Goal: Information Seeking & Learning: Learn about a topic

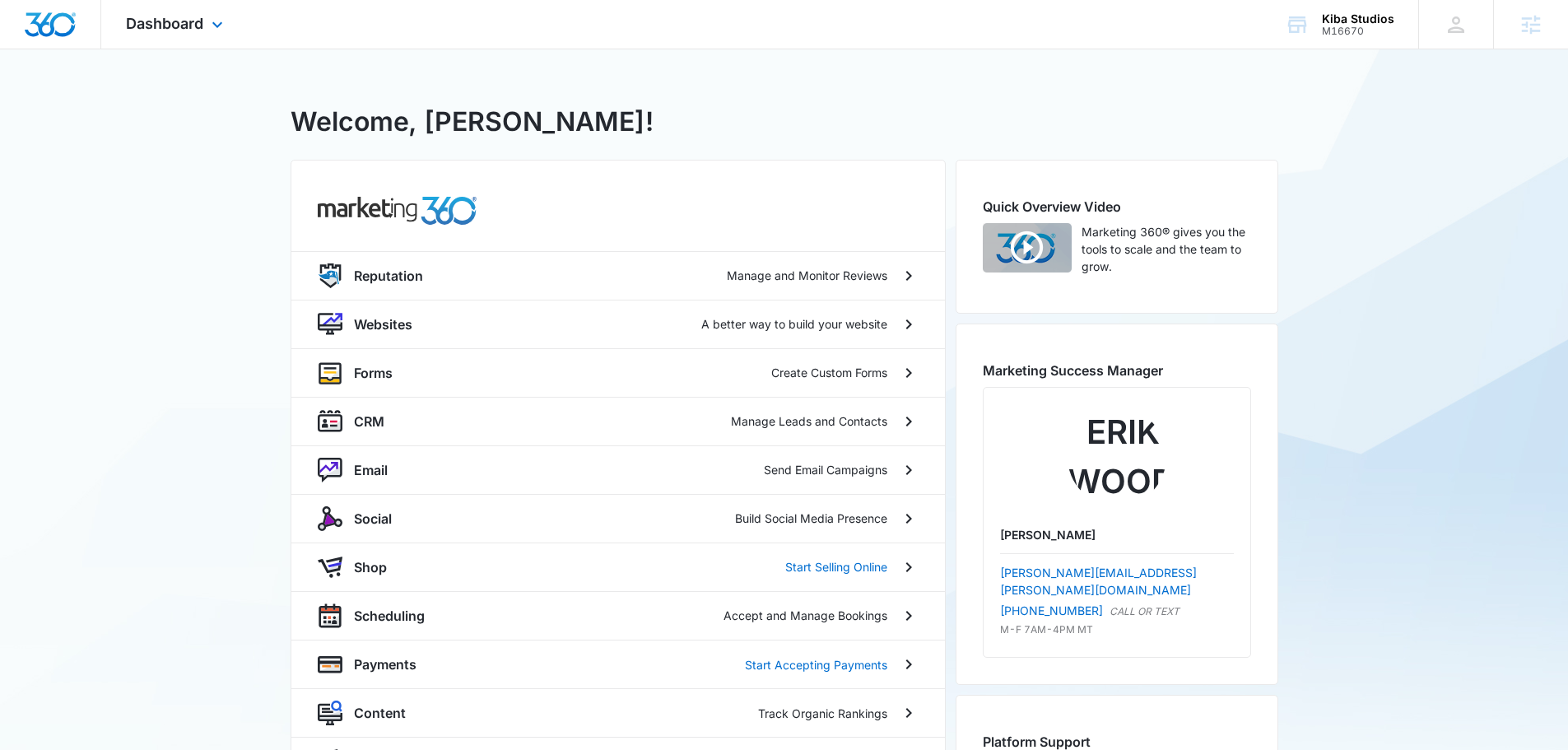
click at [182, 34] on div "Dashboard Apps Reputation Websites Forms CRM Email Social Shop Scheduling Payme…" at bounding box center [177, 24] width 151 height 48
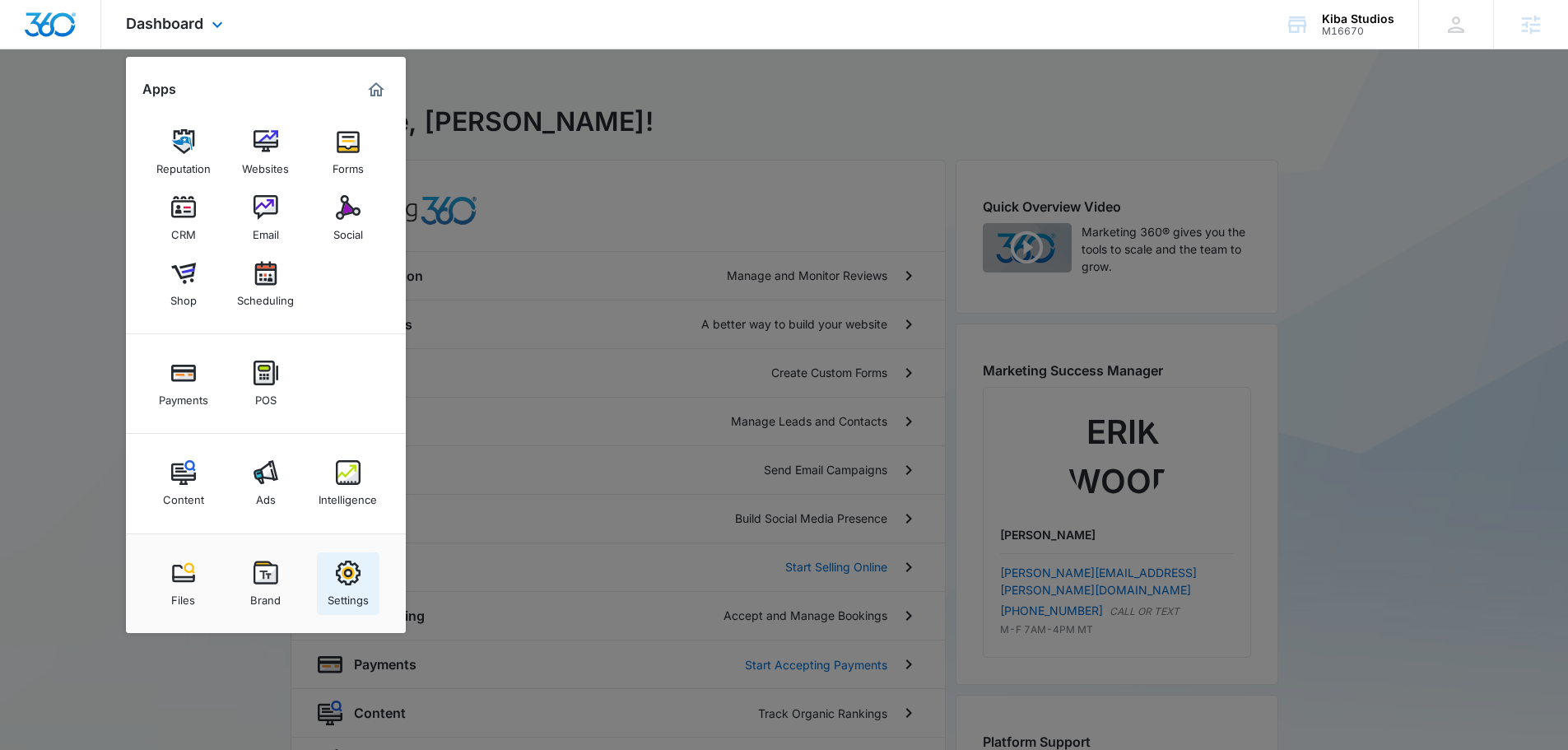
click at [362, 598] on div "Settings" at bounding box center [348, 596] width 41 height 21
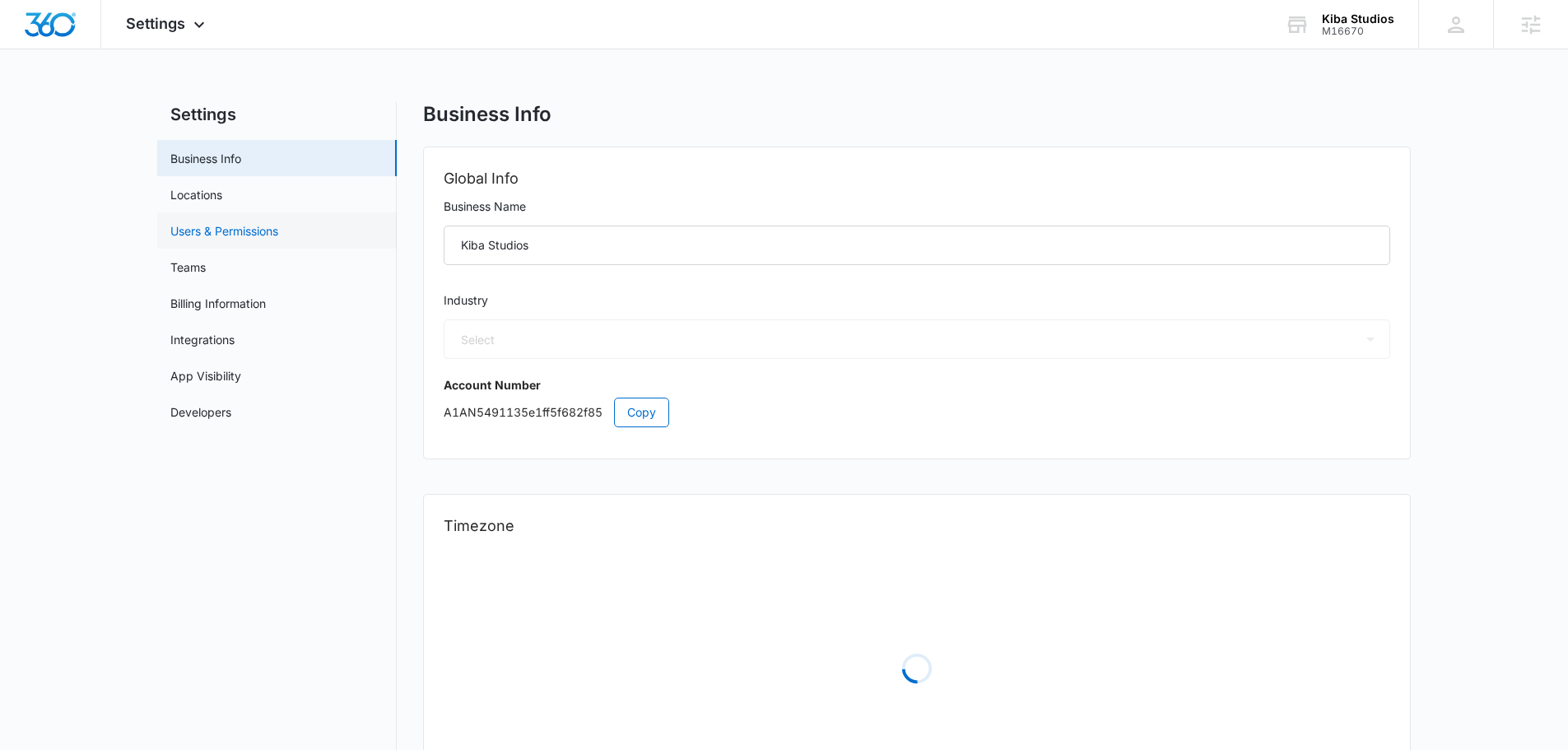
select select "33"
select select "US"
select select "America/[GEOGRAPHIC_DATA]"
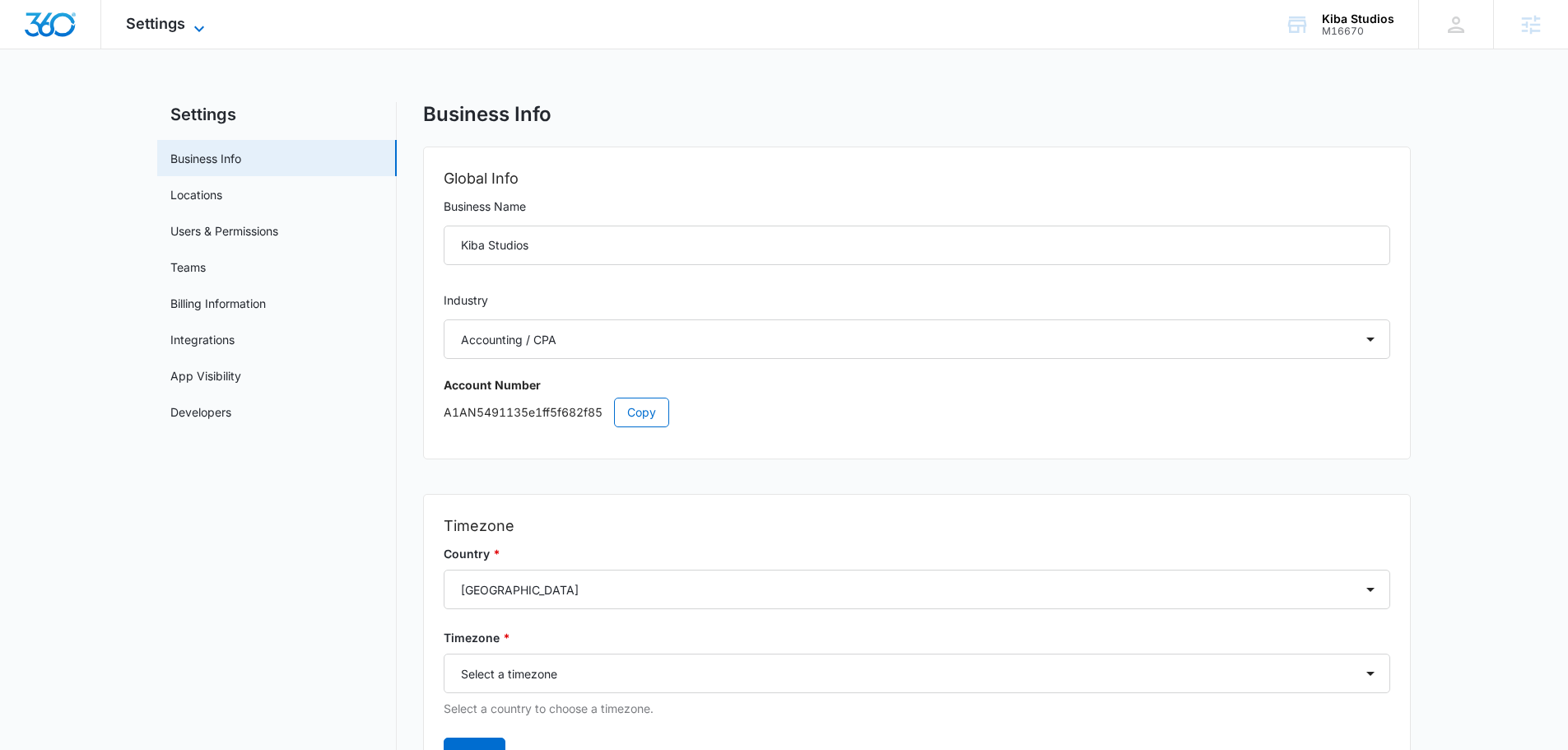
click at [162, 21] on span "Settings" at bounding box center [156, 24] width 60 height 18
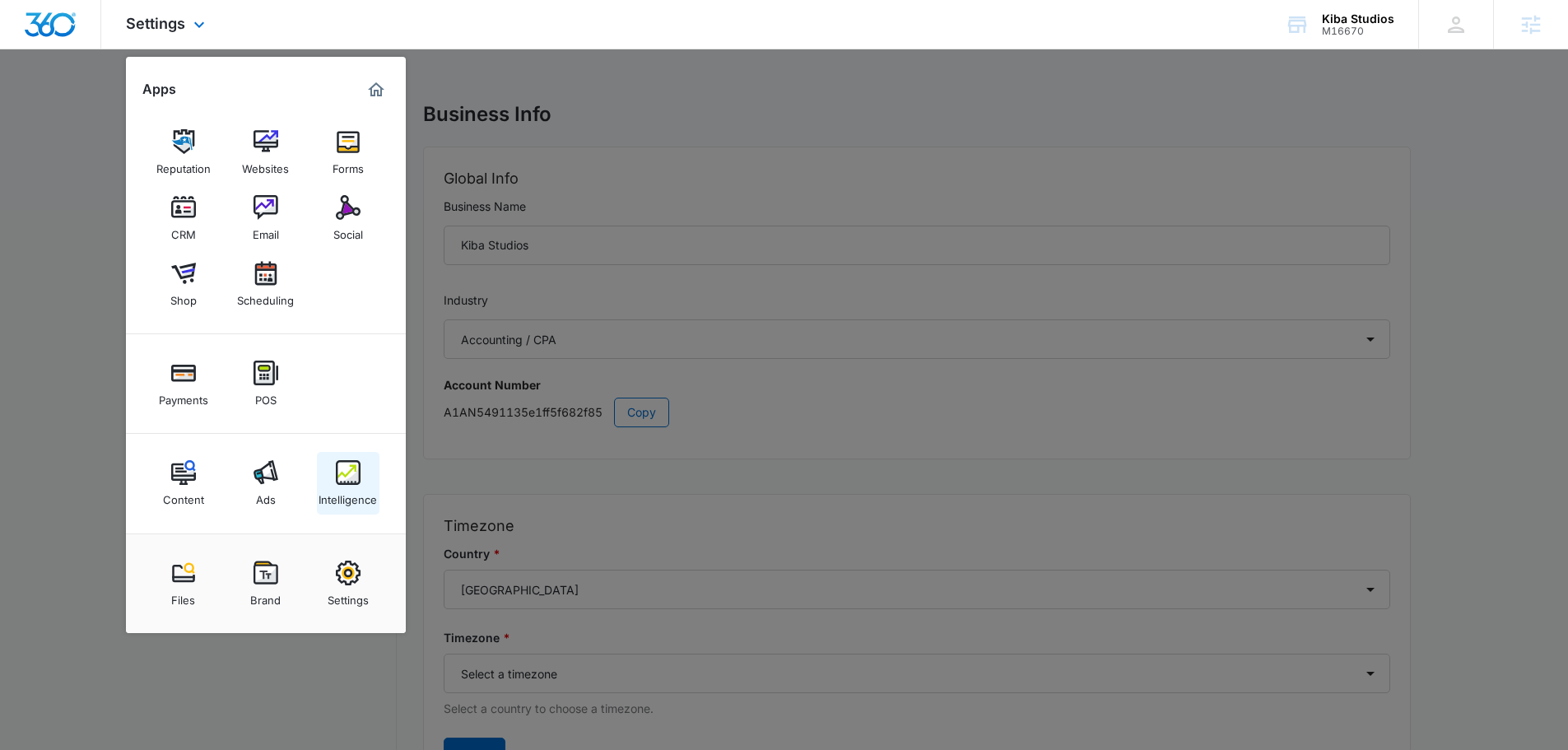
click at [341, 484] on img at bounding box center [348, 472] width 25 height 25
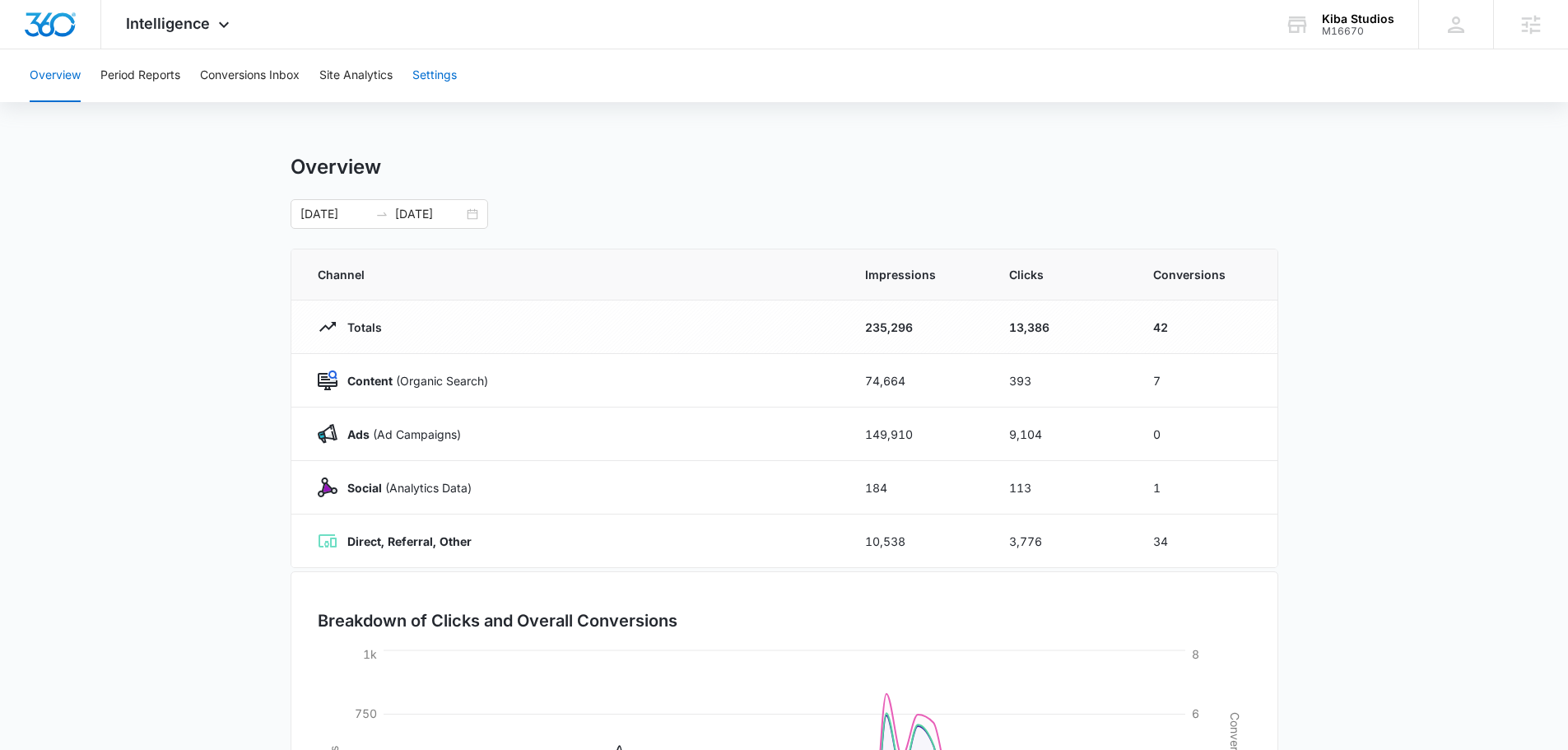
click at [436, 74] on button "Settings" at bounding box center [434, 75] width 45 height 53
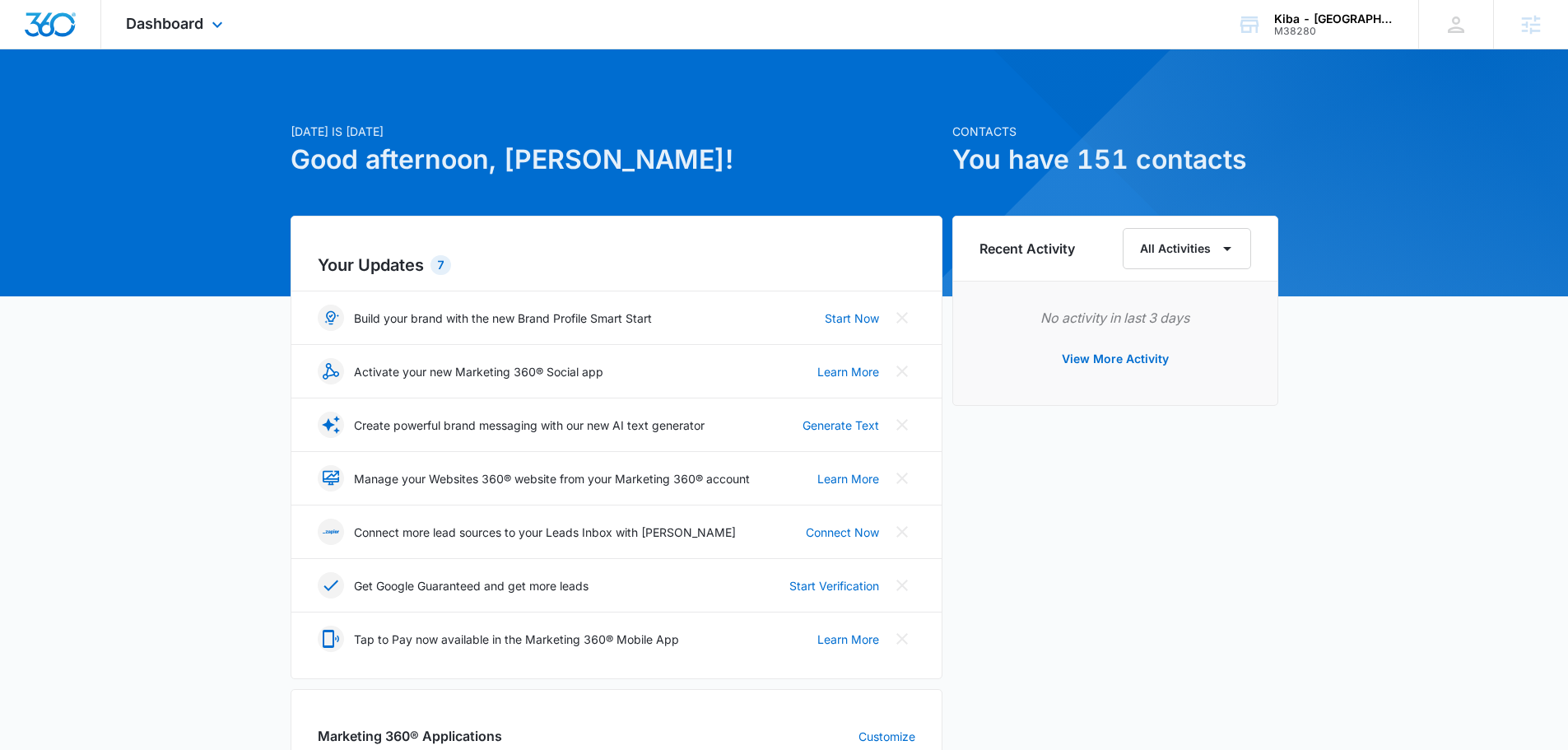
drag, startPoint x: 233, startPoint y: 46, endPoint x: 231, endPoint y: 32, distance: 14.1
click at [233, 41] on div "Dashboard Apps Reputation Websites Forms CRM Email Social Shop Payments POS Con…" at bounding box center [177, 24] width 151 height 48
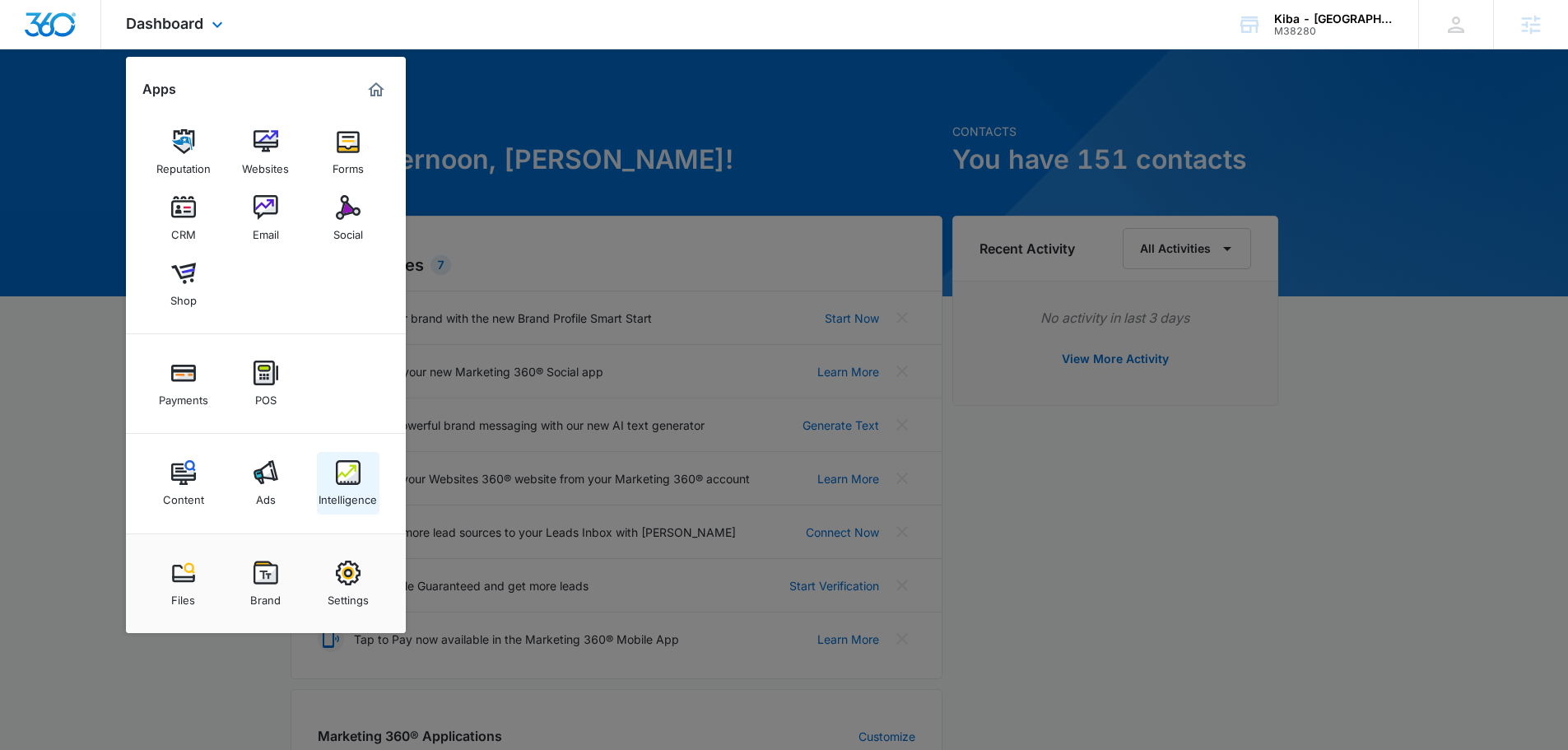
click at [338, 475] on img at bounding box center [348, 472] width 25 height 25
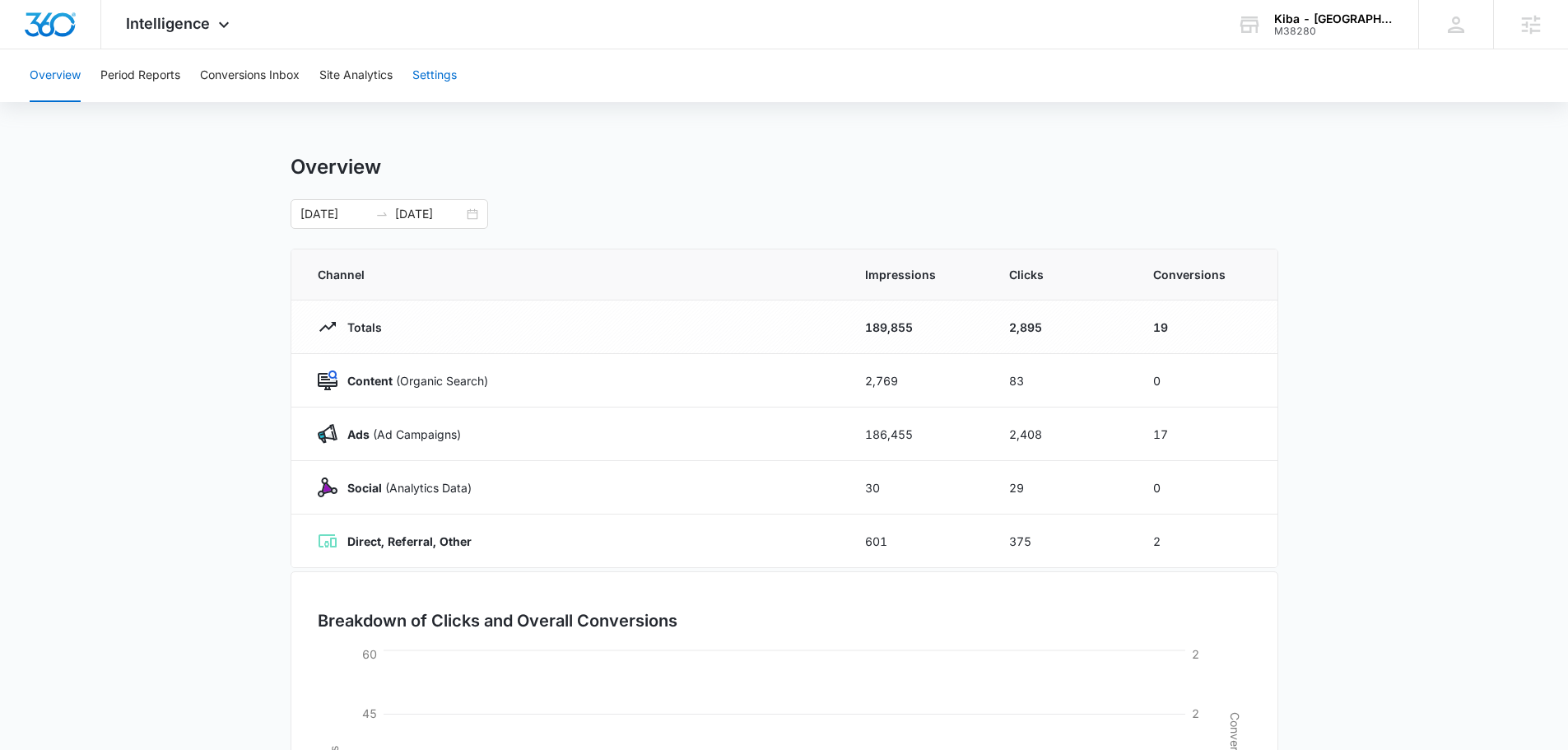
click at [444, 78] on button "Settings" at bounding box center [434, 75] width 45 height 53
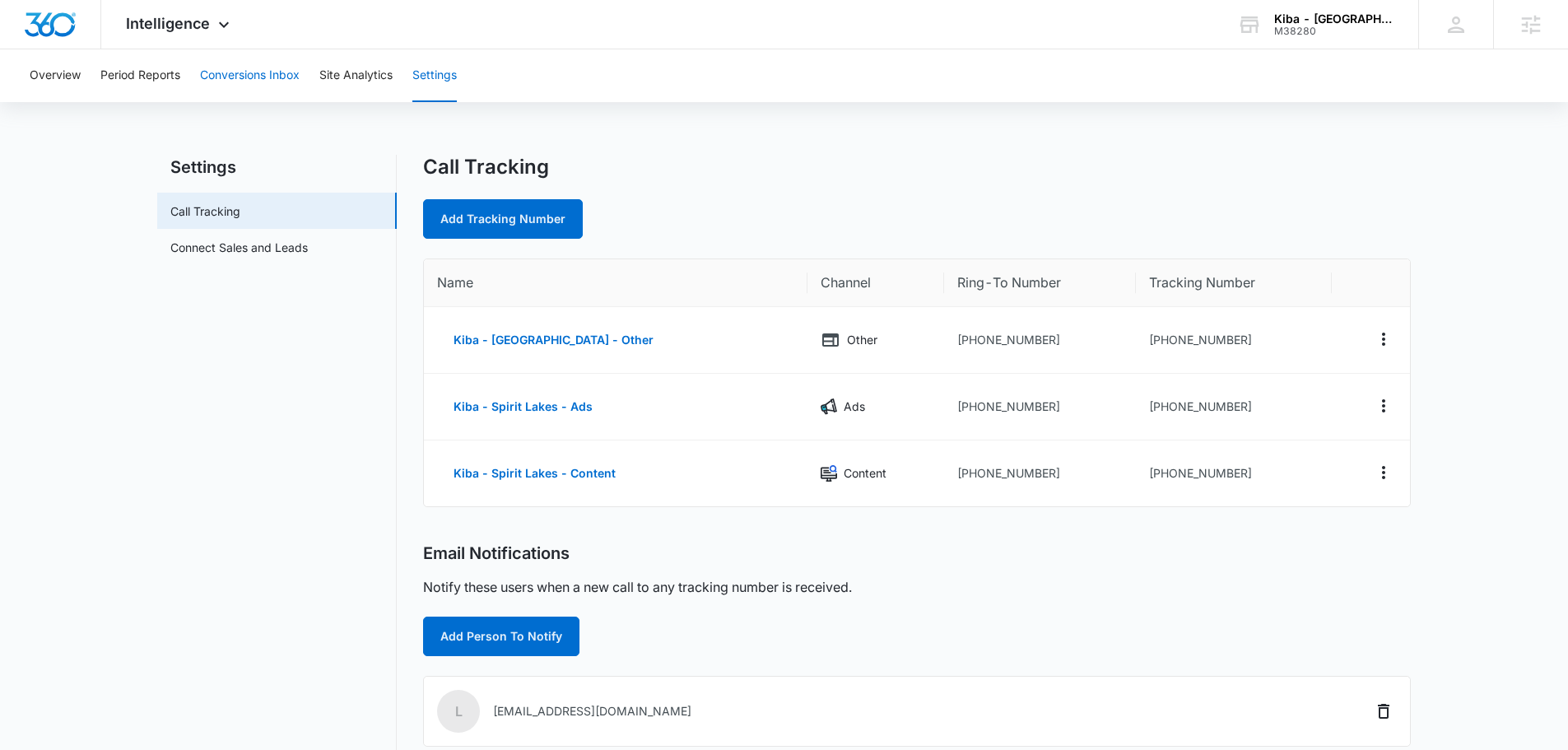
click at [206, 61] on button "Conversions Inbox" at bounding box center [250, 75] width 100 height 53
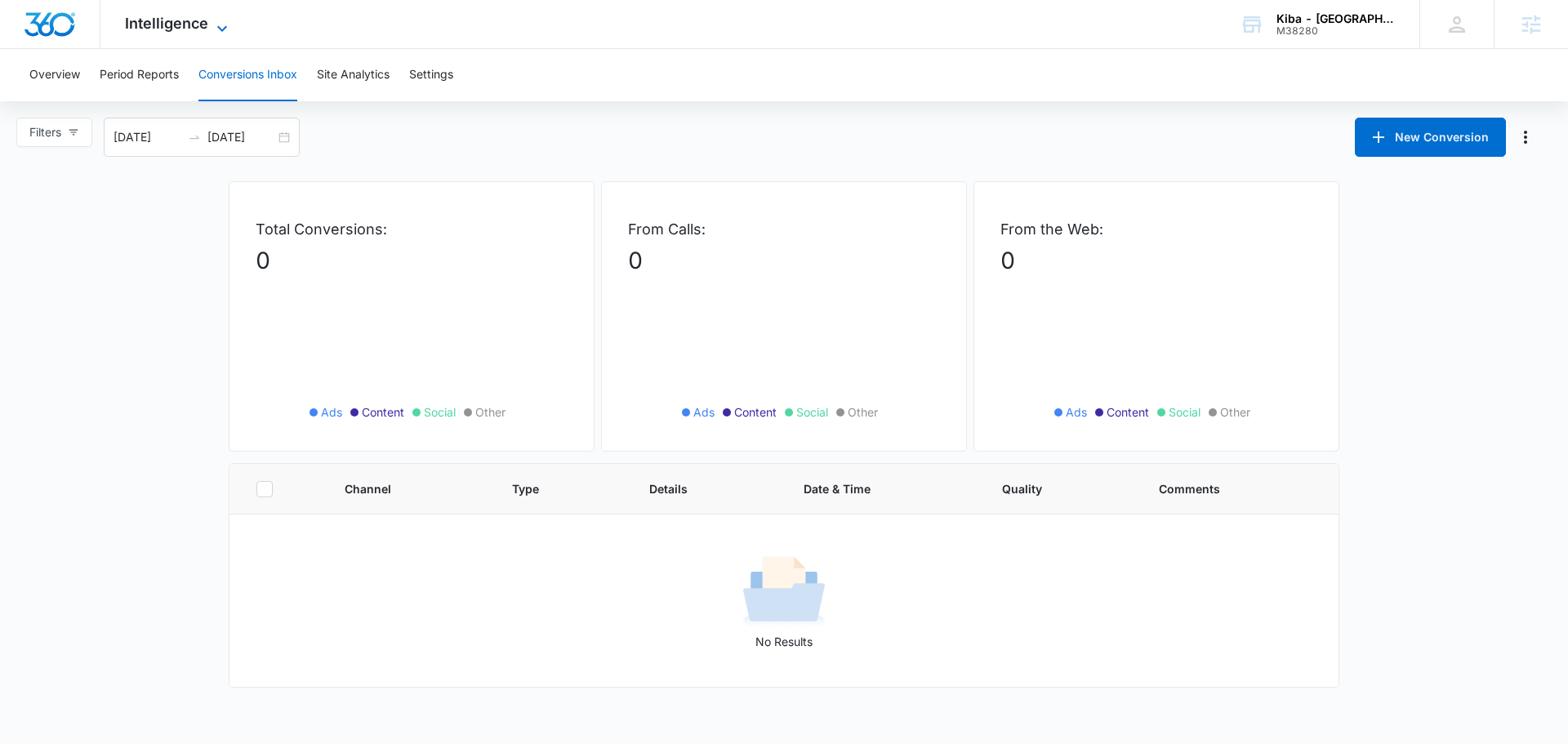
click at [152, 21] on span "Intelligence" at bounding box center [167, 23] width 83 height 17
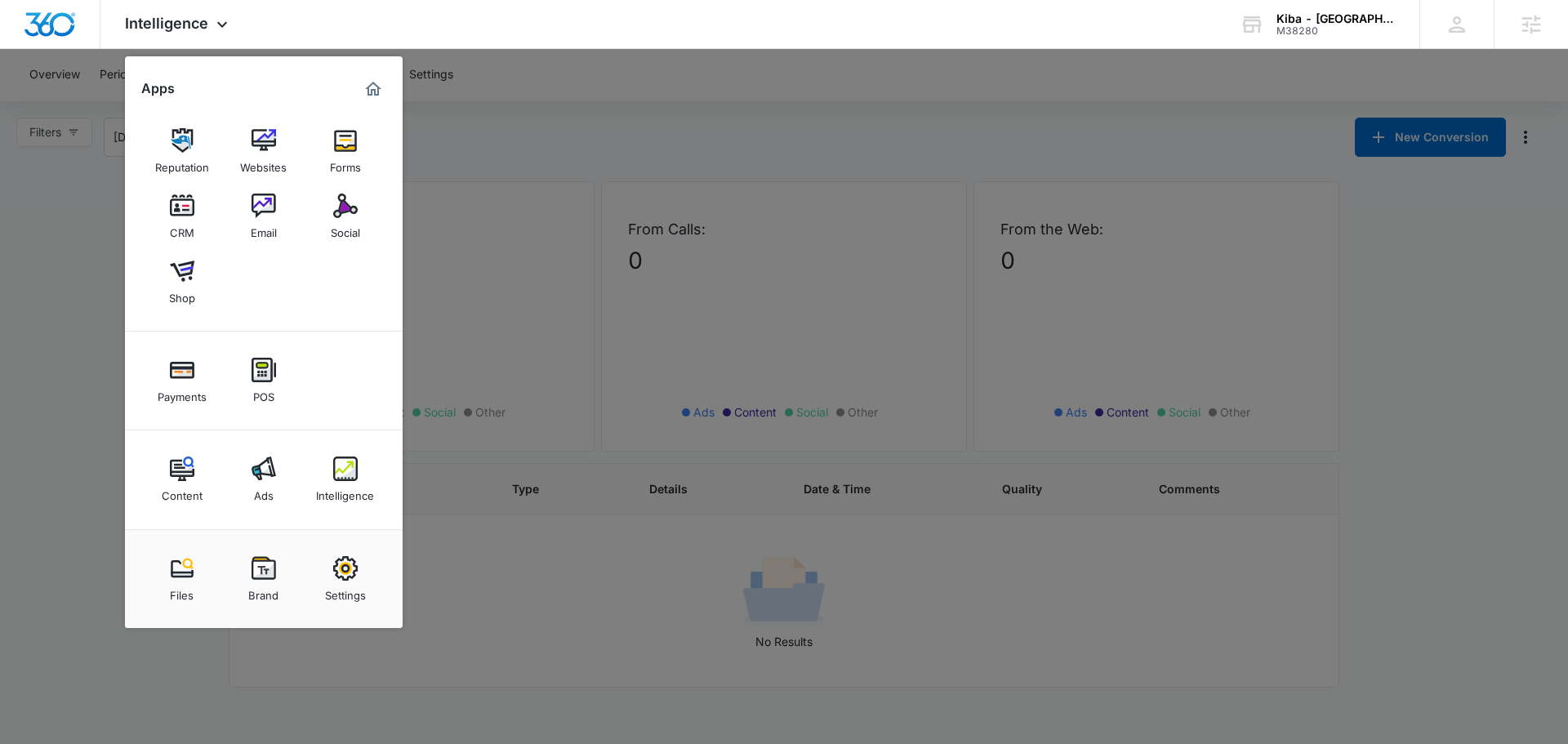
click at [262, 469] on img at bounding box center [263, 468] width 24 height 24
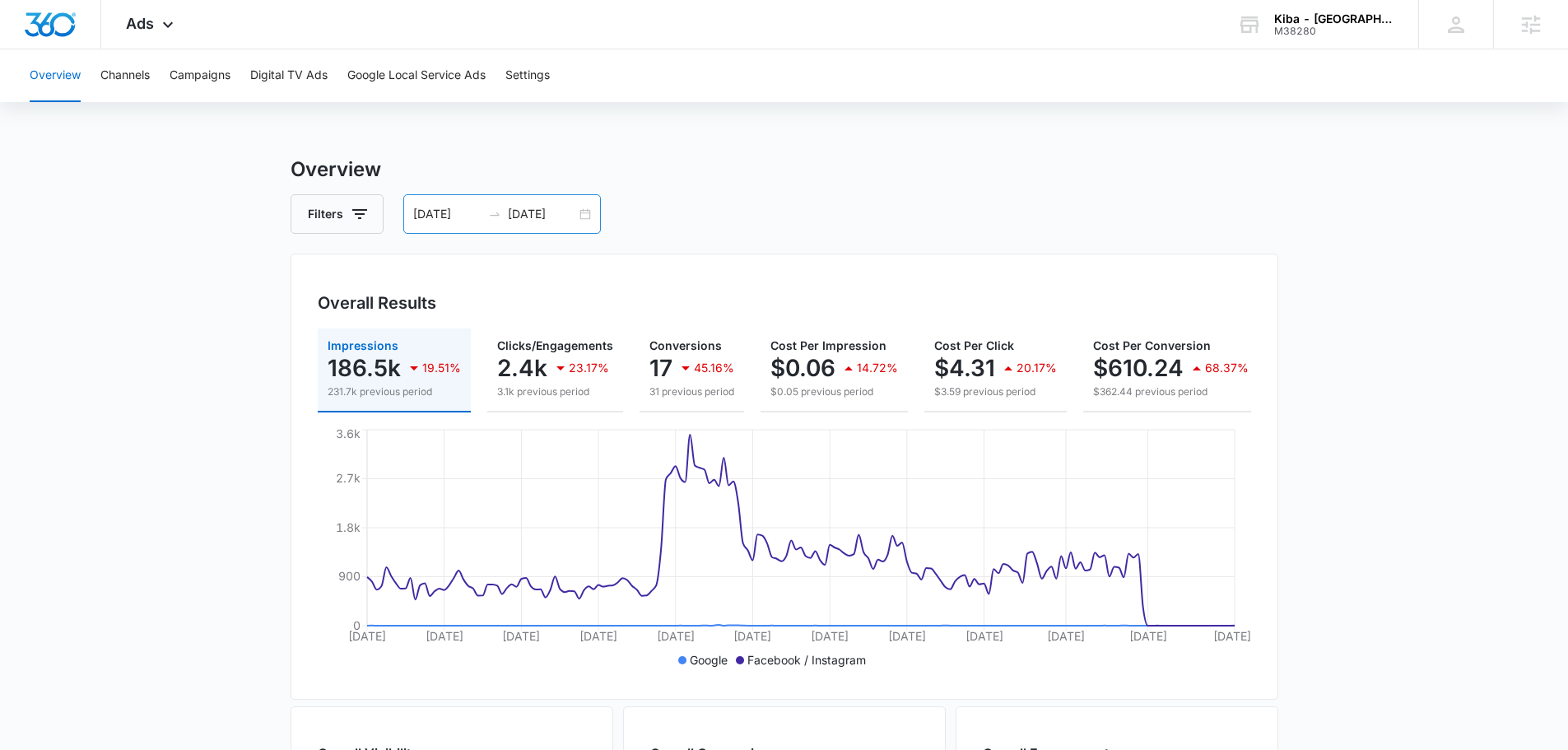
click at [536, 214] on input "06/30/2025" at bounding box center [542, 214] width 68 height 18
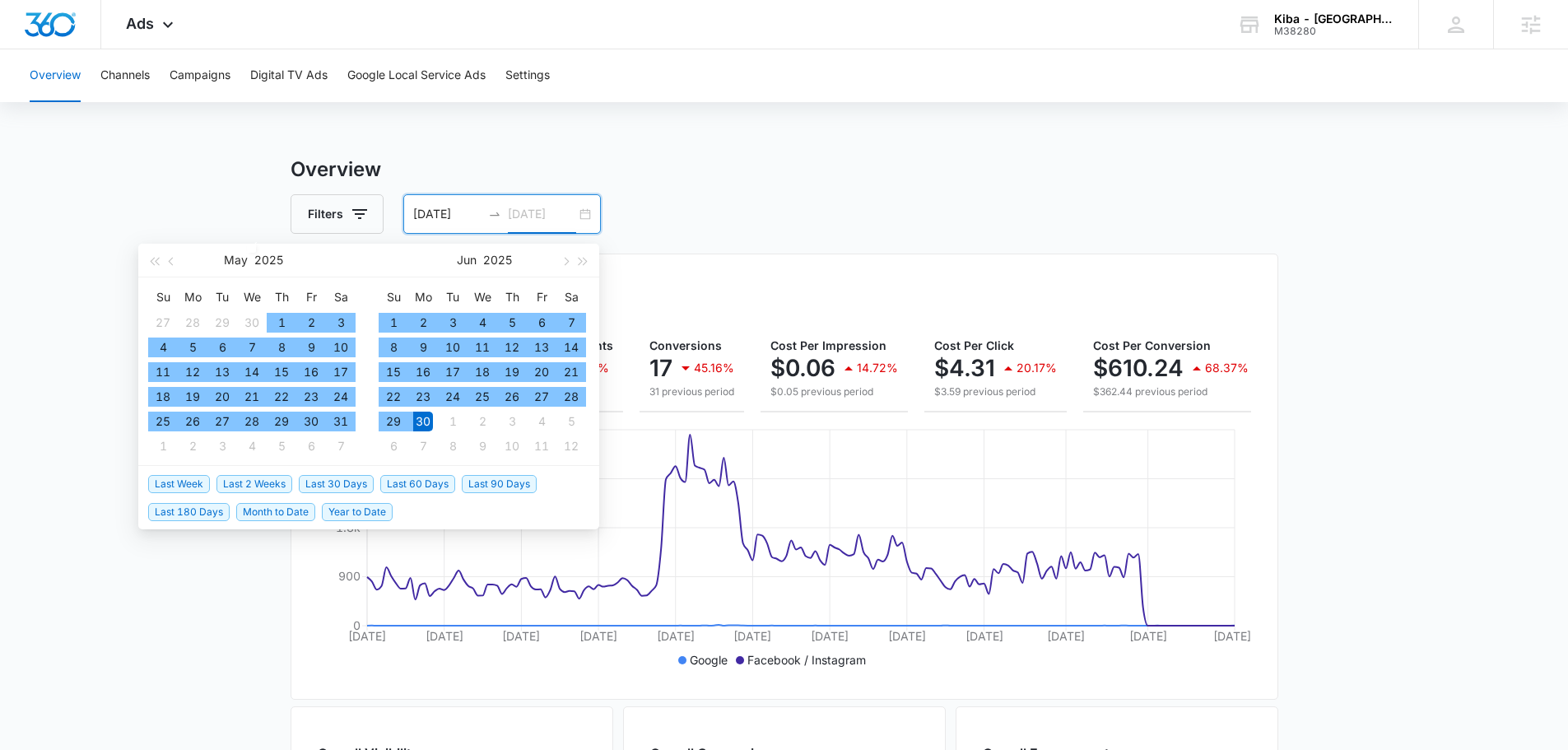
type input "06/30/2025"
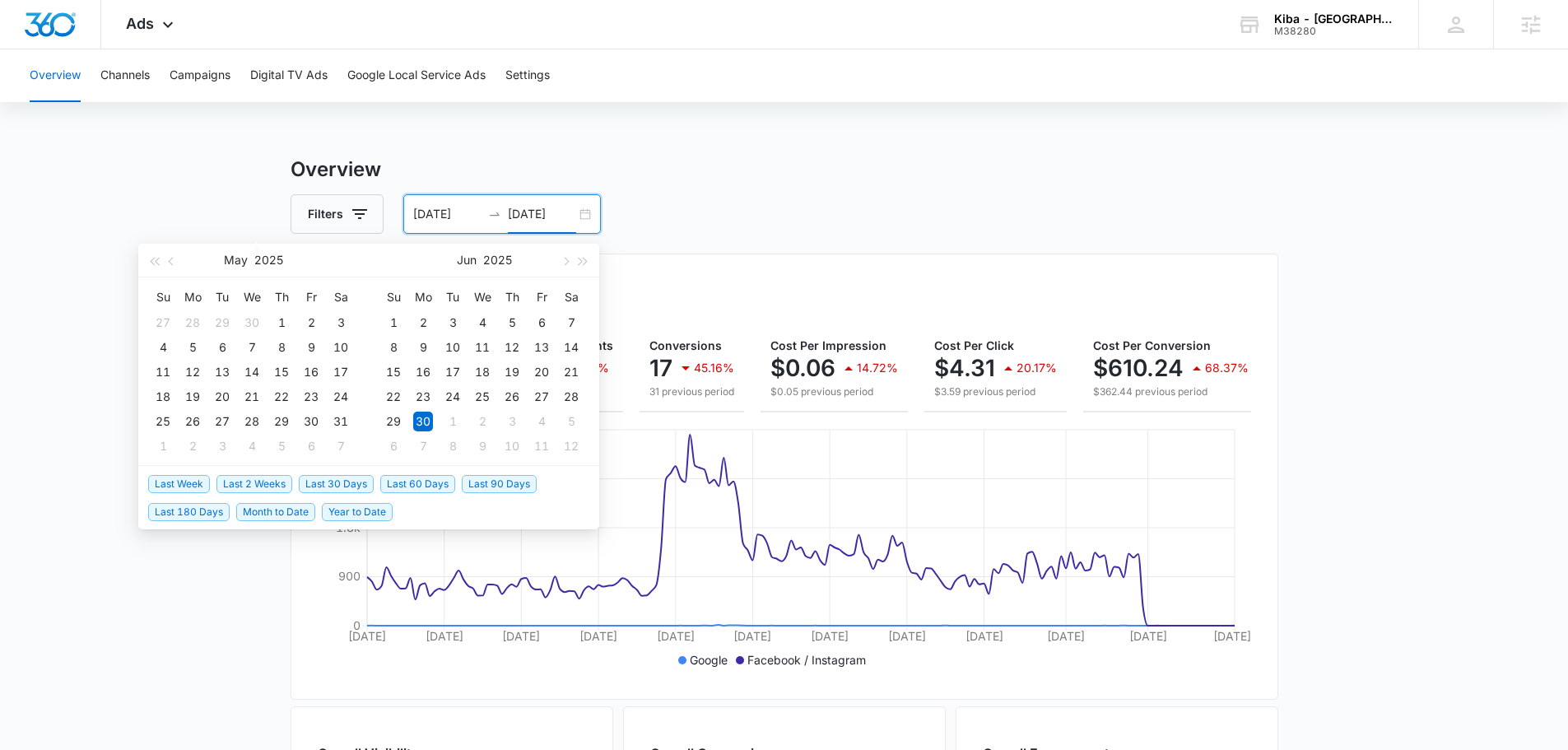
click at [351, 485] on span "Last 30 Days" at bounding box center [336, 484] width 75 height 18
type input "[DATE]"
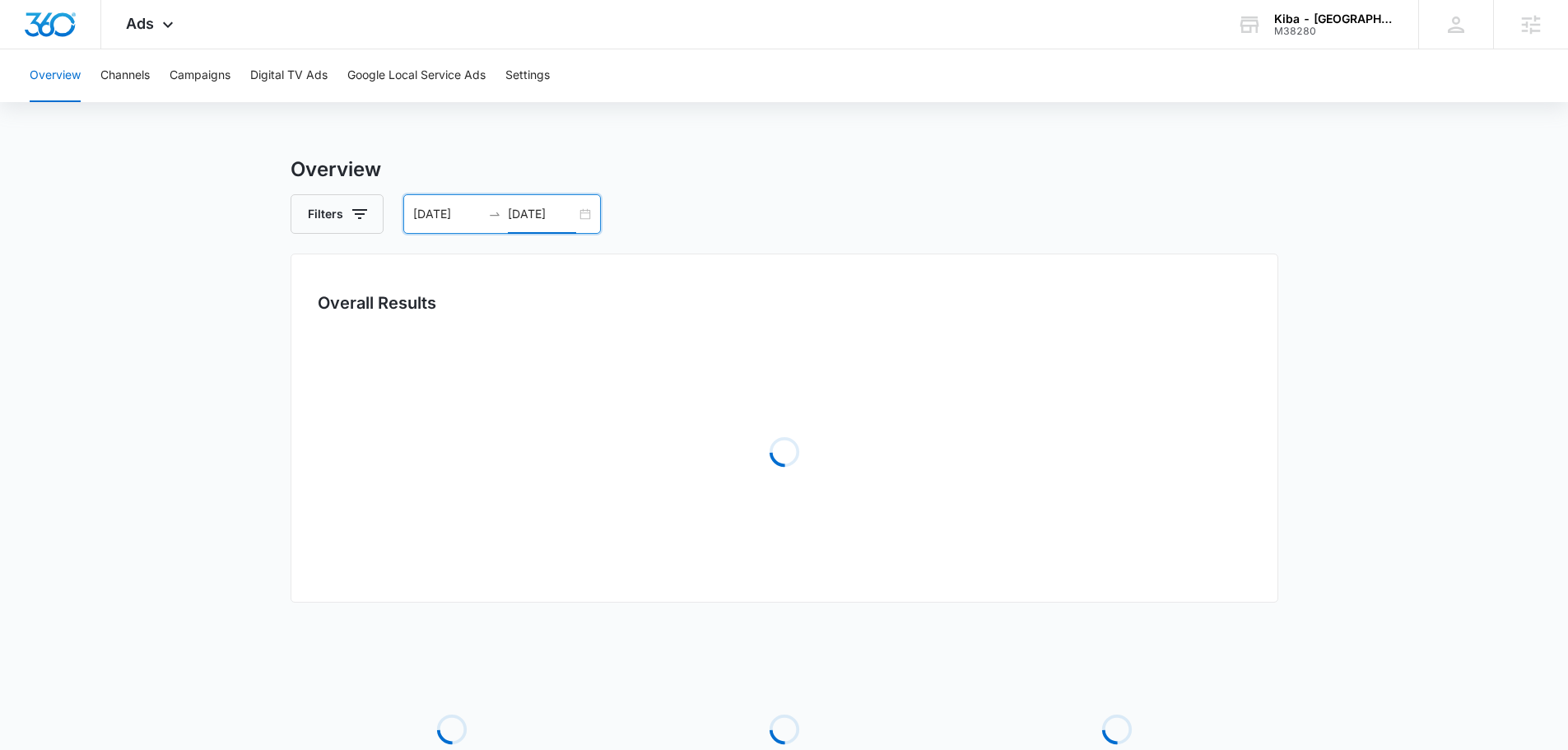
click at [735, 245] on div "Overview Filters 09/07/2025 10/07/2025 Overall Results Loading Loading Loading …" at bounding box center [785, 534] width 988 height 758
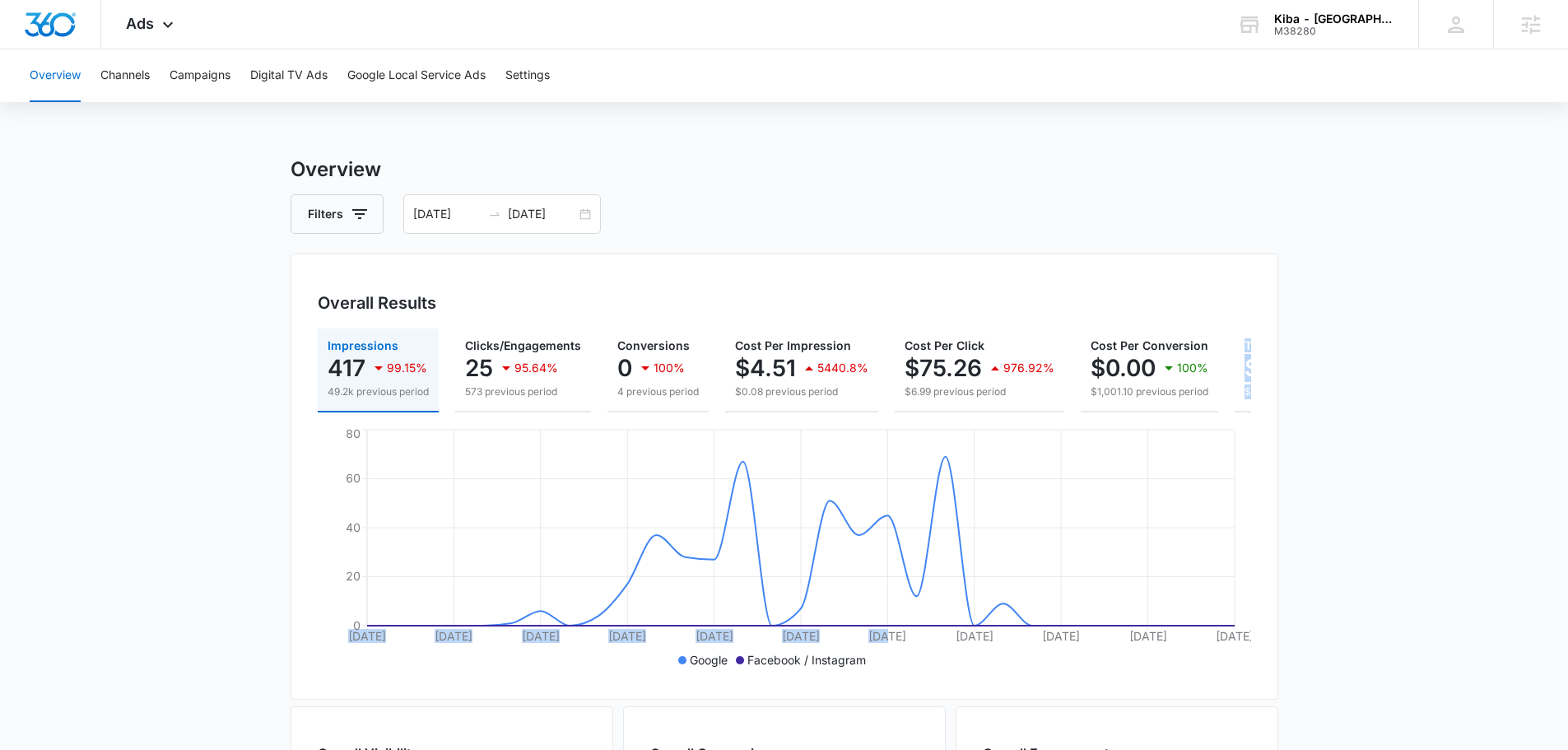
drag, startPoint x: 888, startPoint y: 427, endPoint x: 1218, endPoint y: 418, distance: 330.1
click at [1218, 418] on div "Impressions 417 99.15% 49.2k previous period Clicks/Engagements 25 95.64% 573 p…" at bounding box center [785, 500] width 934 height 344
drag, startPoint x: 1051, startPoint y: 425, endPoint x: 1208, endPoint y: 368, distance: 167.0
click at [1234, 407] on div "Impressions 417 99.15% 49.2k previous period Clicks/Engagements 25 95.64% 573 p…" at bounding box center [785, 500] width 934 height 344
click at [950, 212] on div "Filters 09/07/2025 10/07/2025" at bounding box center [785, 214] width 988 height 39
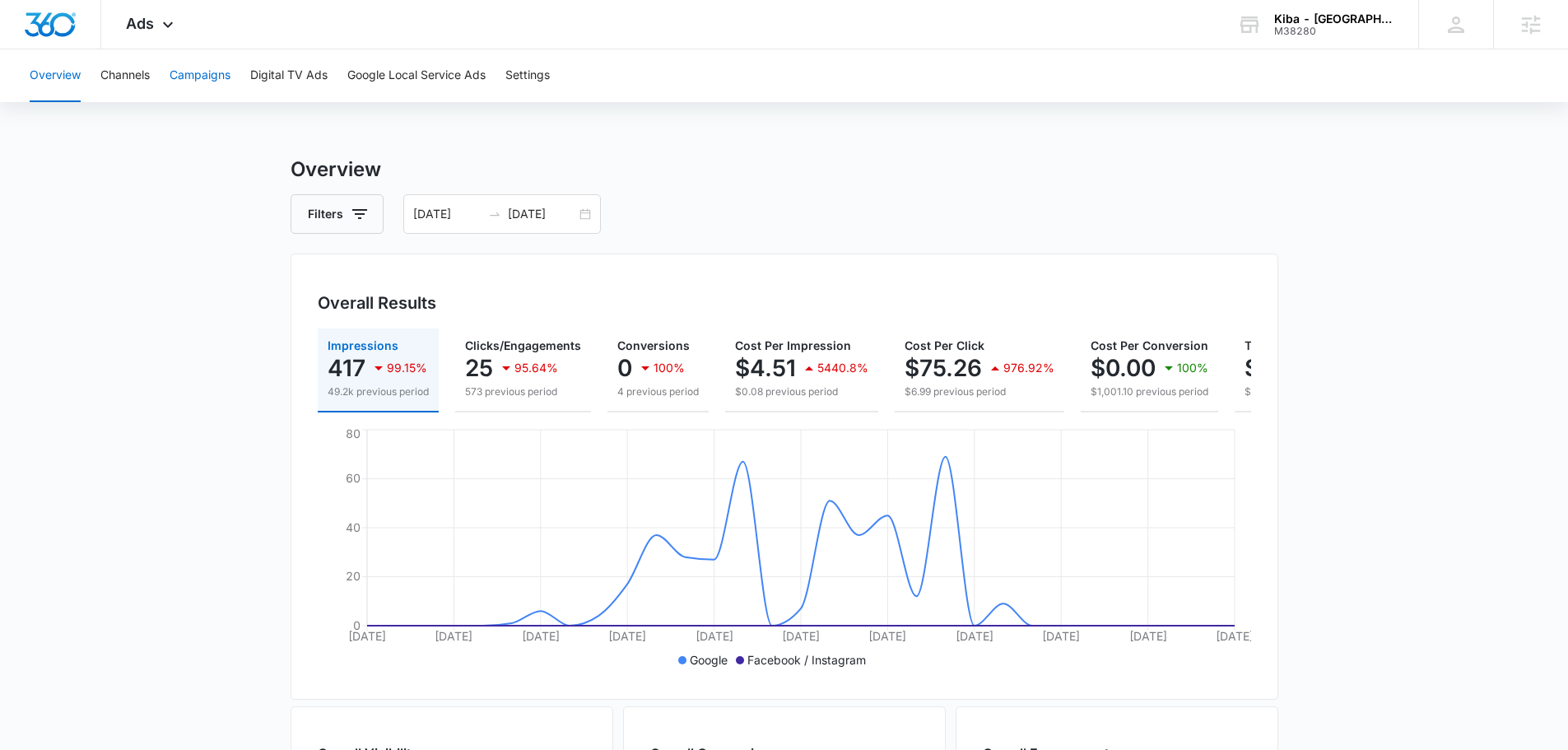
click at [207, 74] on button "Campaigns" at bounding box center [201, 75] width 61 height 53
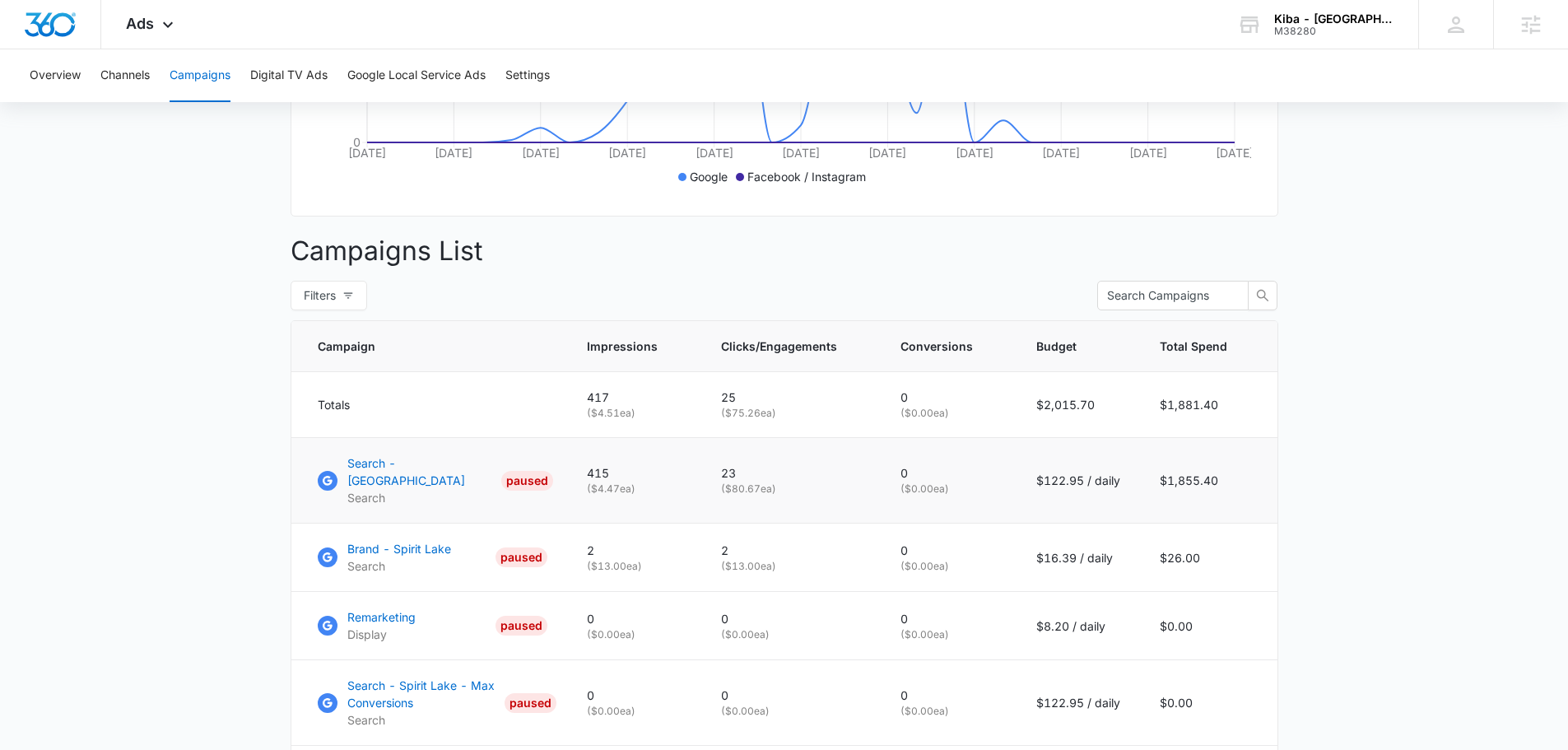
scroll to position [494, 0]
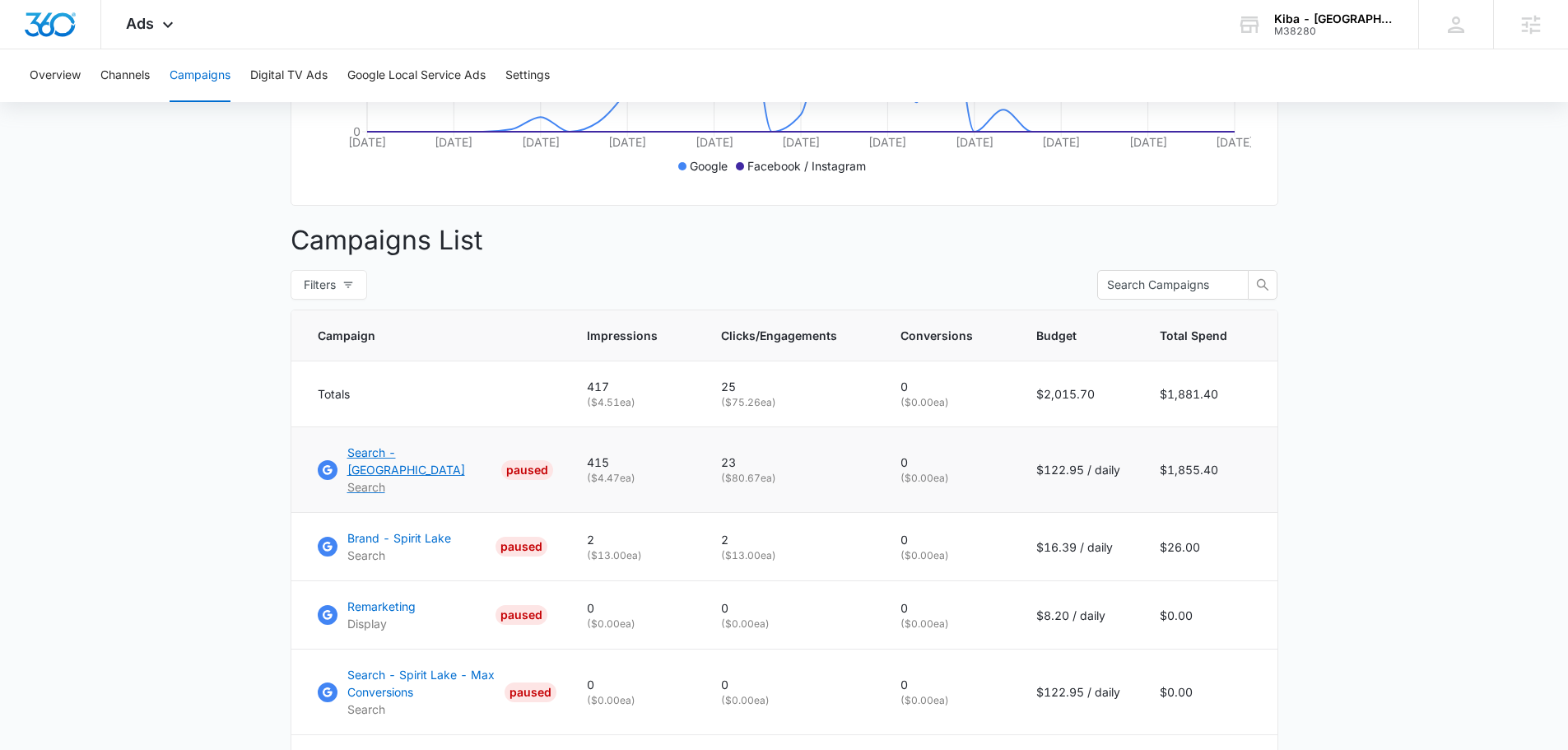
click at [416, 457] on p "Search - Spirit Lake" at bounding box center [421, 461] width 147 height 34
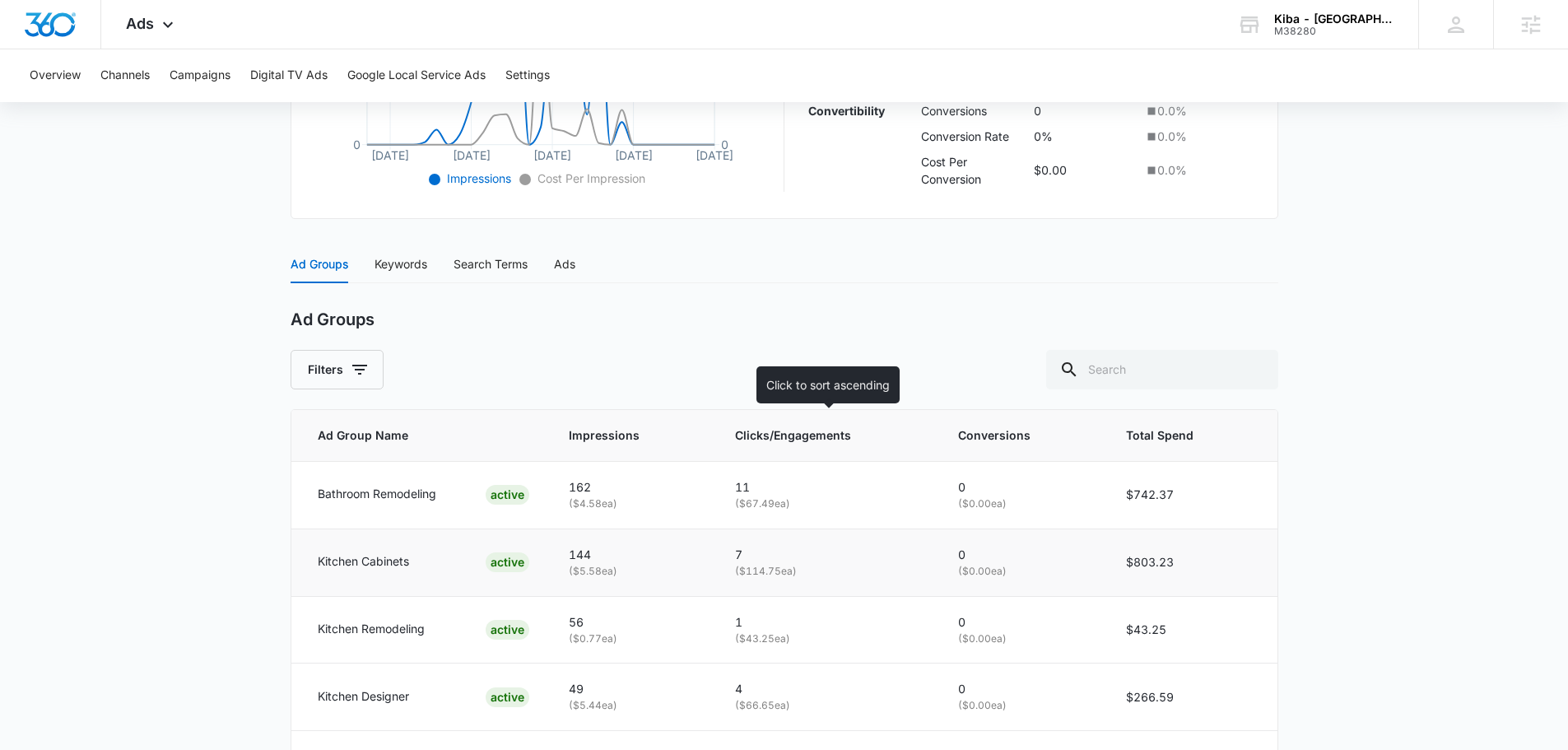
scroll to position [659, 0]
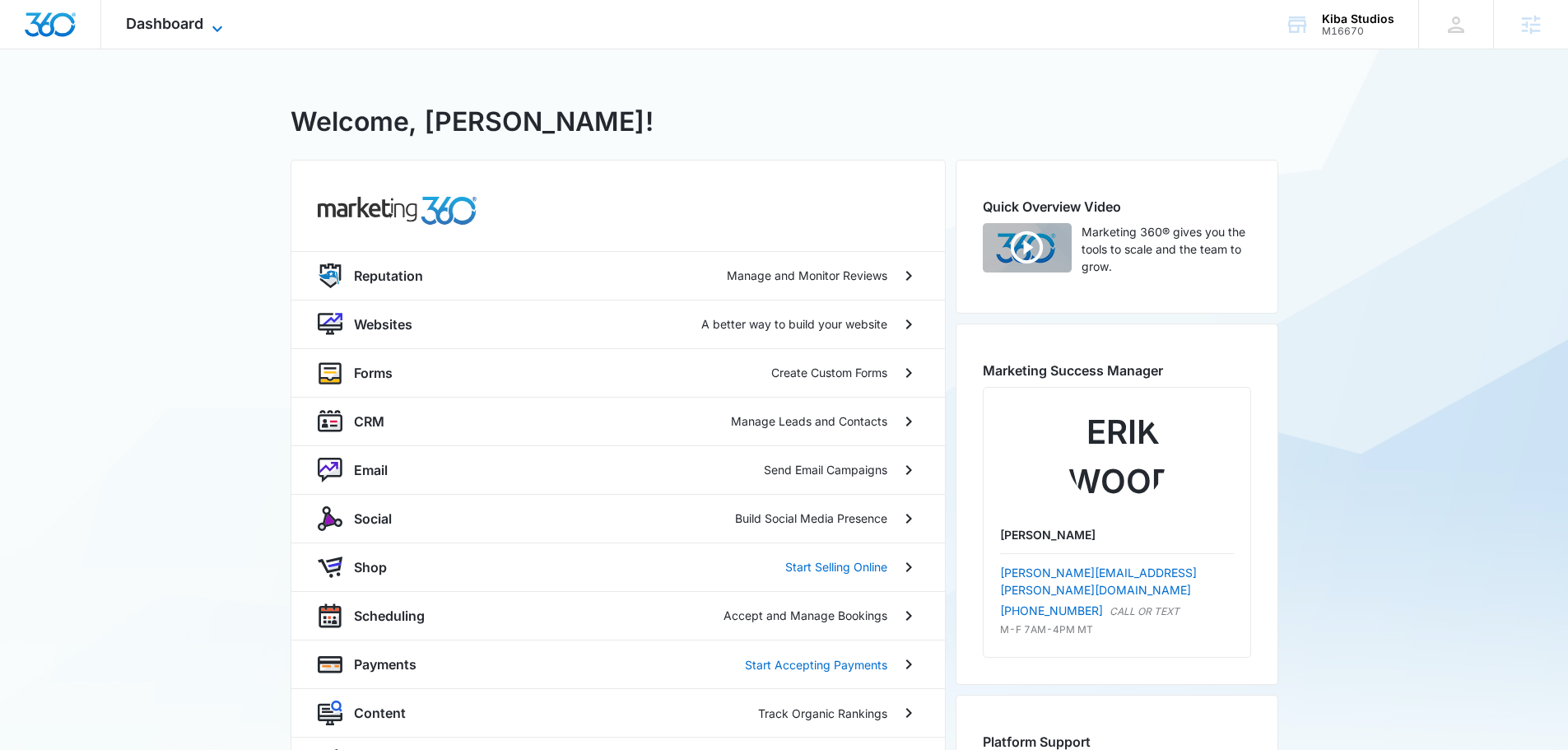
click at [187, 20] on span "Dashboard" at bounding box center [165, 24] width 77 height 18
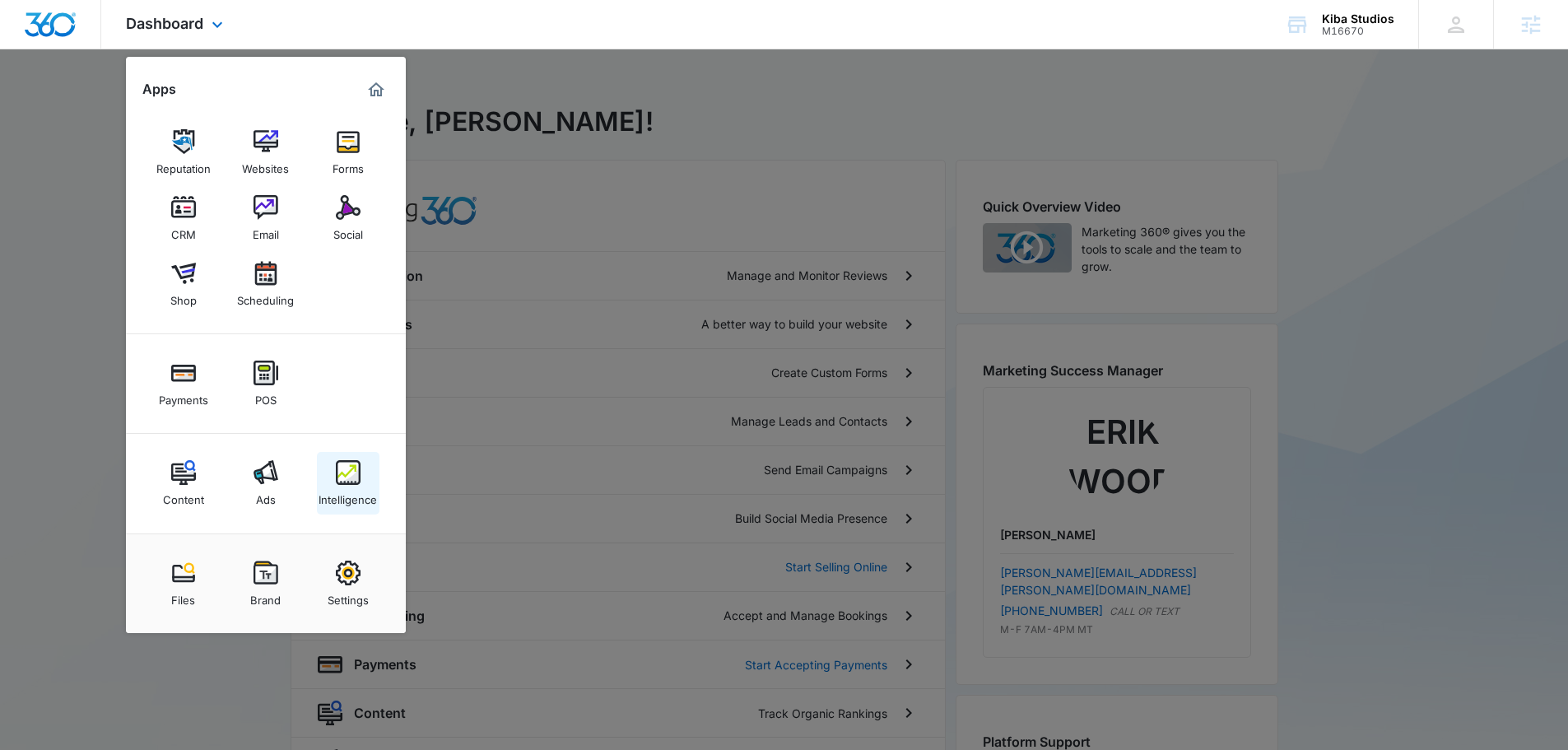
click at [347, 484] on img at bounding box center [348, 472] width 25 height 25
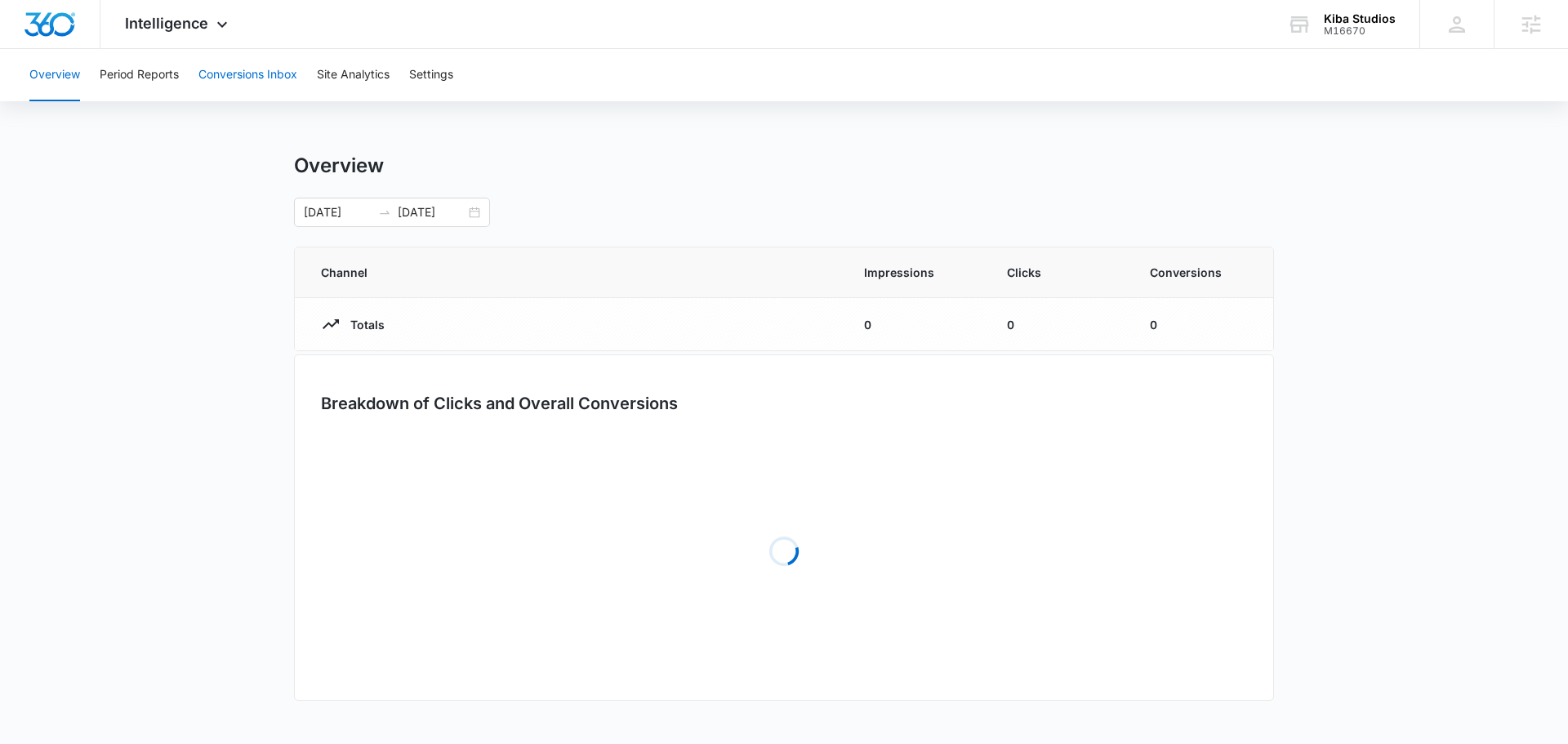
click at [236, 50] on button "Conversions Inbox" at bounding box center [248, 75] width 99 height 52
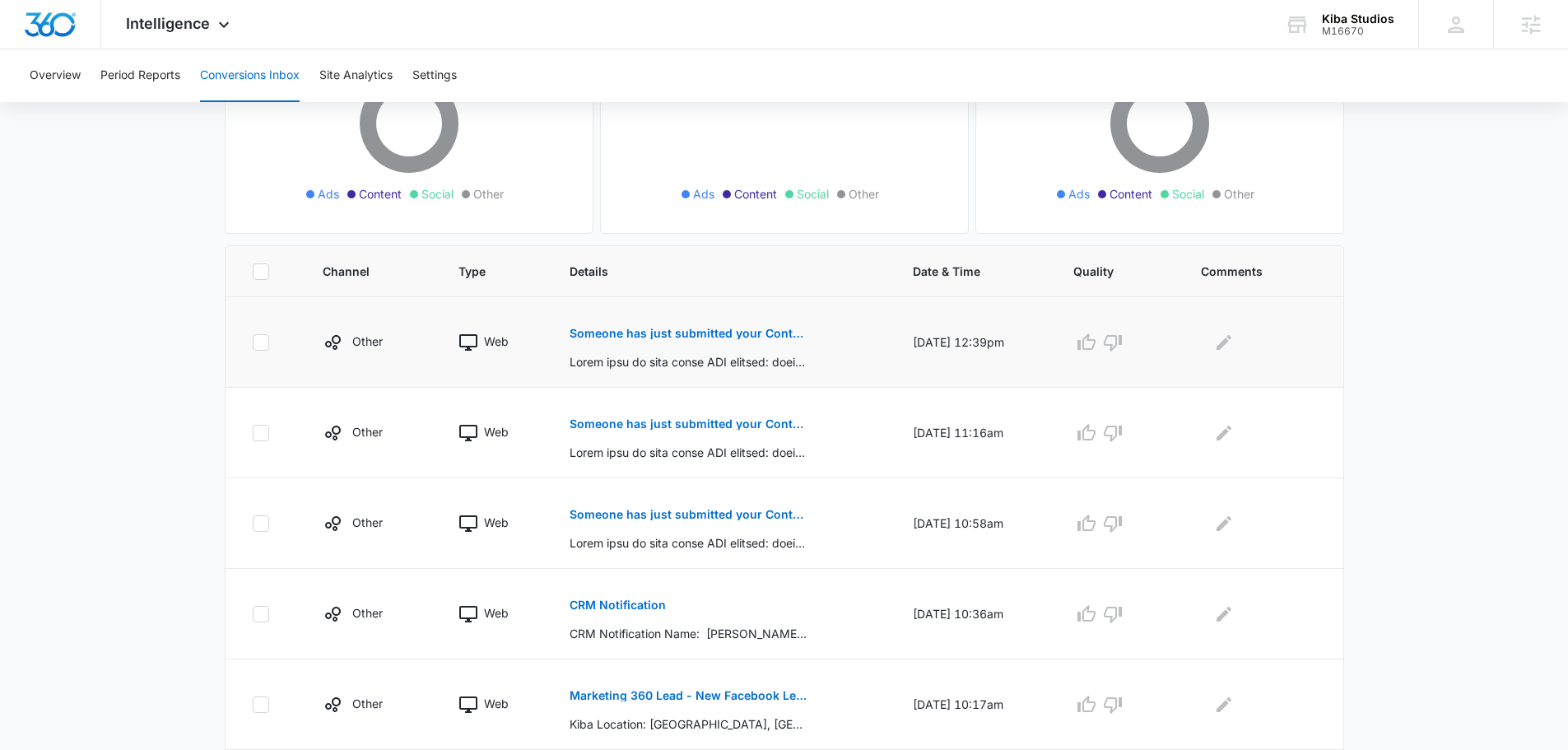
scroll to position [329, 0]
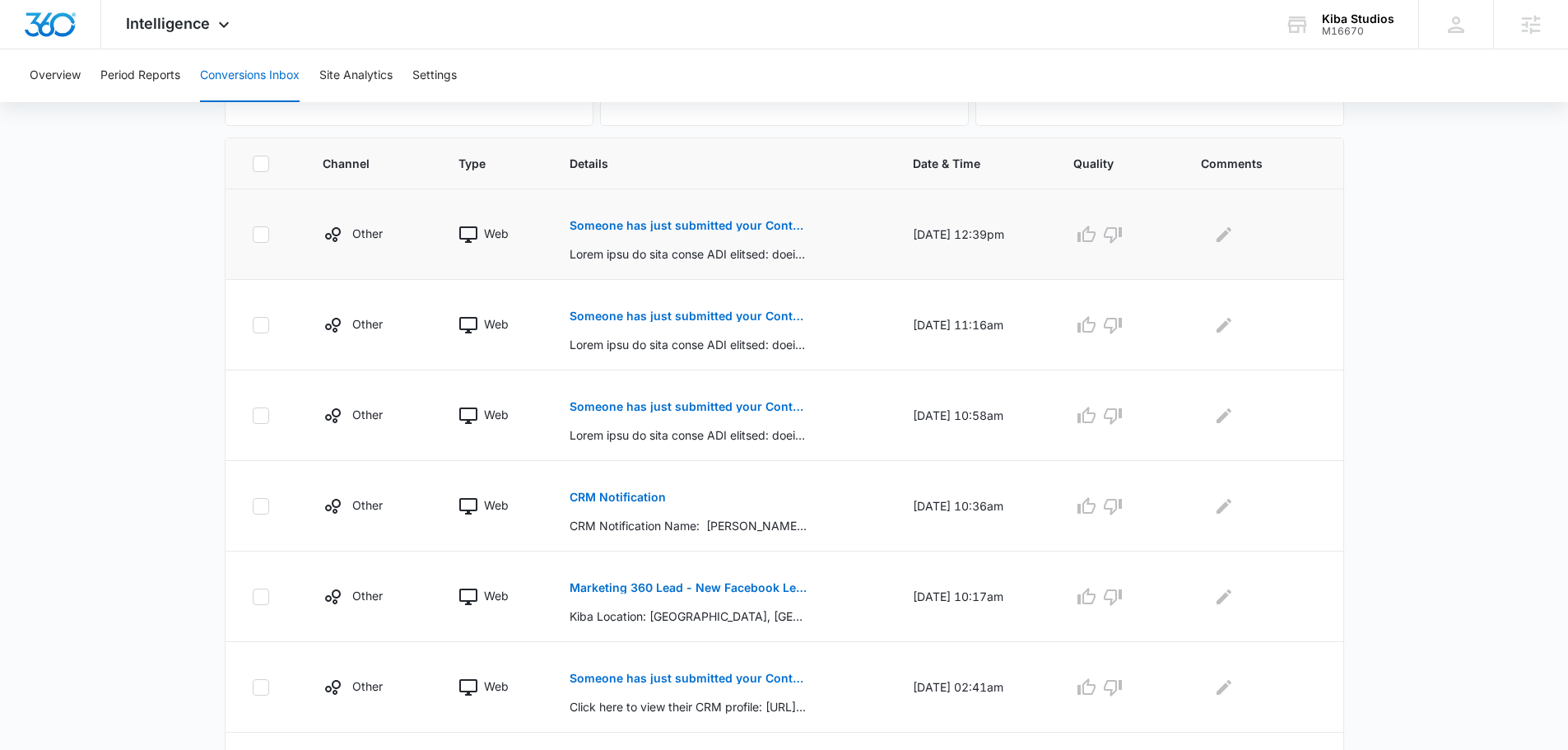
click at [685, 222] on p "Someone has just submitted your Contact Form form!" at bounding box center [689, 225] width 239 height 11
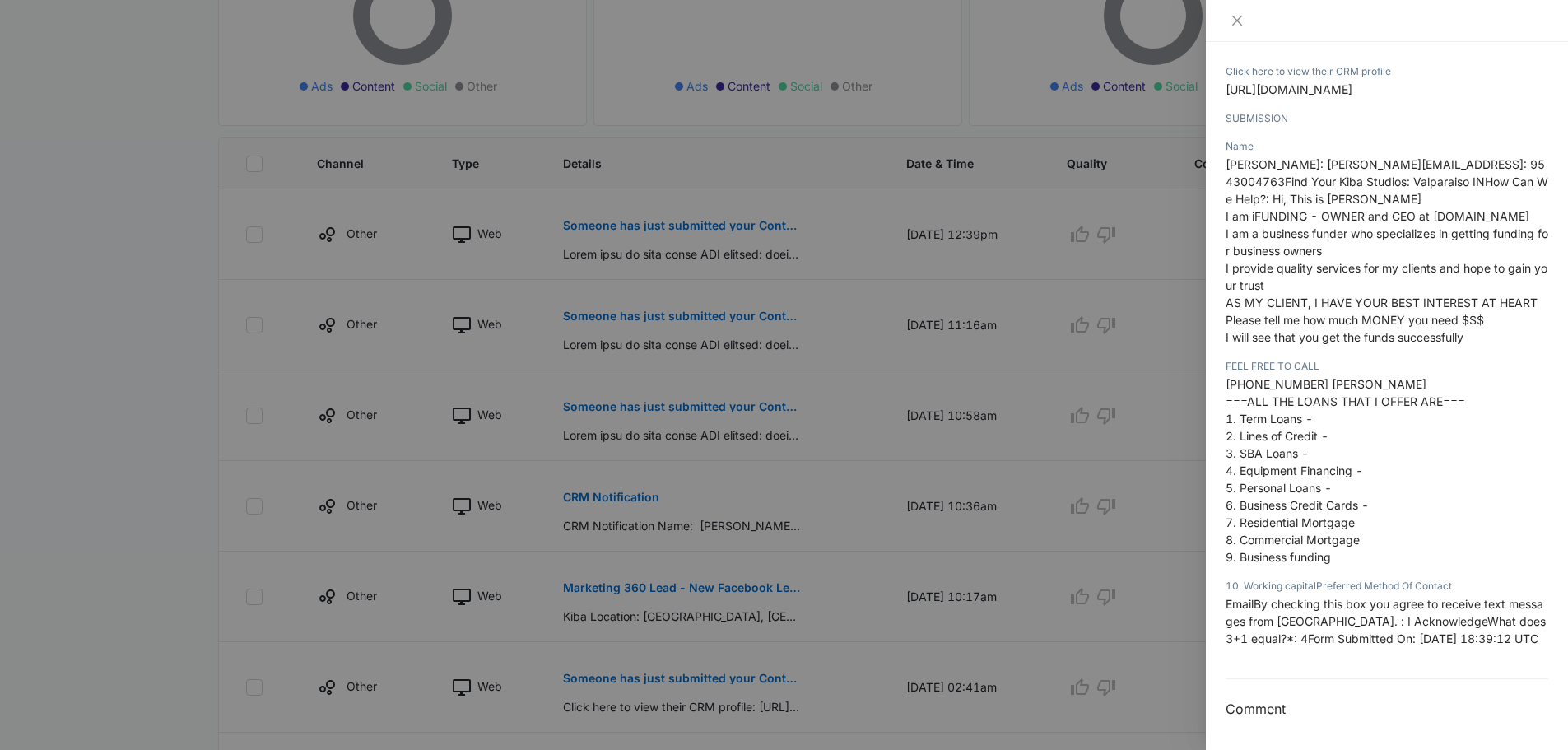
scroll to position [260, 0]
click at [957, 290] on div at bounding box center [784, 375] width 1568 height 750
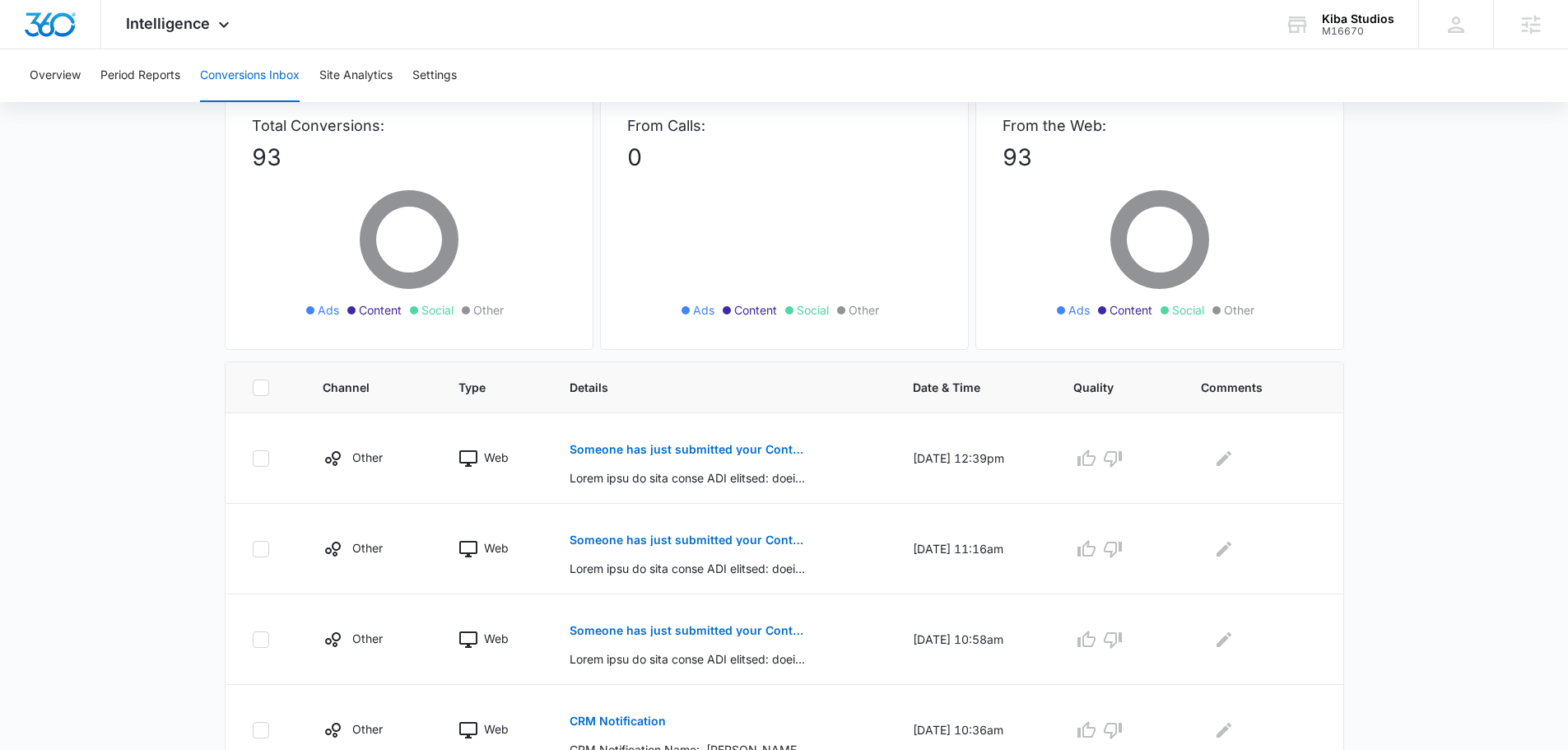
scroll to position [0, 0]
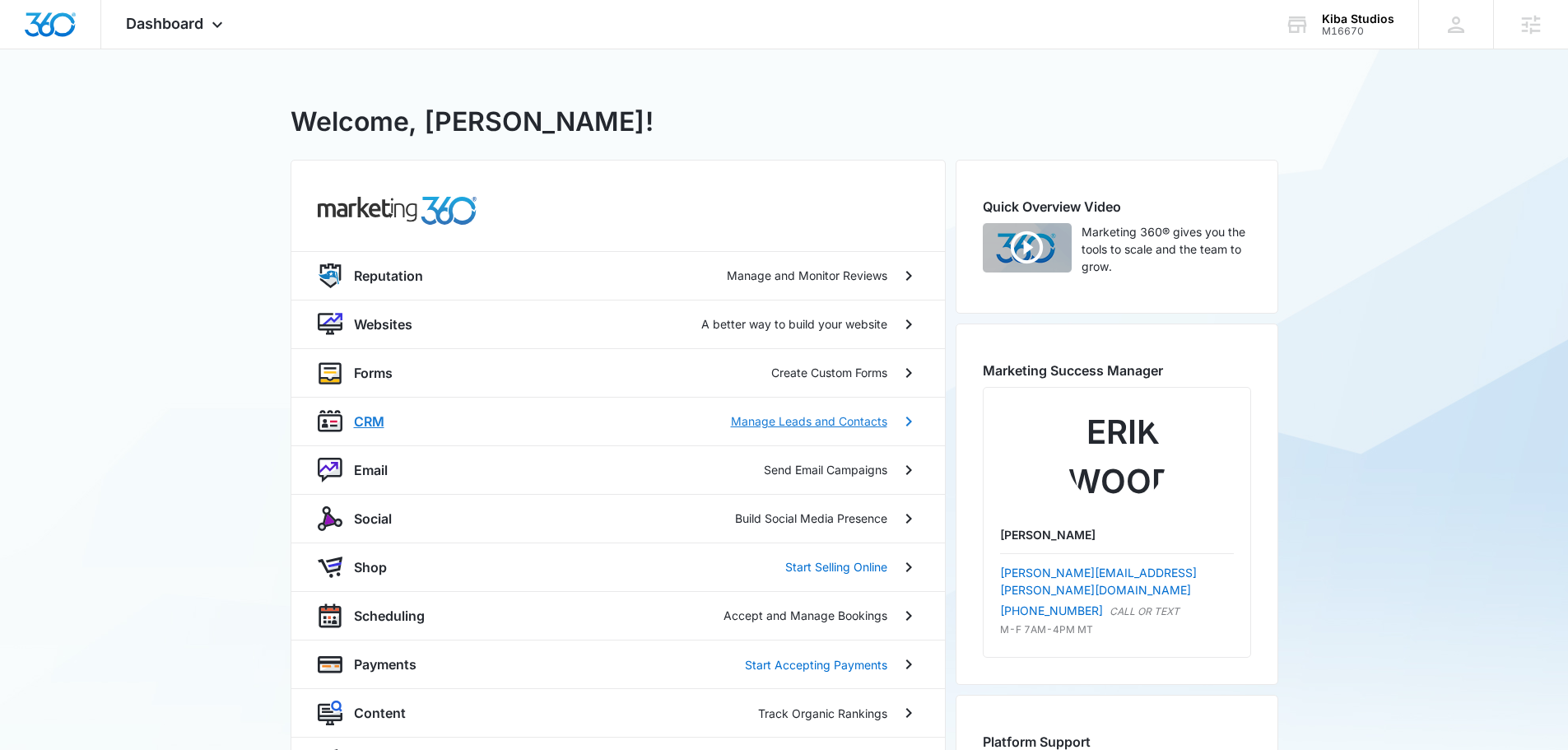
click at [364, 427] on p "CRM" at bounding box center [369, 421] width 31 height 20
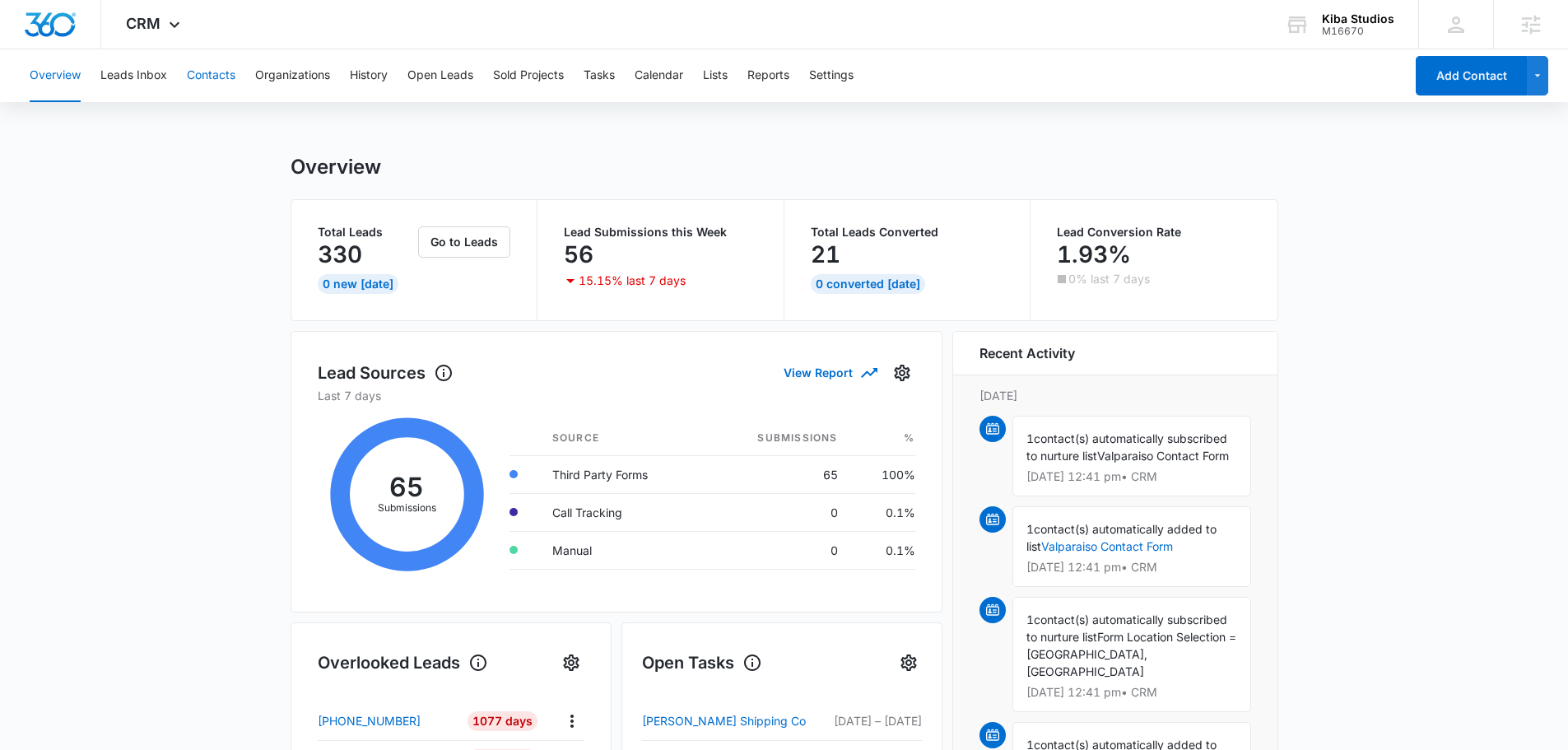
click at [200, 81] on button "Contacts" at bounding box center [210, 75] width 48 height 53
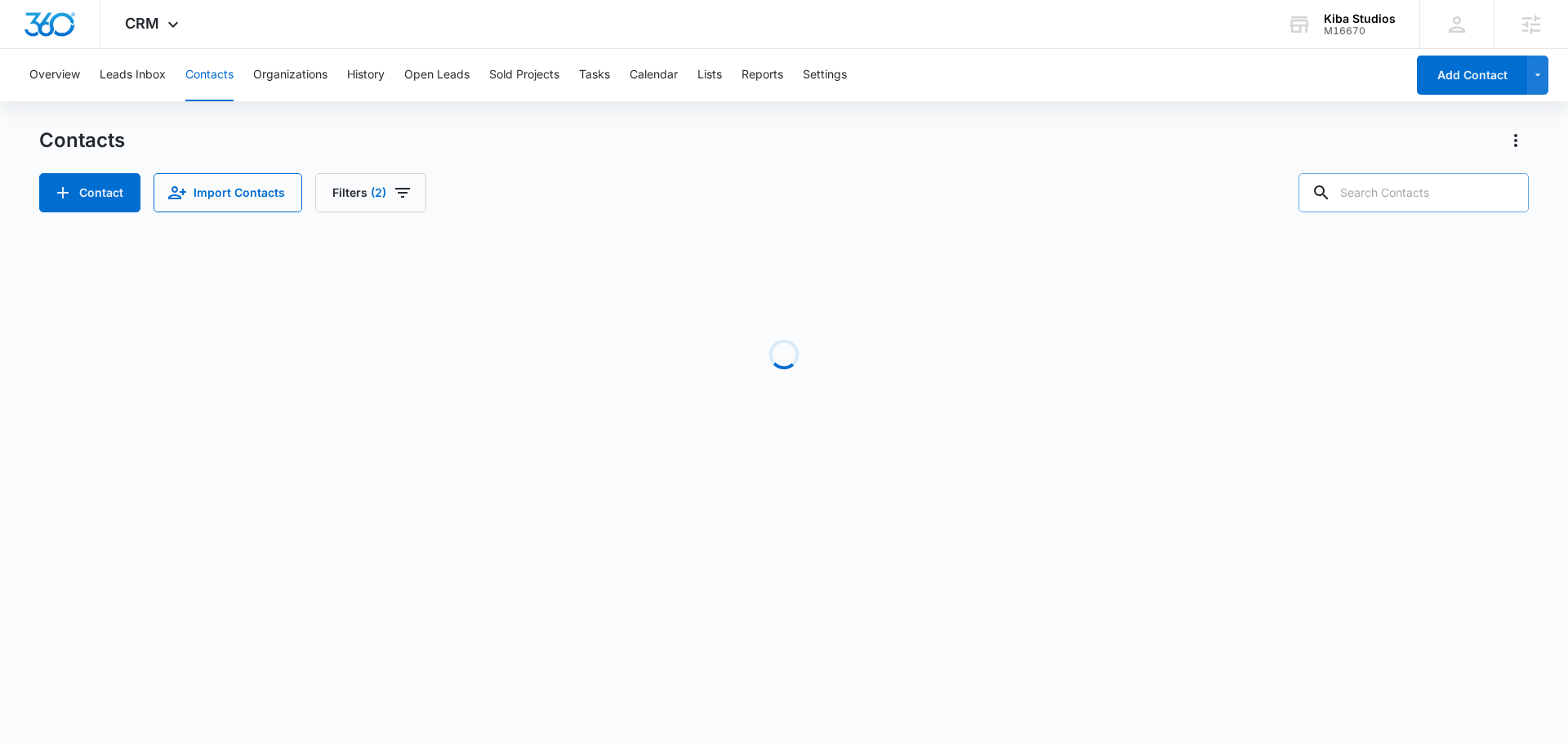
click at [1420, 187] on input "text" at bounding box center [1413, 192] width 230 height 39
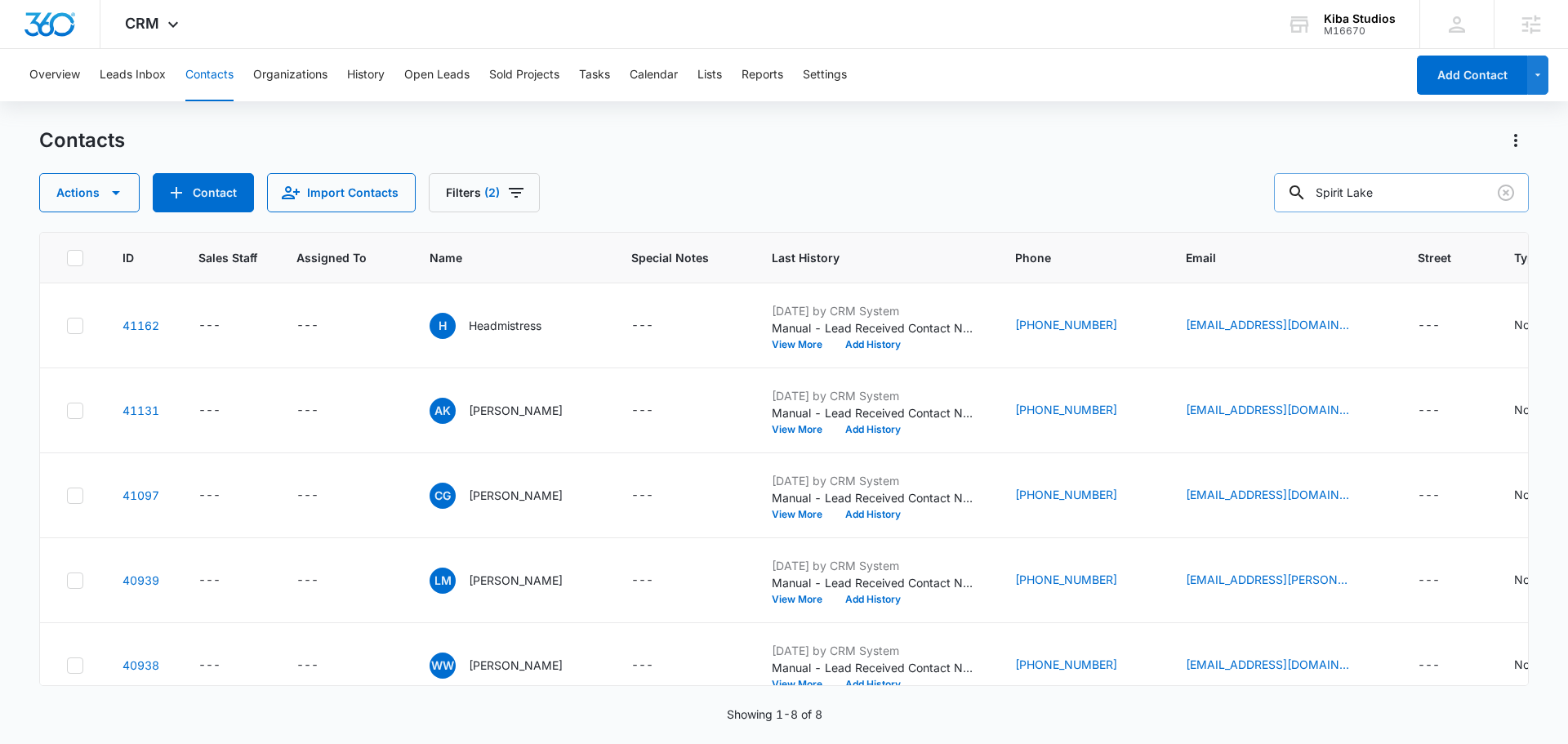
type input "Spirit Lake"
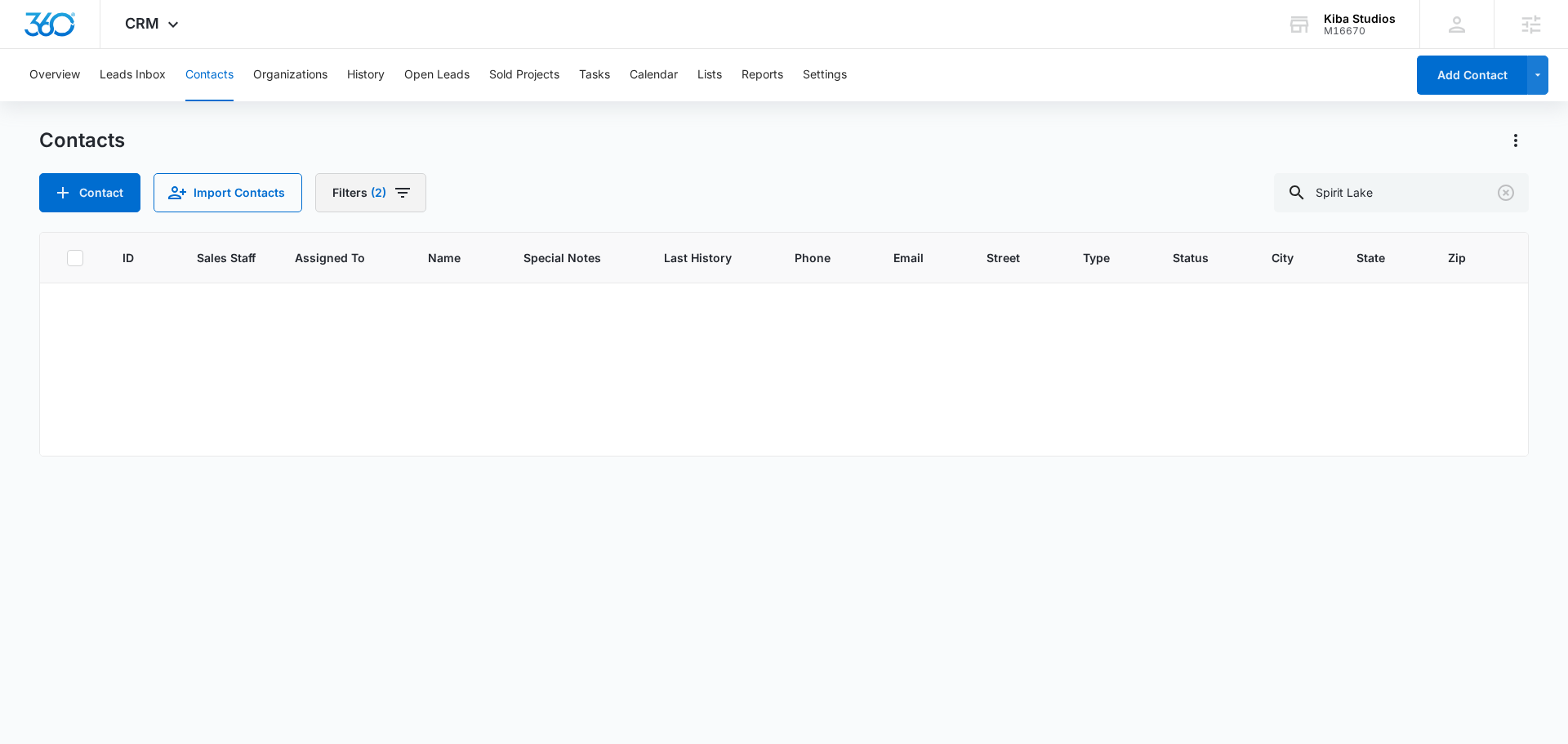
click at [401, 199] on icon "Filters" at bounding box center [402, 192] width 20 height 20
click at [475, 298] on div "Sources 2" at bounding box center [427, 295] width 188 height 26
click at [508, 296] on icon "Show Sources filters" at bounding box center [508, 295] width 4 height 8
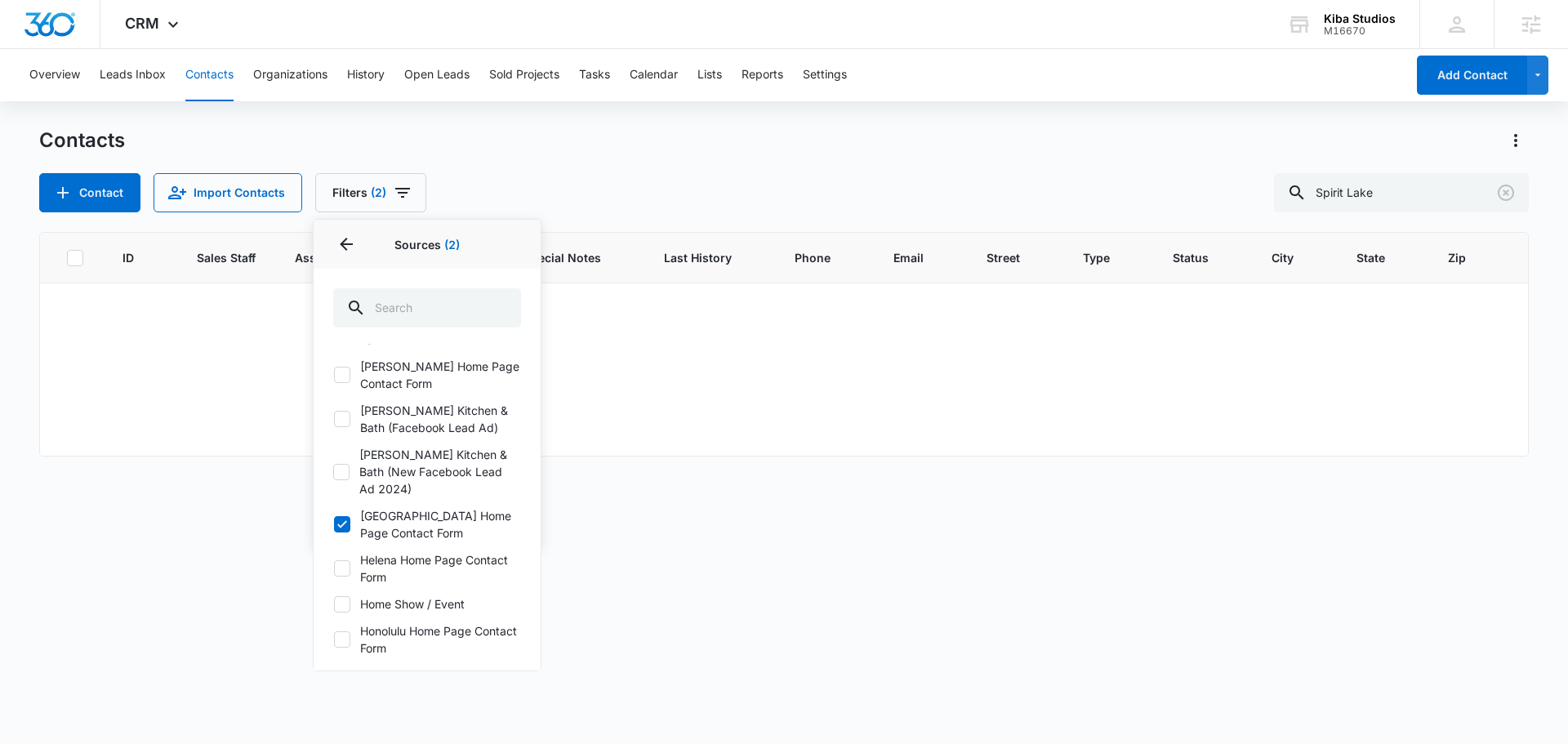
scroll to position [1797, 0]
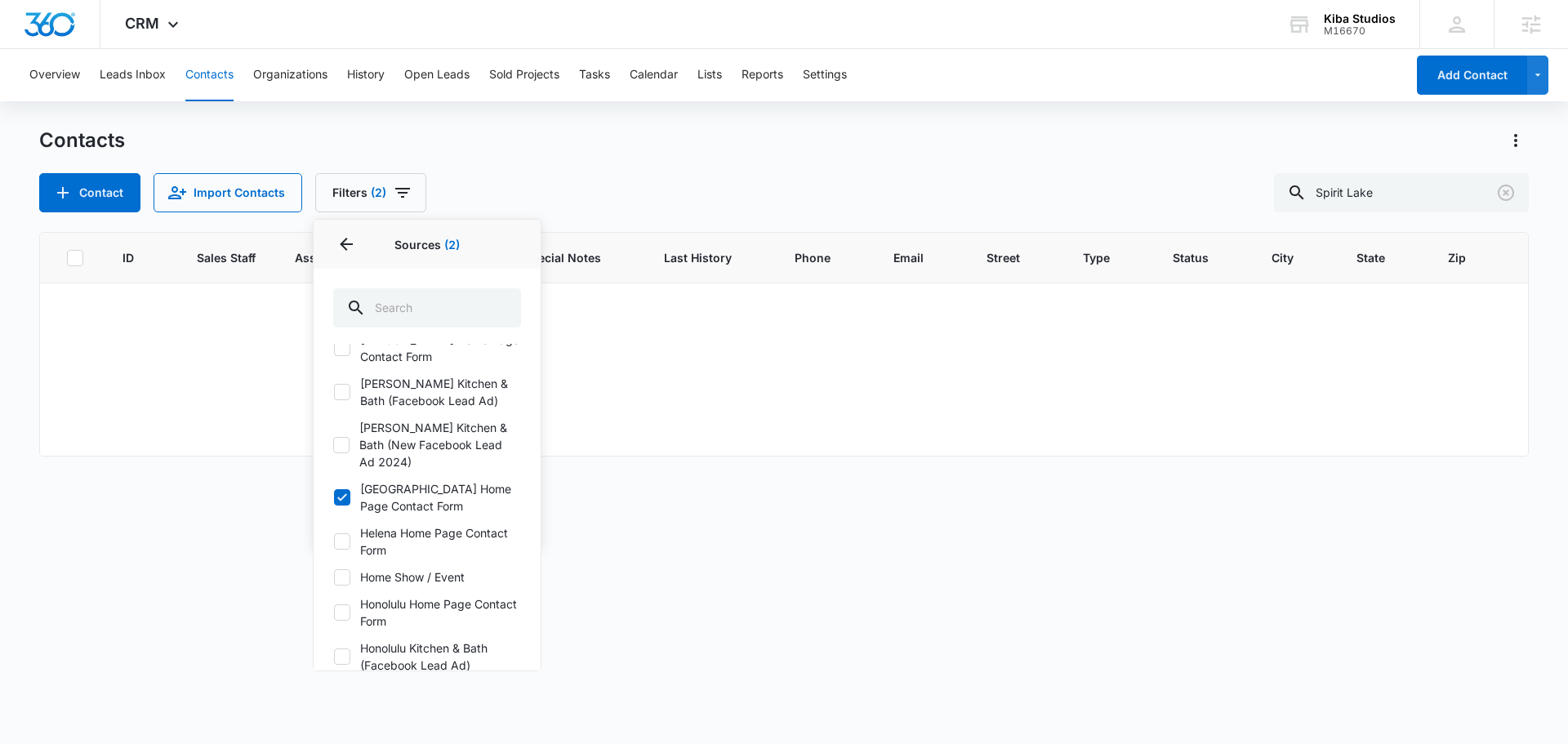
click at [336, 490] on icon at bounding box center [342, 497] width 15 height 15
click at [334, 497] on input "[GEOGRAPHIC_DATA] Home Page Contact Form" at bounding box center [333, 497] width 1 height 1
checkbox input "false"
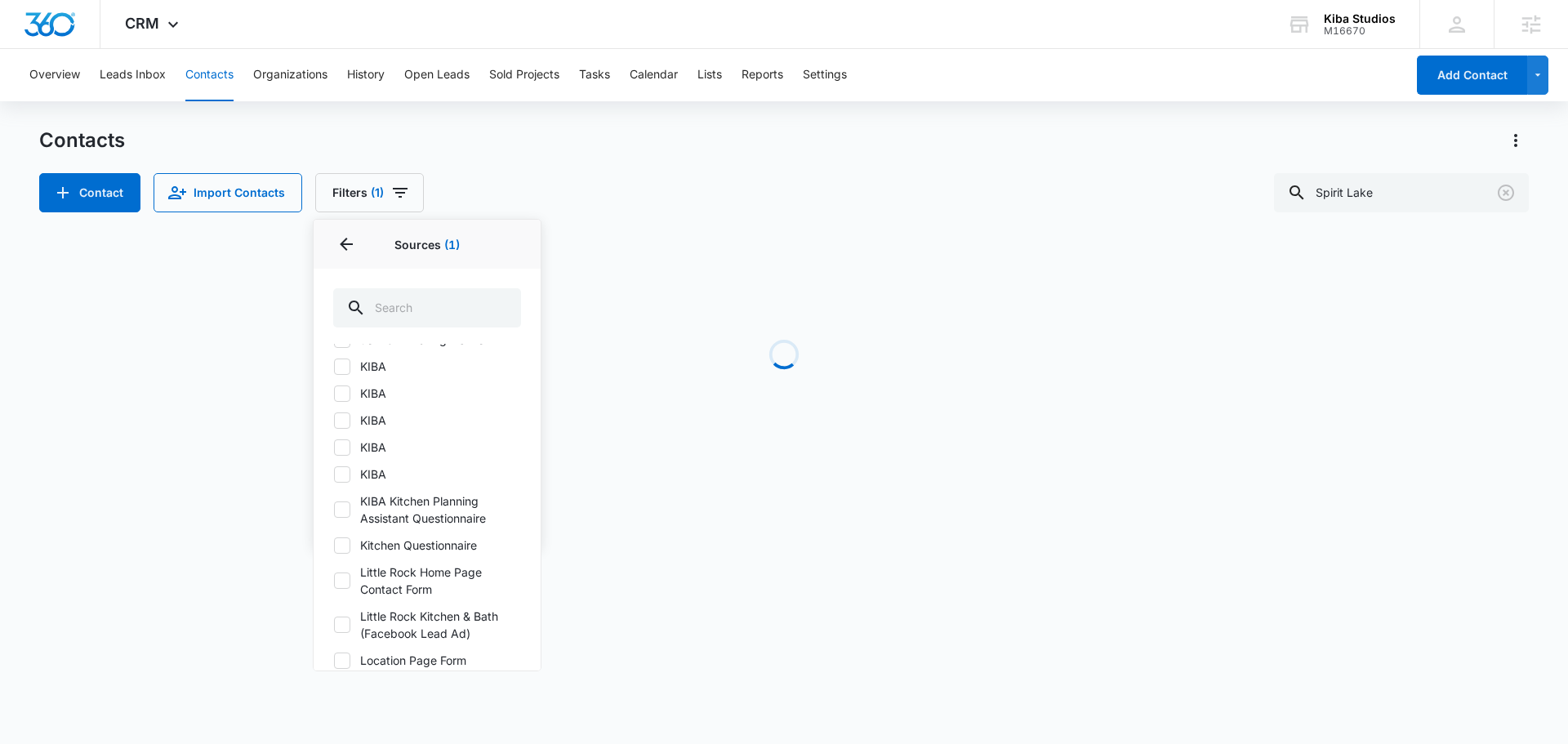
scroll to position [3185, 0]
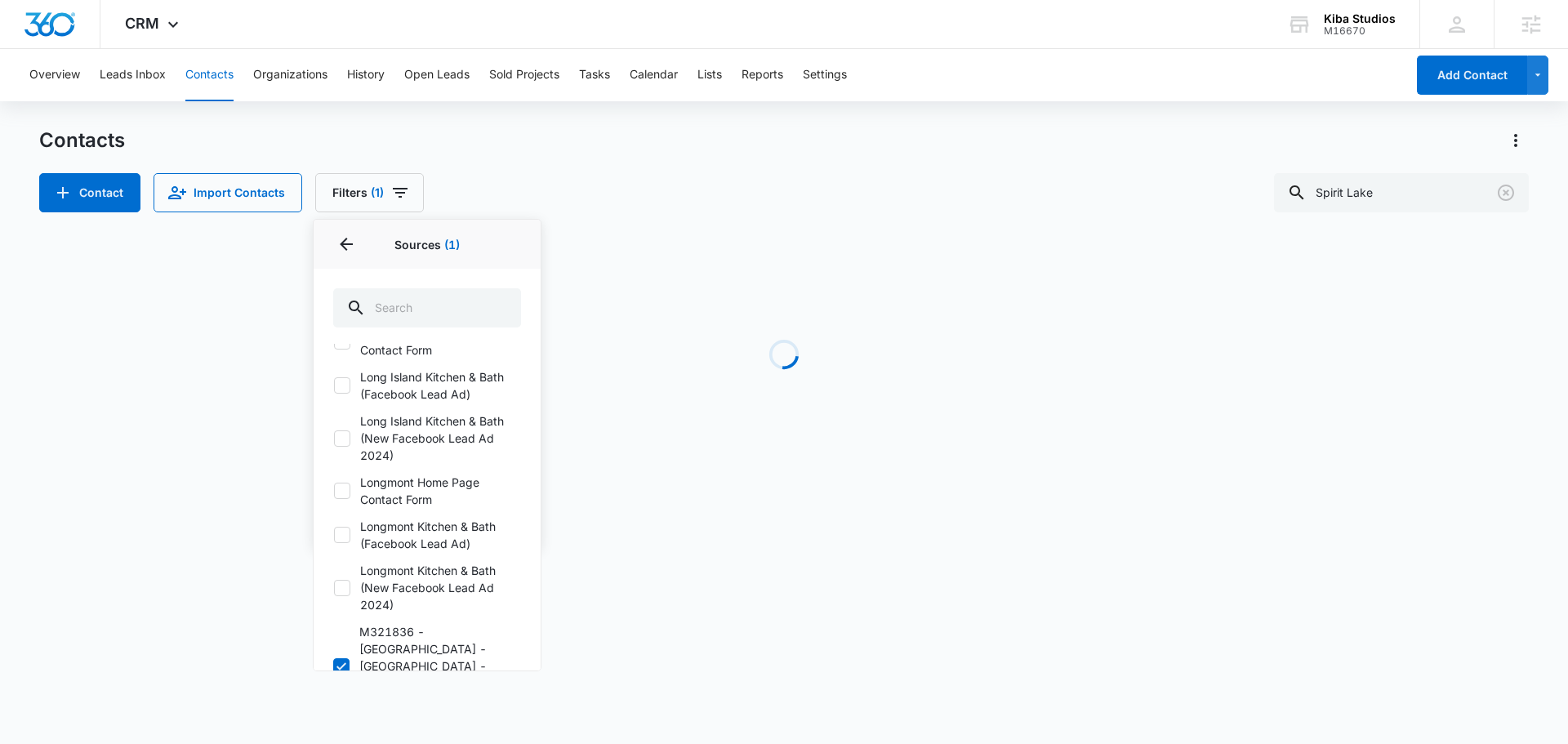
click at [343, 659] on icon at bounding box center [341, 666] width 15 height 15
click at [333, 666] on input "M321836 - Kiba - Grand Junction - Kitchen & Bath Lead Gen - Facebook Lead Gen (…" at bounding box center [333, 666] width 0 height 1
checkbox input "false"
click at [1007, 119] on div "Overview Leads Inbox Contacts Organizations History Open Leads Sold Projects Ta…" at bounding box center [784, 272] width 1568 height 448
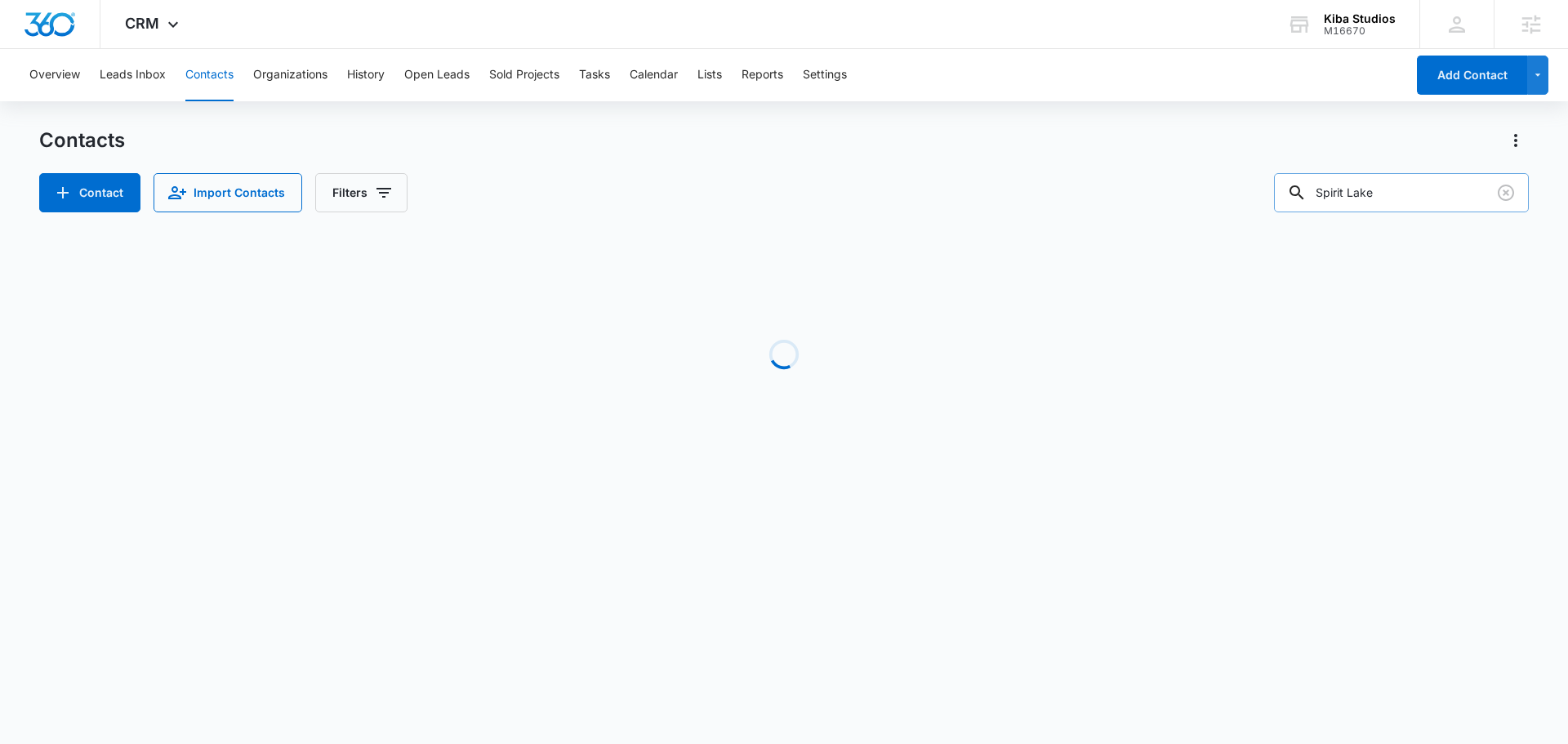
click at [1425, 188] on input "Spirit Lake" at bounding box center [1401, 192] width 255 height 39
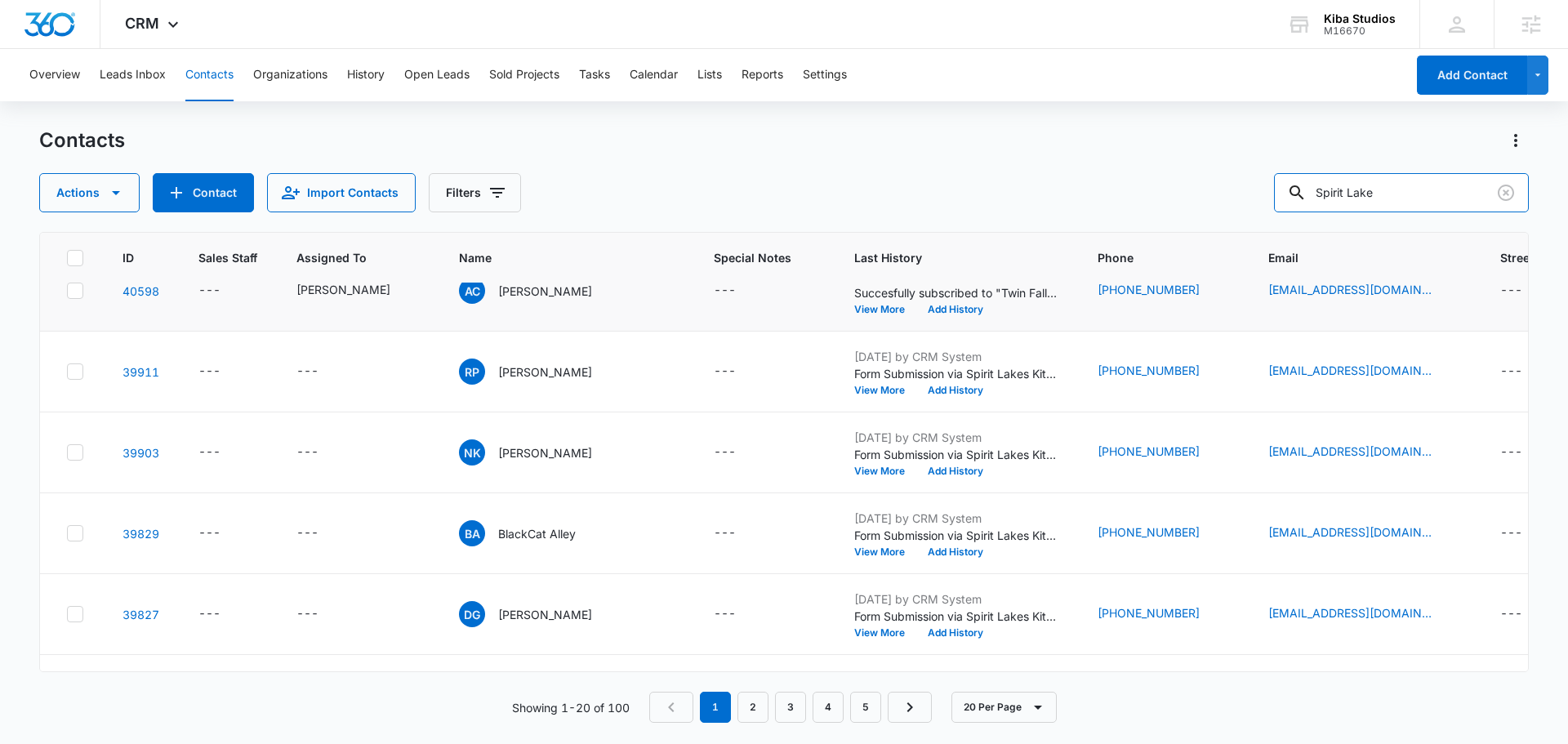
scroll to position [0, 0]
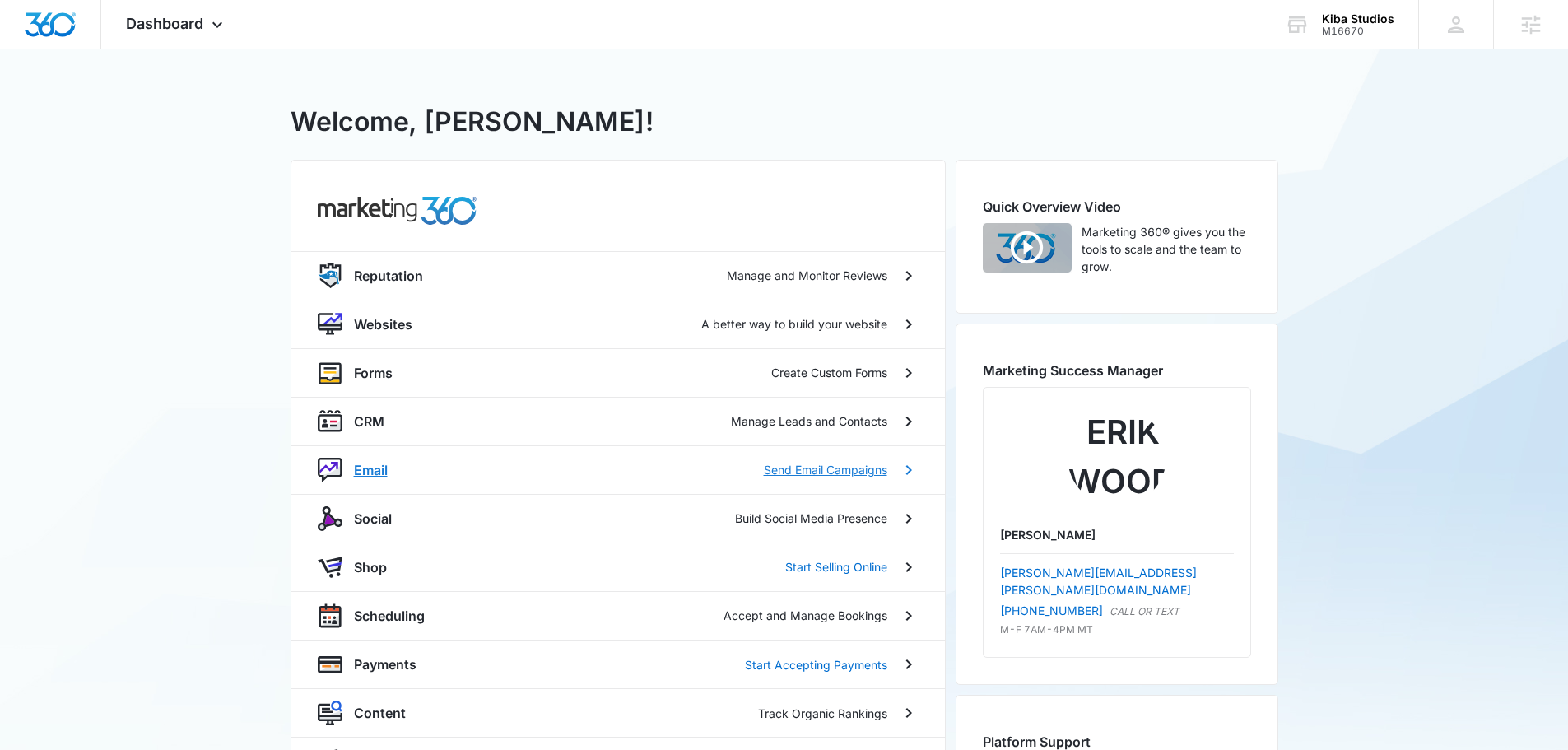
click at [385, 467] on p "Email" at bounding box center [371, 470] width 34 height 20
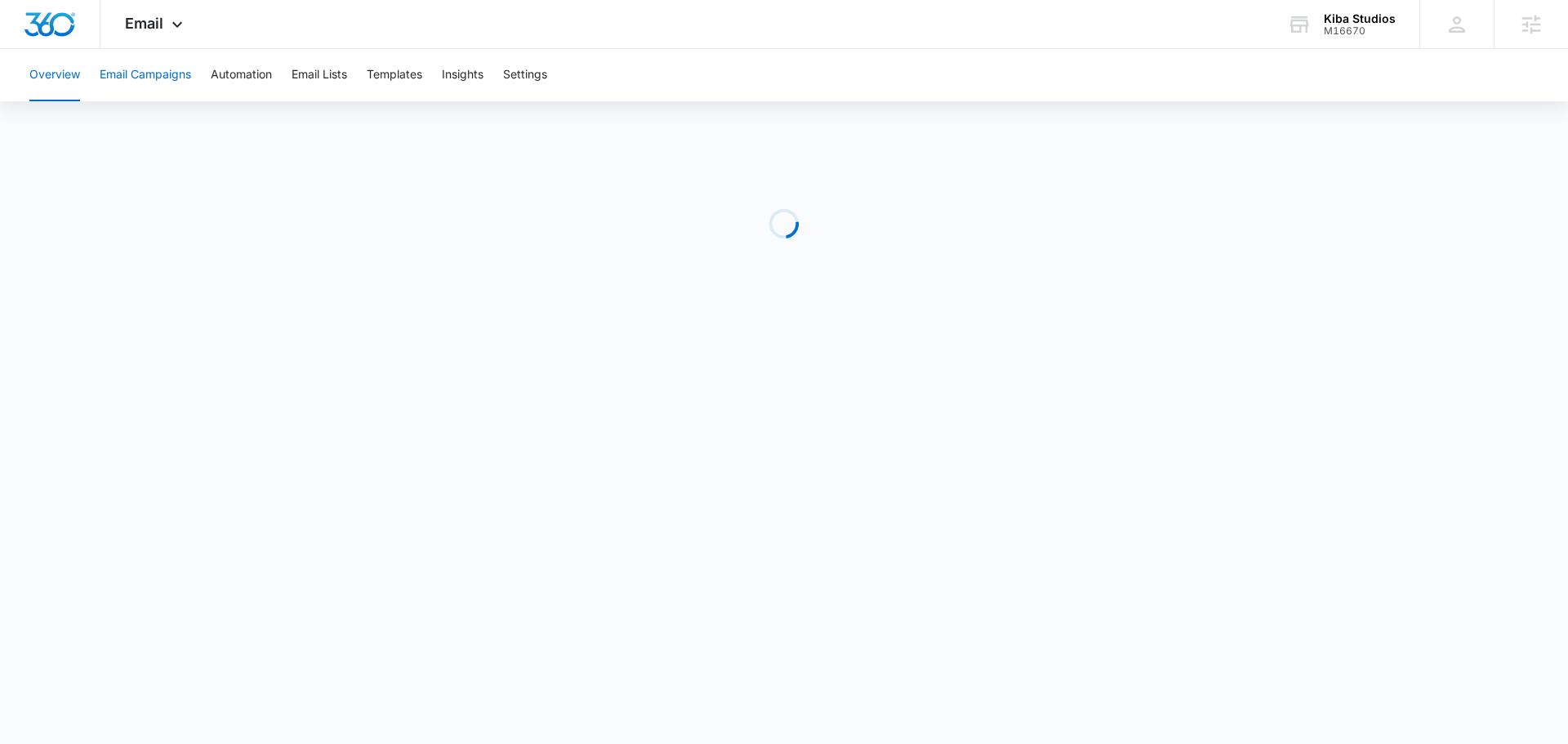
click at [159, 77] on button "Email Campaigns" at bounding box center [145, 75] width 91 height 52
click at [218, 71] on button "Automation" at bounding box center [241, 75] width 61 height 52
click at [129, 75] on button "Email Campaigns" at bounding box center [145, 75] width 91 height 52
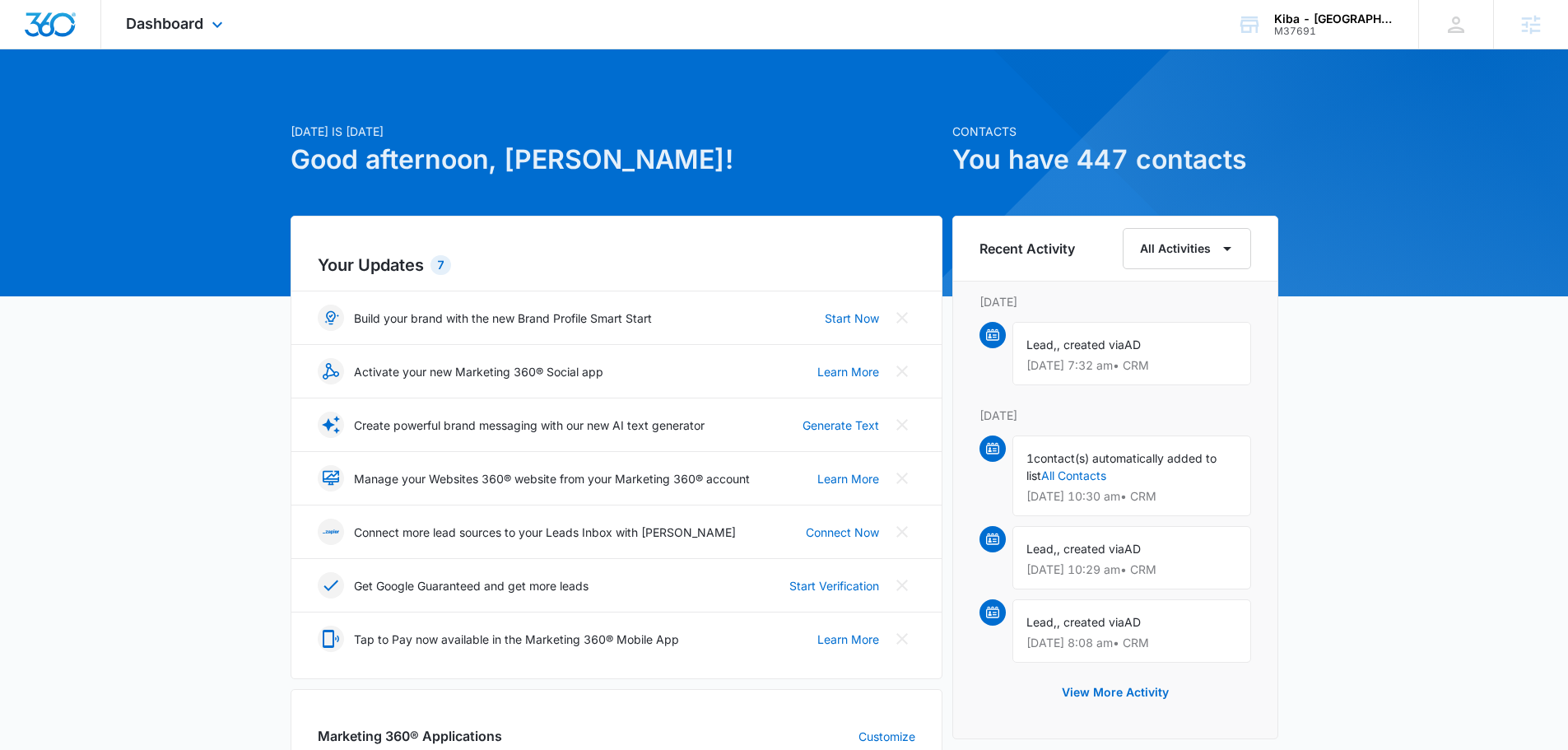
drag, startPoint x: 378, startPoint y: 246, endPoint x: 181, endPoint y: 34, distance: 289.4
click at [181, 34] on div "Dashboard Apps Reputation Websites Forms CRM Email Social Shop Payments POS Con…" at bounding box center [177, 24] width 151 height 48
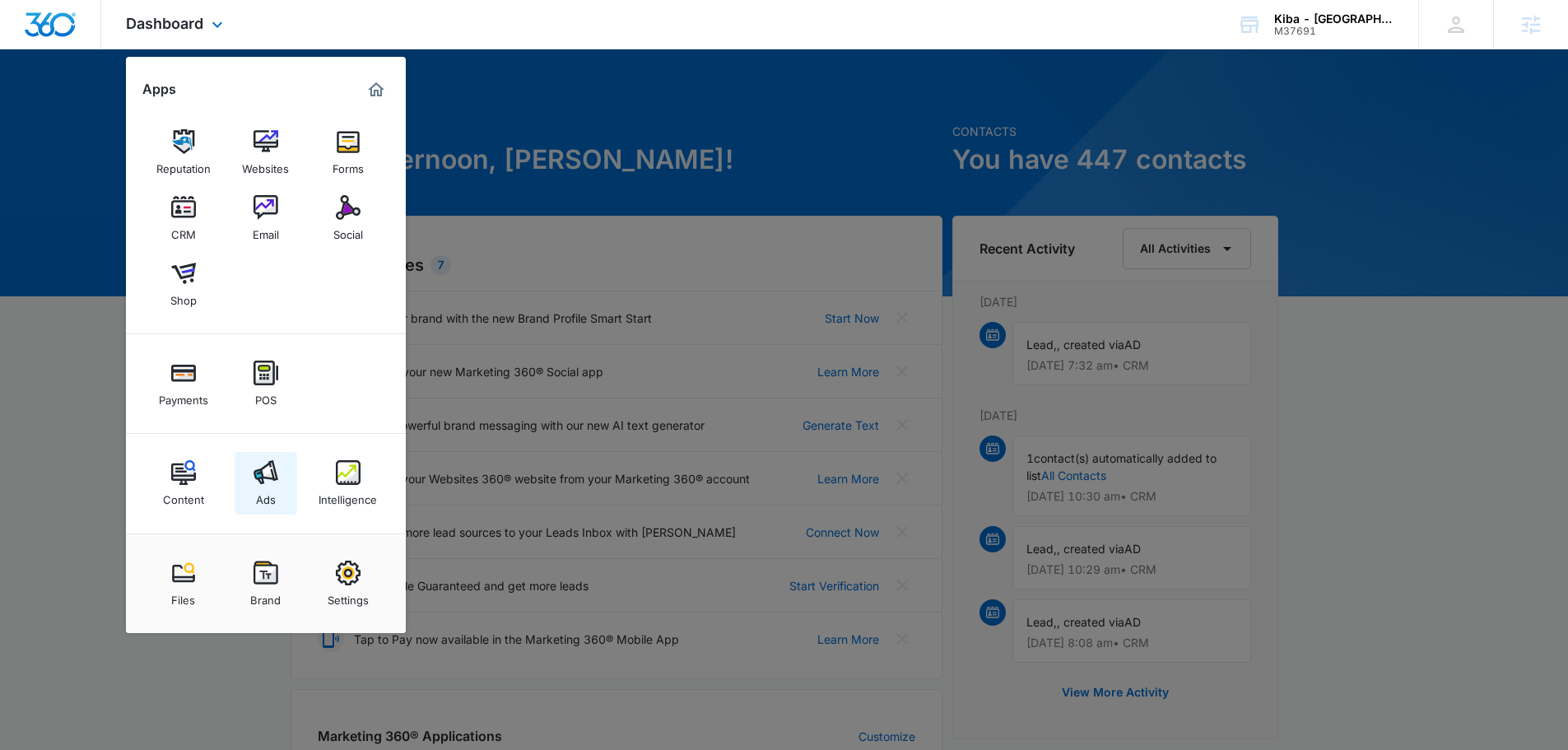
click at [268, 463] on img at bounding box center [265, 472] width 25 height 25
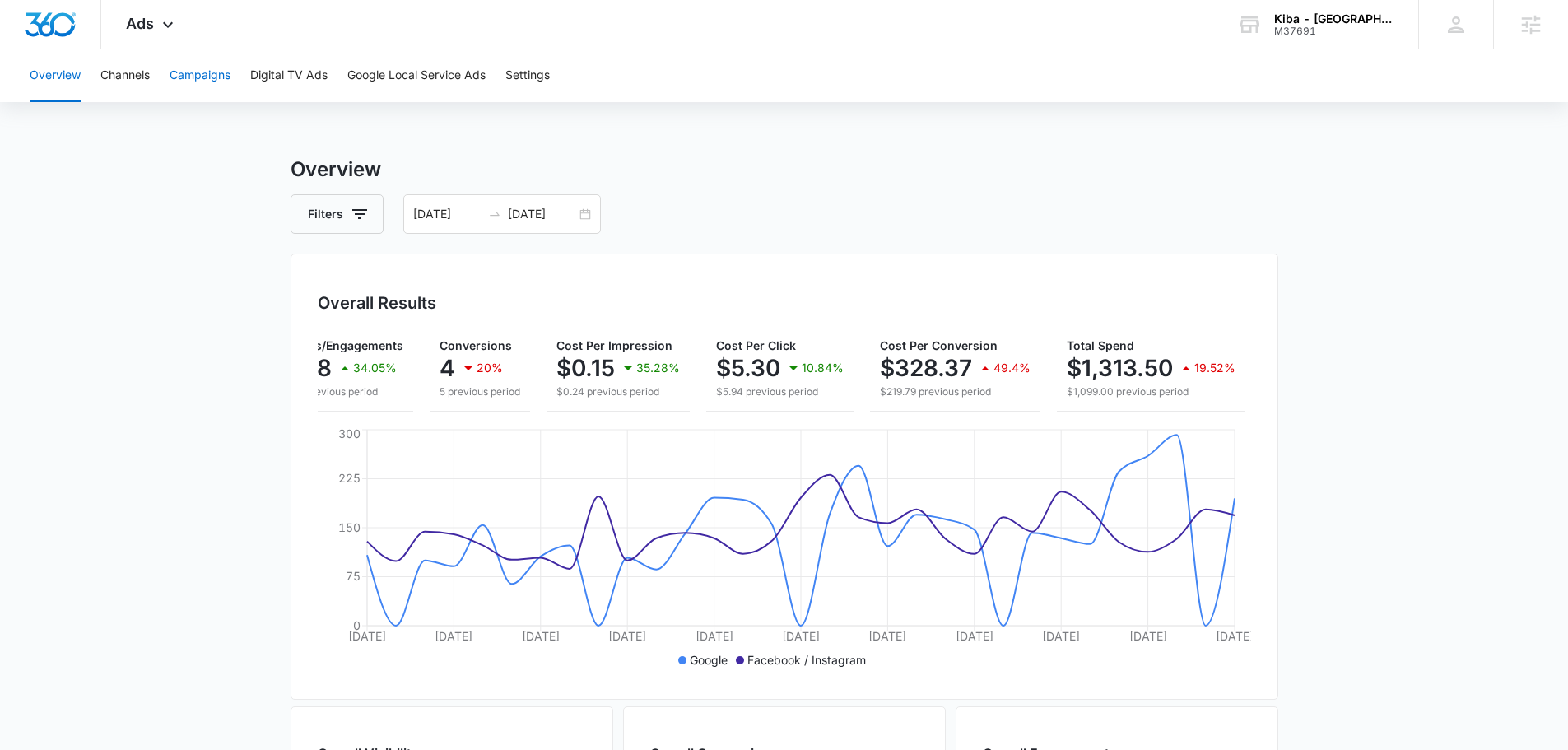
click at [230, 83] on button "Campaigns" at bounding box center [201, 75] width 61 height 53
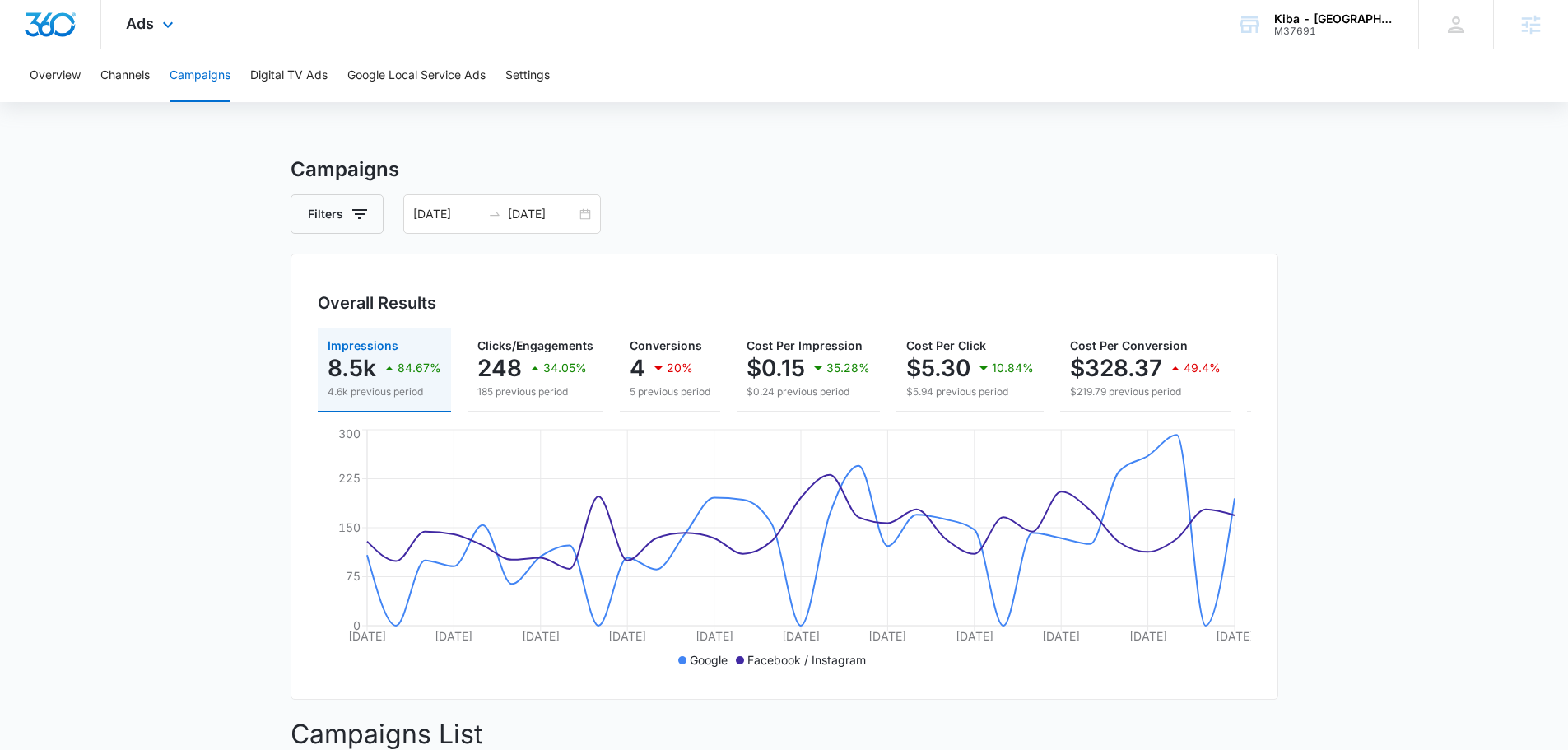
click at [208, 28] on div "Ads Apps Reputation Websites Forms CRM Email Social Shop Payments POS Content A…" at bounding box center [784, 25] width 1568 height 49
click at [133, 34] on div "Ads Apps Reputation Websites Forms CRM Email Social Shop Payments POS Content A…" at bounding box center [152, 24] width 102 height 48
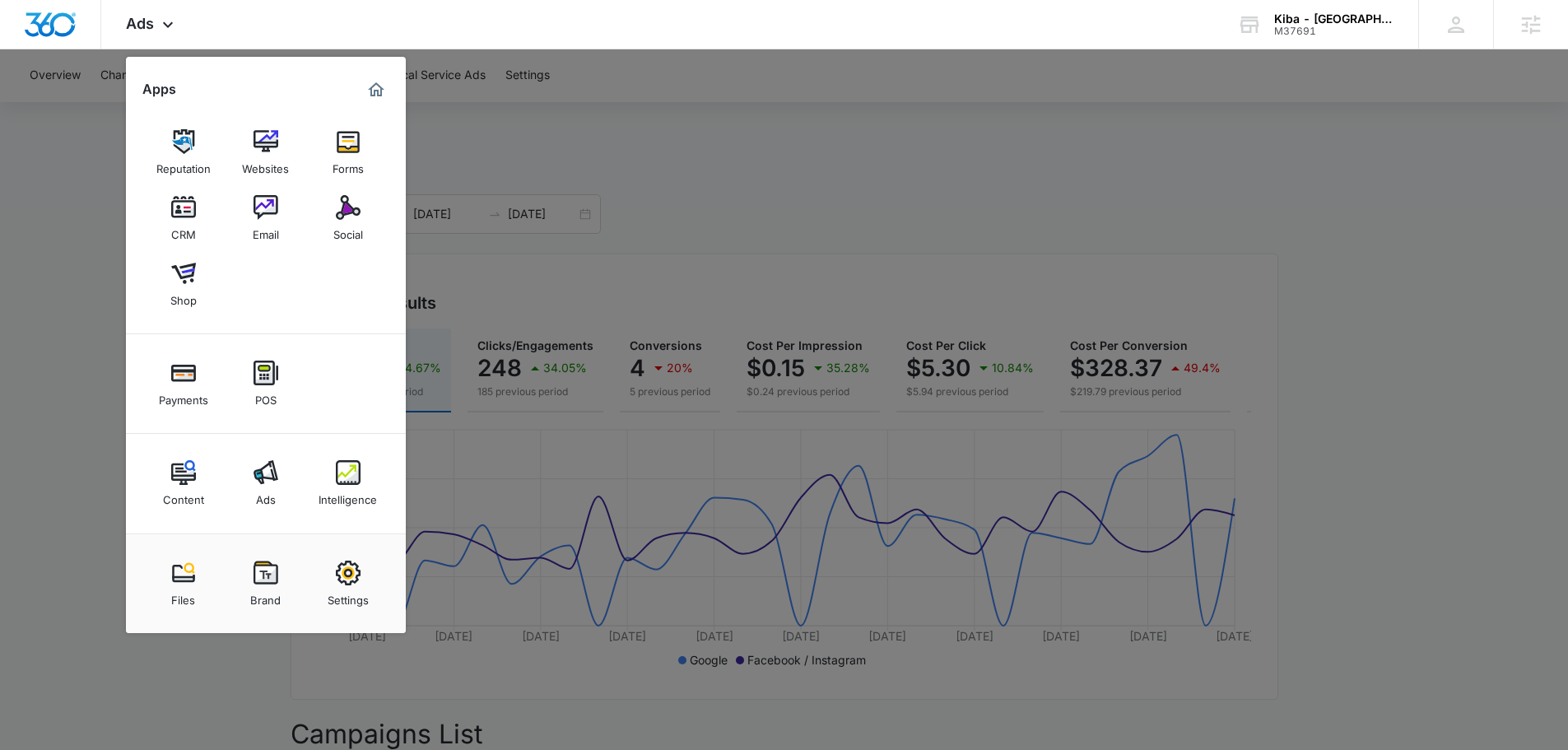
drag, startPoint x: 367, startPoint y: 485, endPoint x: 359, endPoint y: 486, distance: 8.1
click at [364, 485] on link "Intelligence" at bounding box center [348, 483] width 62 height 62
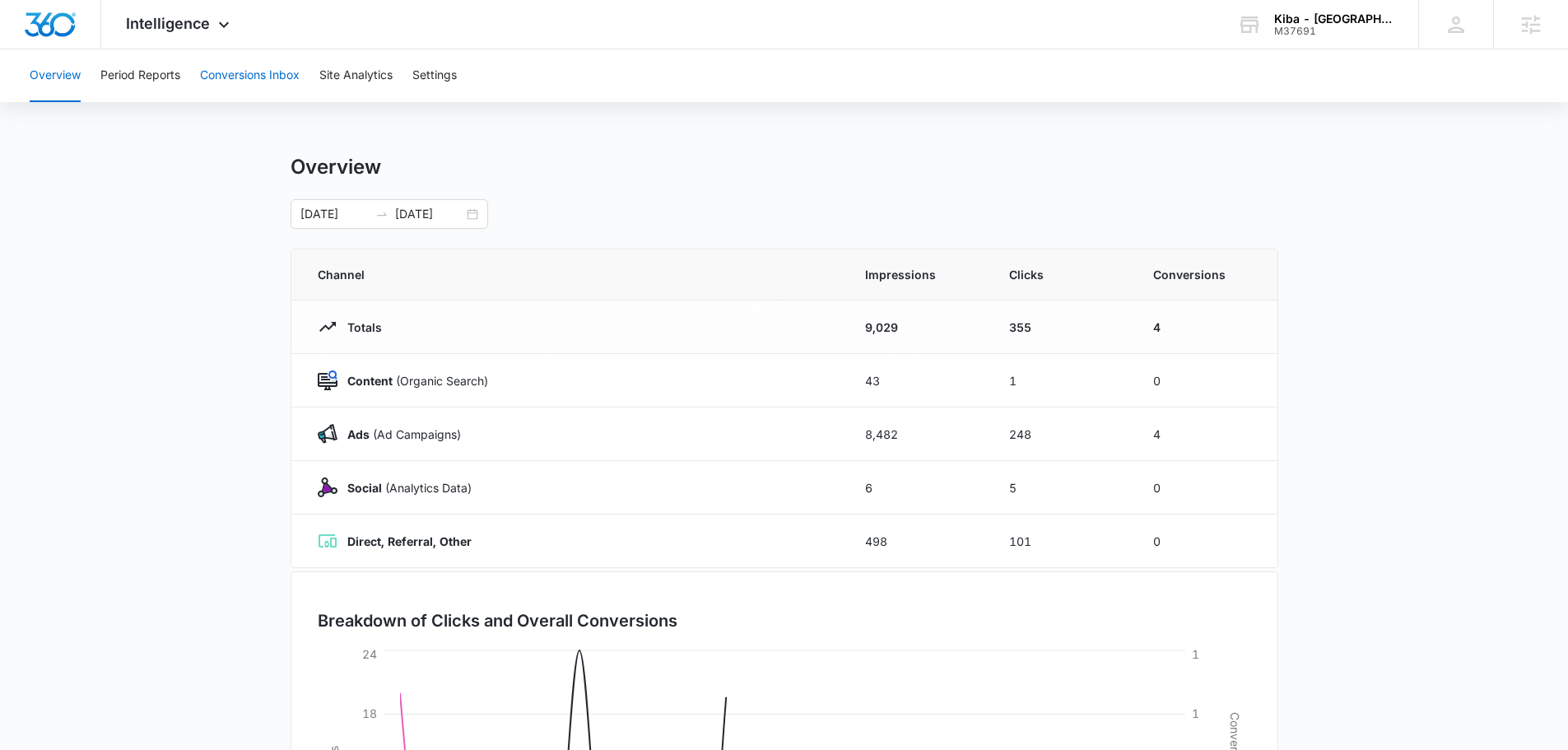
click at [225, 72] on button "Conversions Inbox" at bounding box center [250, 75] width 100 height 53
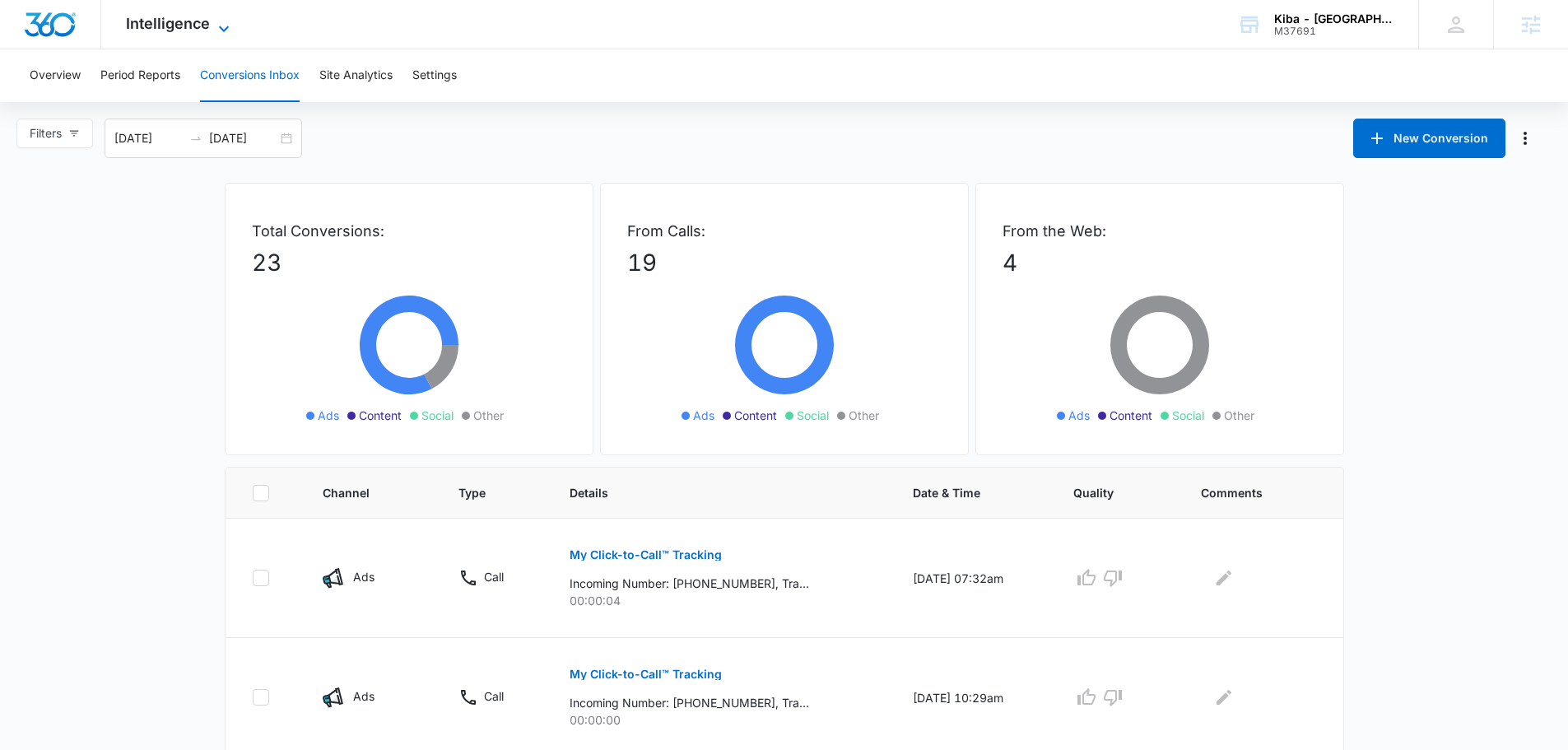
click at [171, 19] on span "Intelligence" at bounding box center [168, 24] width 84 height 18
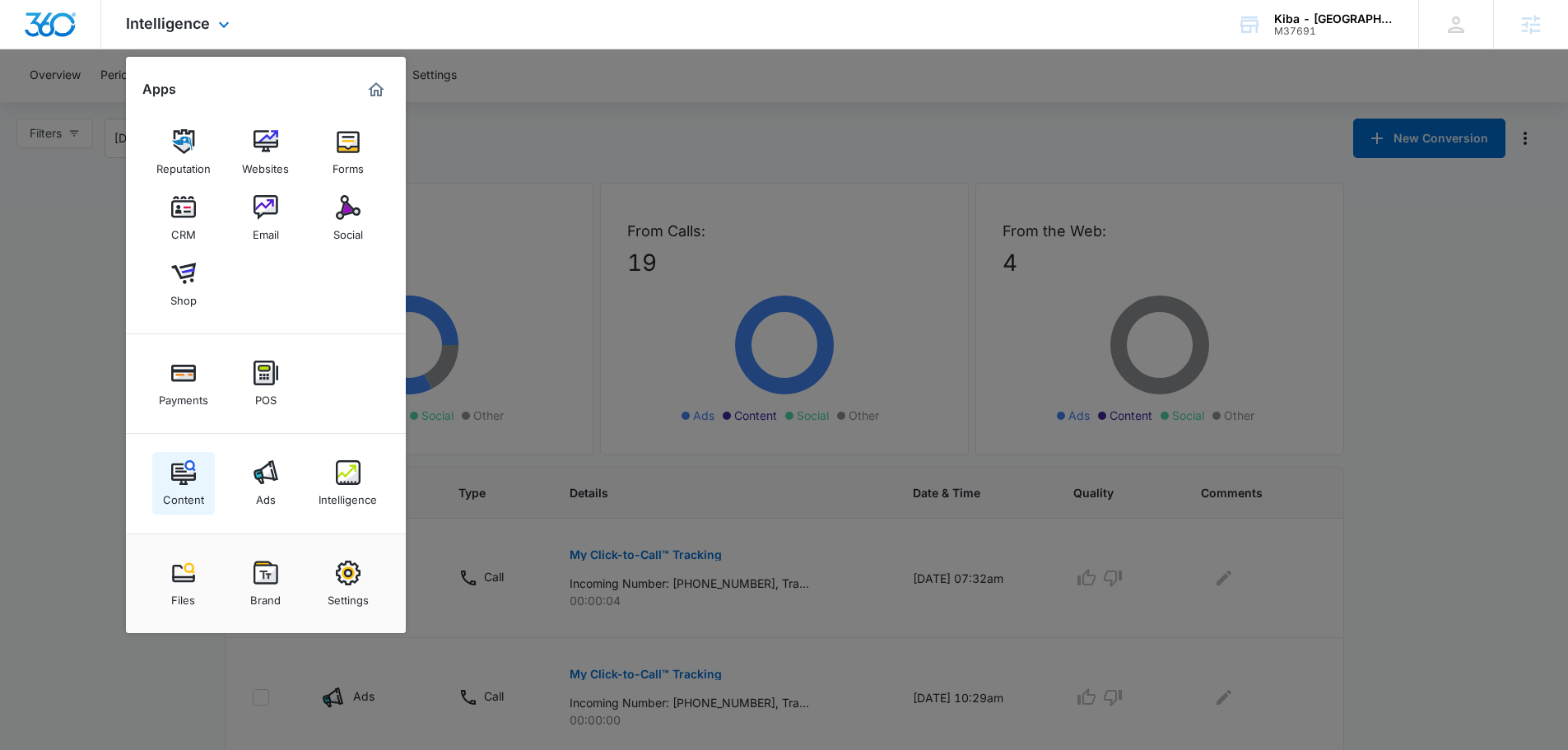
click at [177, 495] on div "Content" at bounding box center [183, 495] width 41 height 21
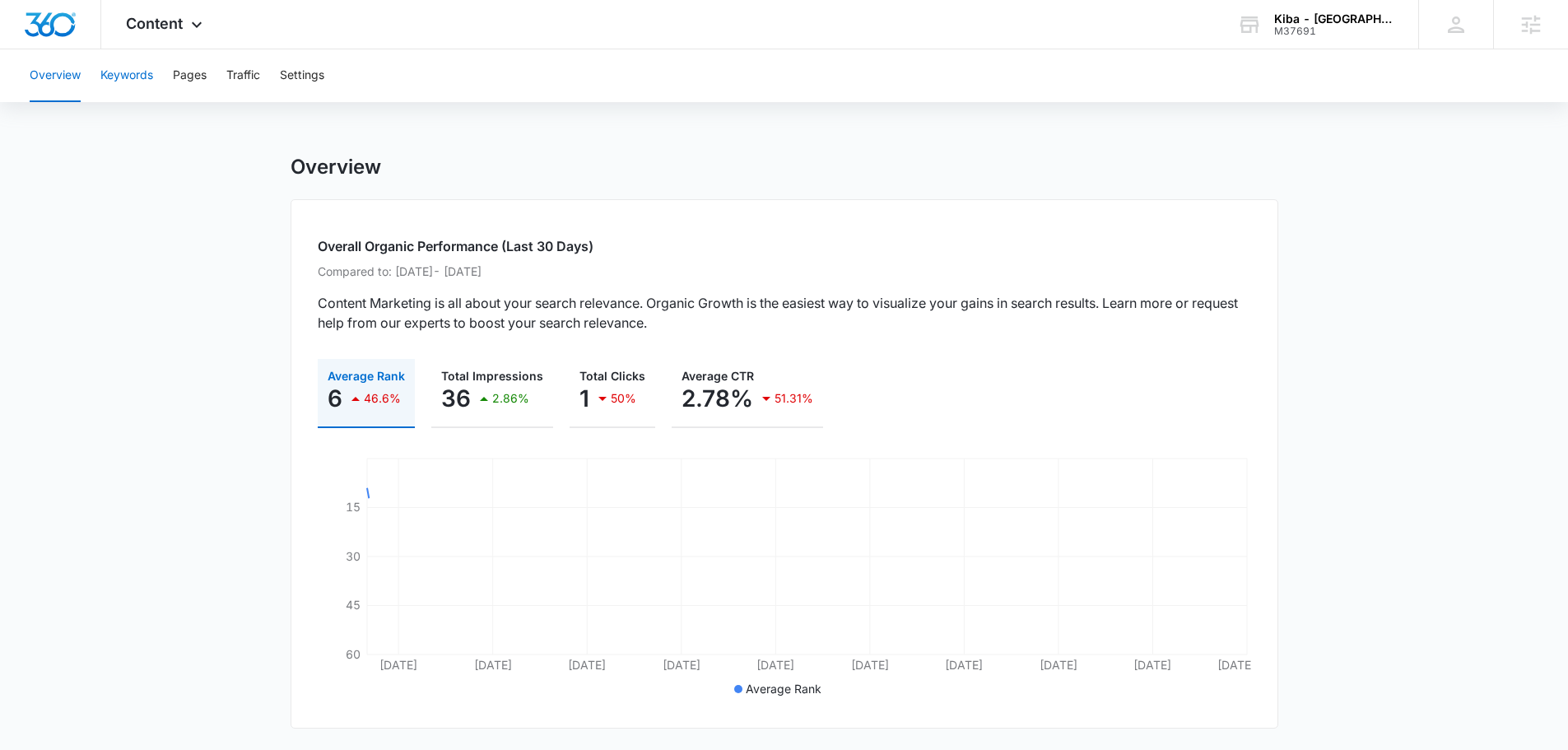
click at [131, 68] on button "Keywords" at bounding box center [127, 75] width 53 height 53
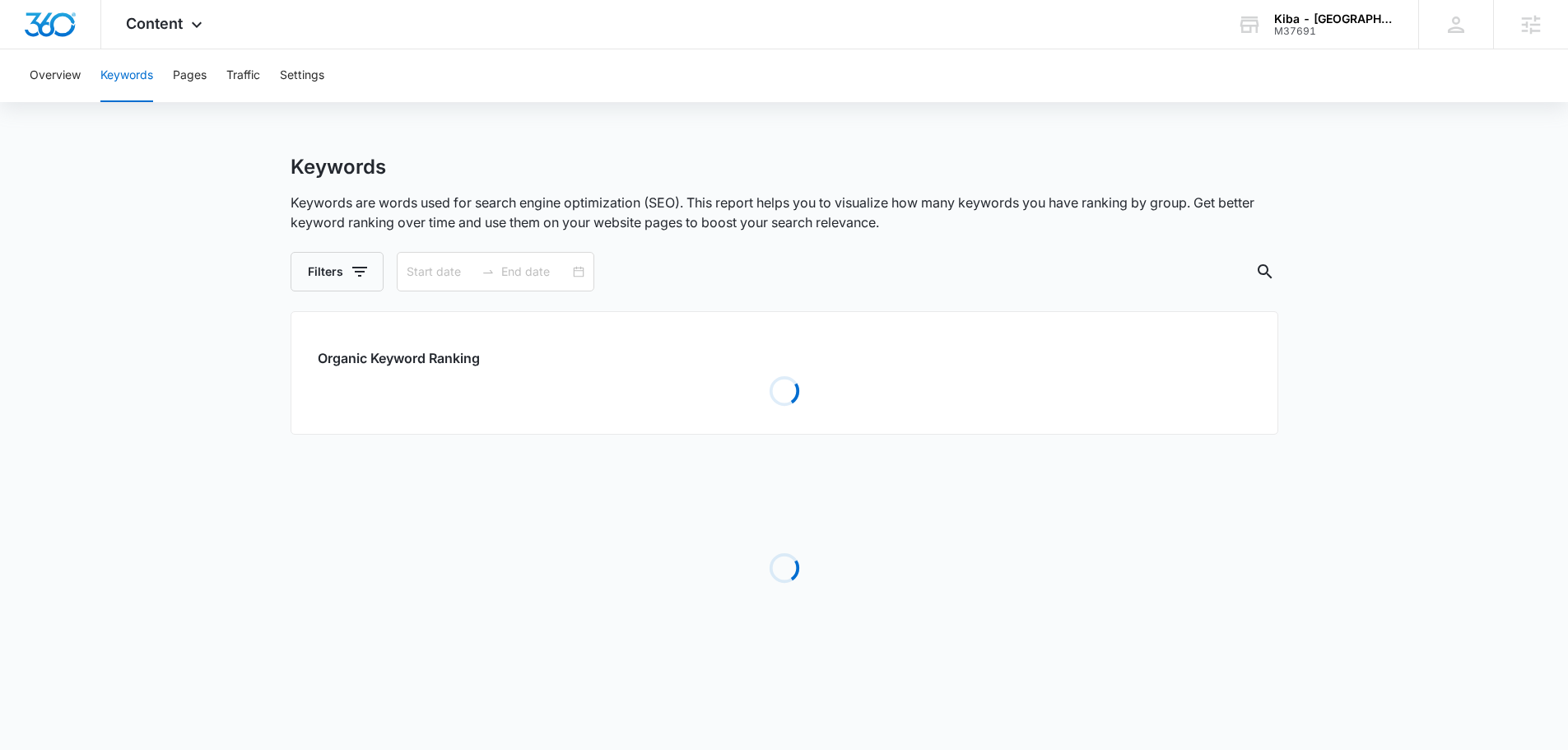
type input "[DATE]"
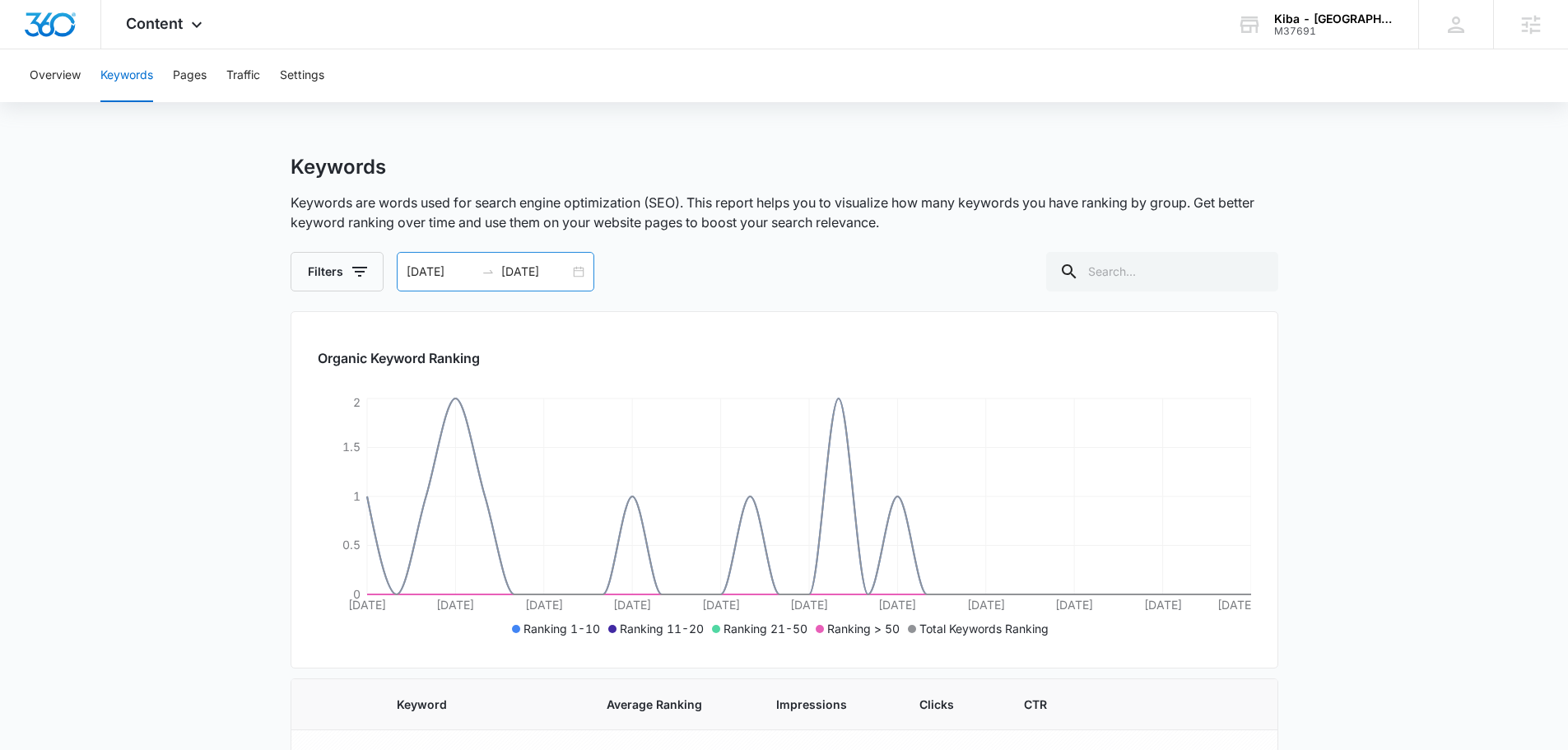
click at [526, 255] on div "[DATE] [DATE]" at bounding box center [496, 272] width 198 height 39
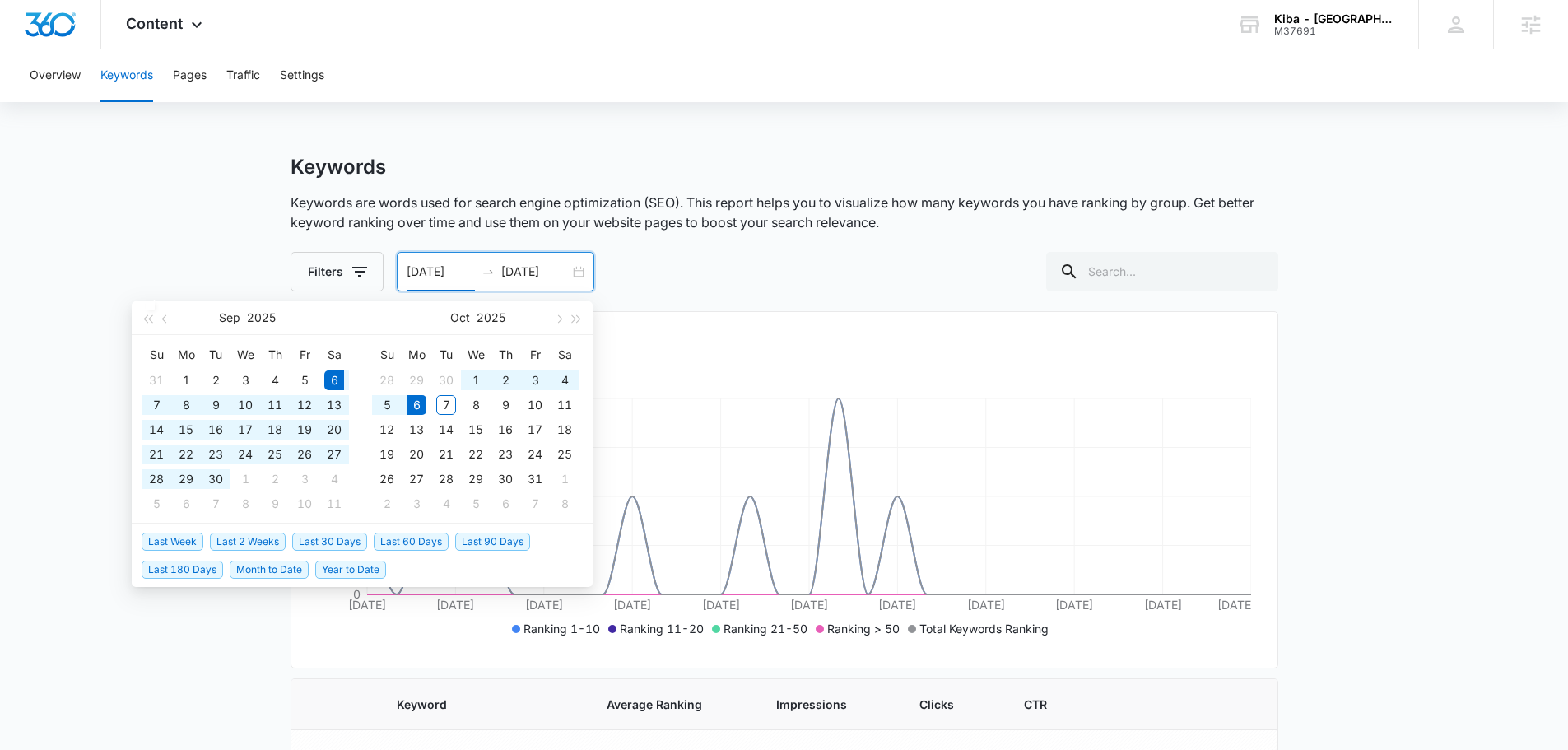
click at [526, 272] on input "[DATE]" at bounding box center [535, 272] width 68 height 18
type input "[DATE]"
click at [478, 545] on span "Last 90 Days" at bounding box center [493, 541] width 75 height 18
type input "[DATE]"
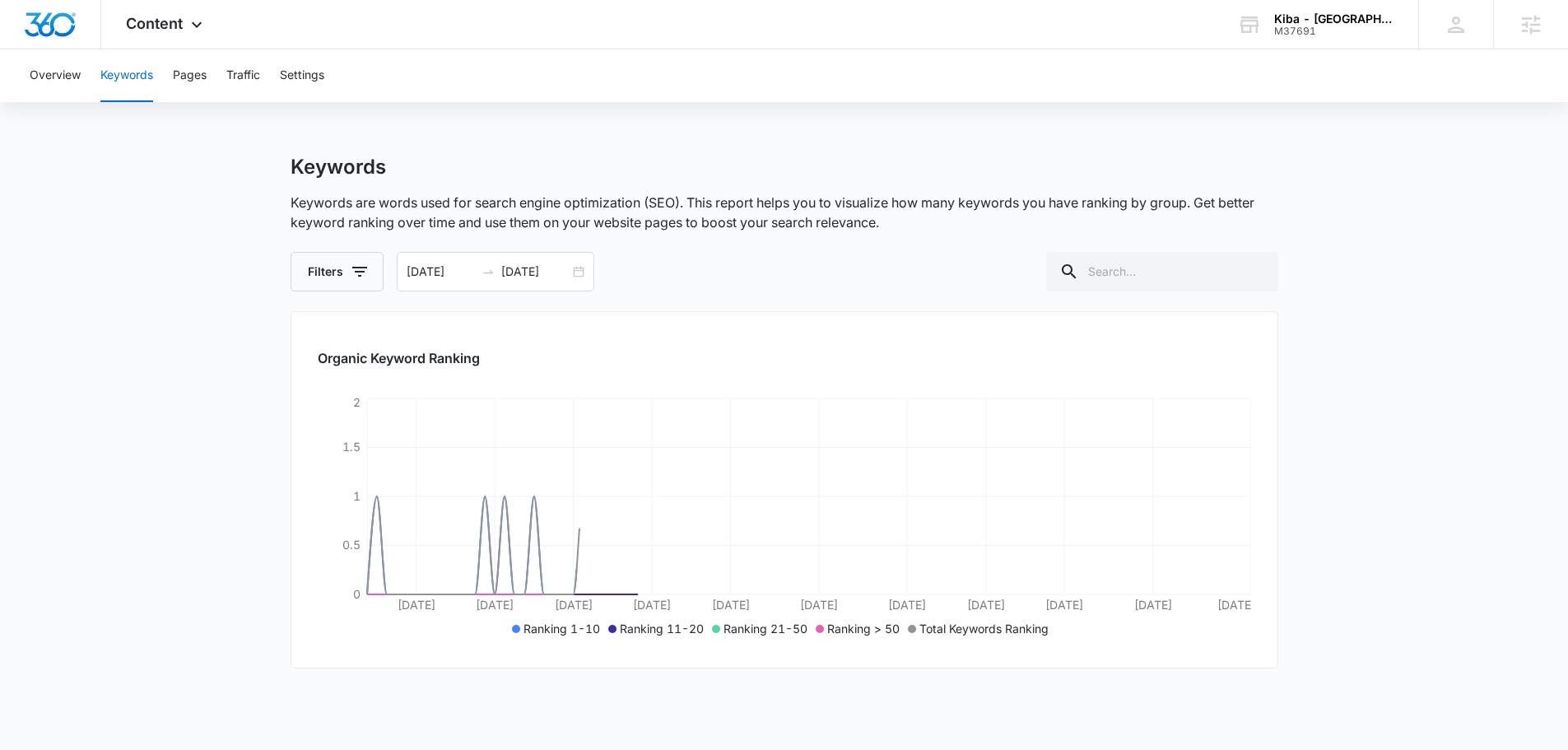
click at [710, 297] on div "Keywords Keywords are words used for search engine optimization (SEO). This rep…" at bounding box center [785, 550] width 988 height 790
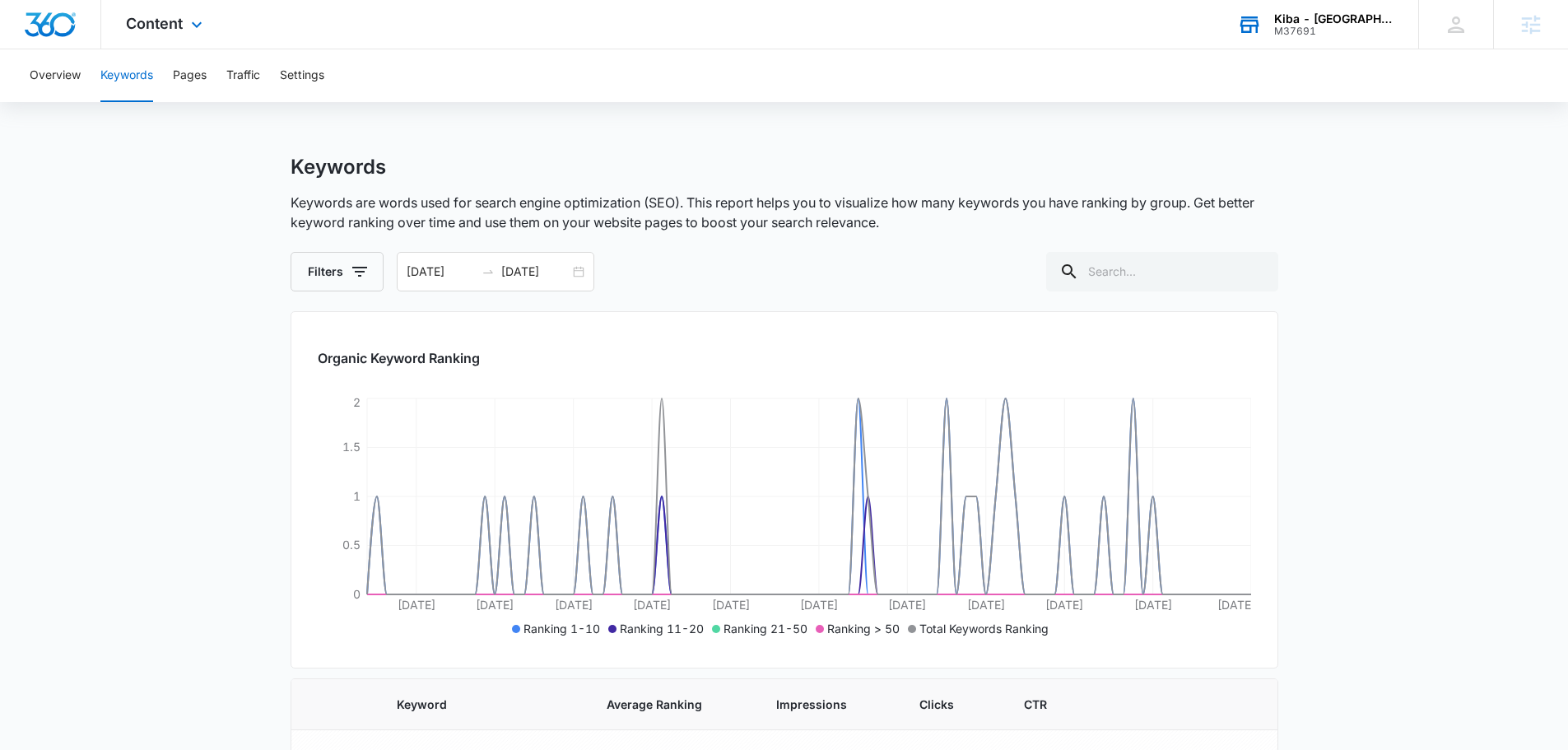
click at [1331, 27] on div "M37691" at bounding box center [1334, 31] width 120 height 11
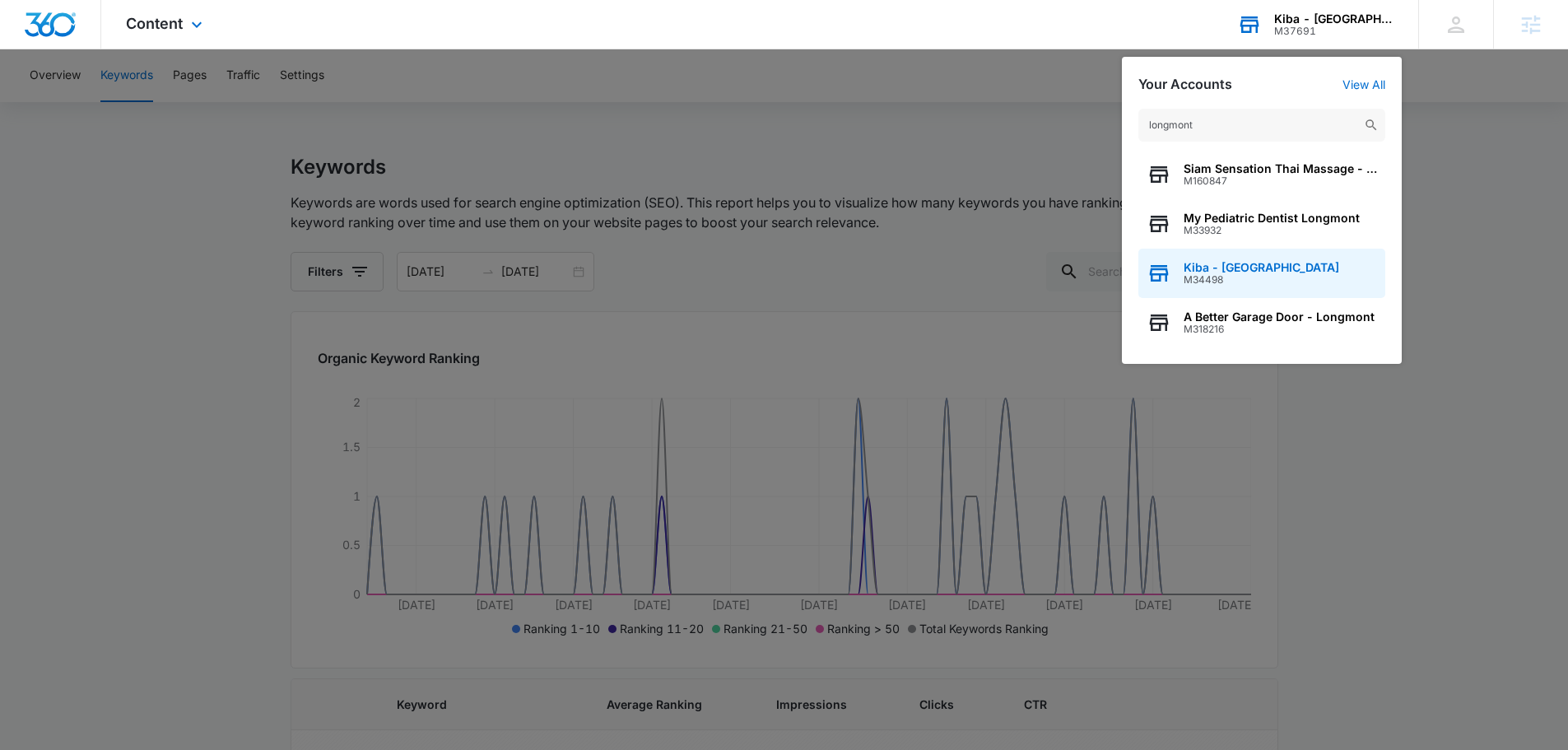
type input "longmont"
click at [1223, 284] on span "M34498" at bounding box center [1261, 279] width 156 height 11
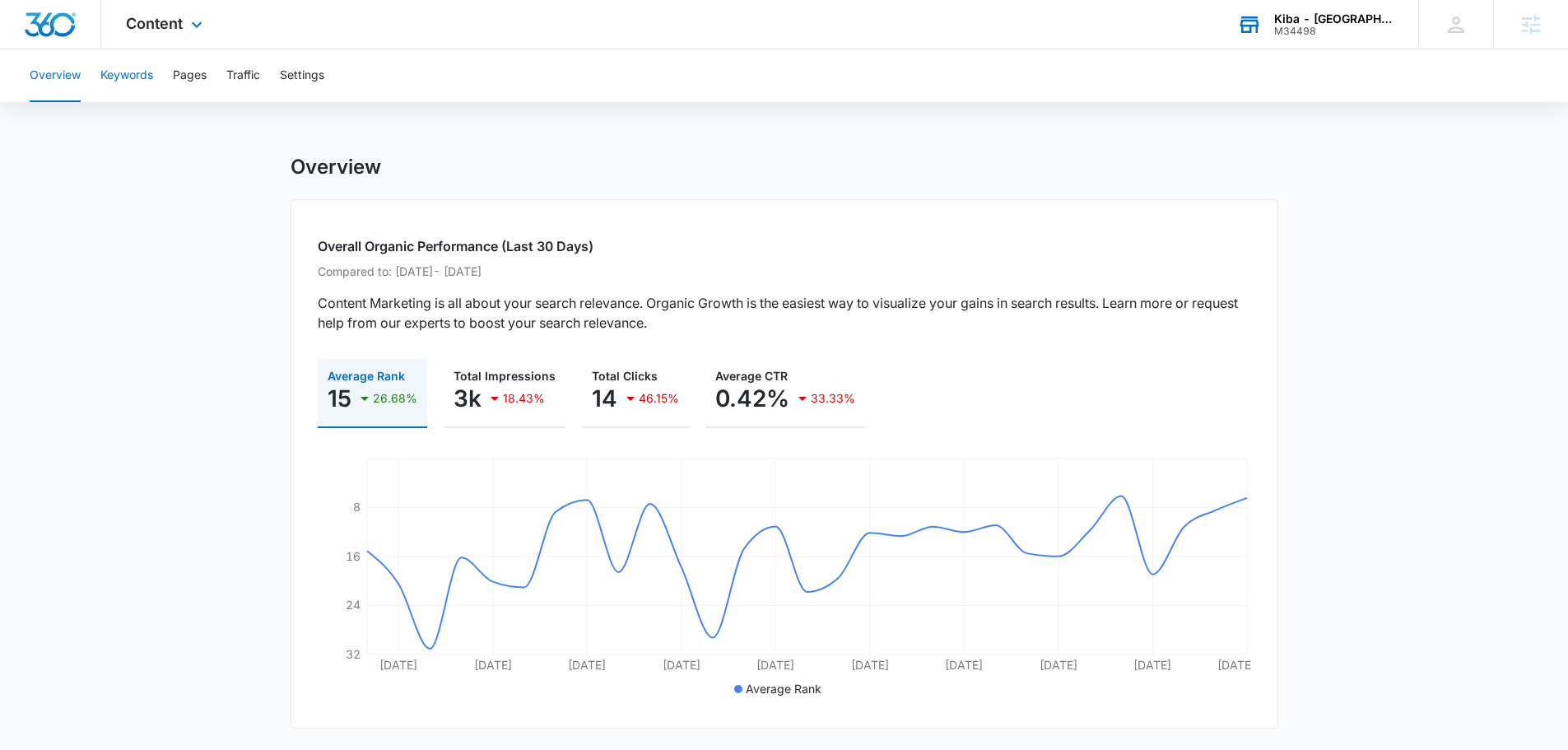
click at [107, 79] on button "Keywords" at bounding box center [127, 75] width 53 height 53
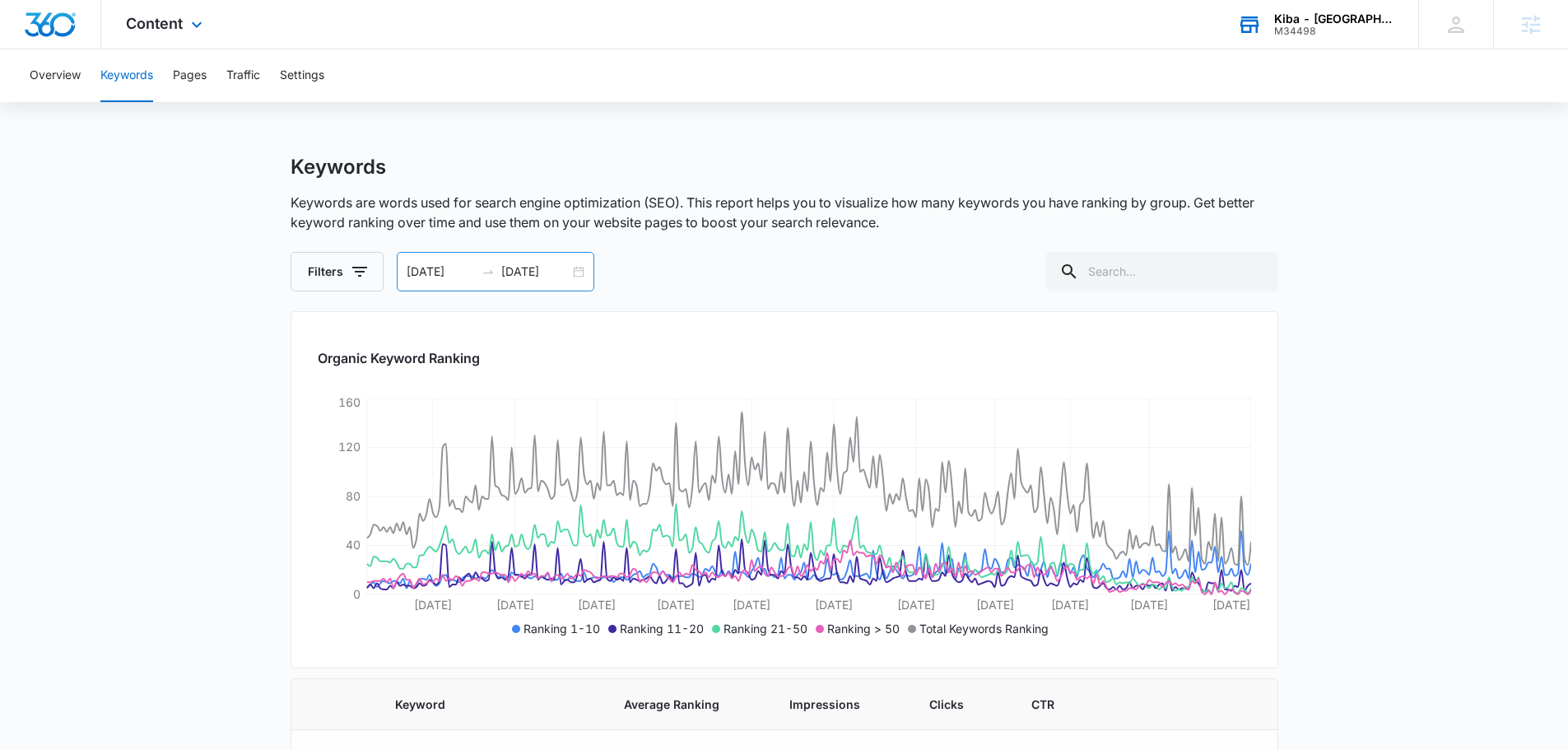
click at [525, 265] on input "[DATE]" at bounding box center [535, 272] width 68 height 18
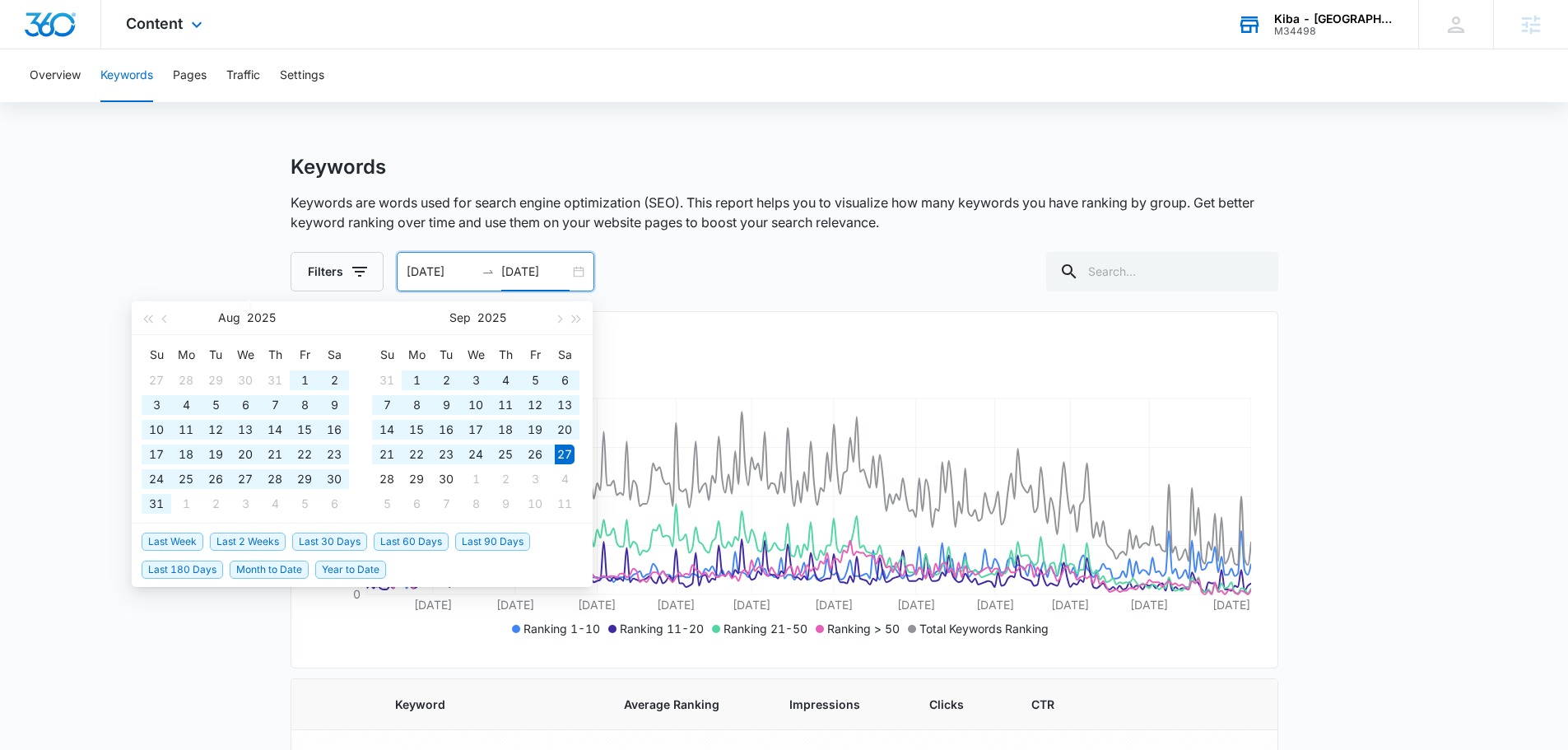
type input "[DATE]"
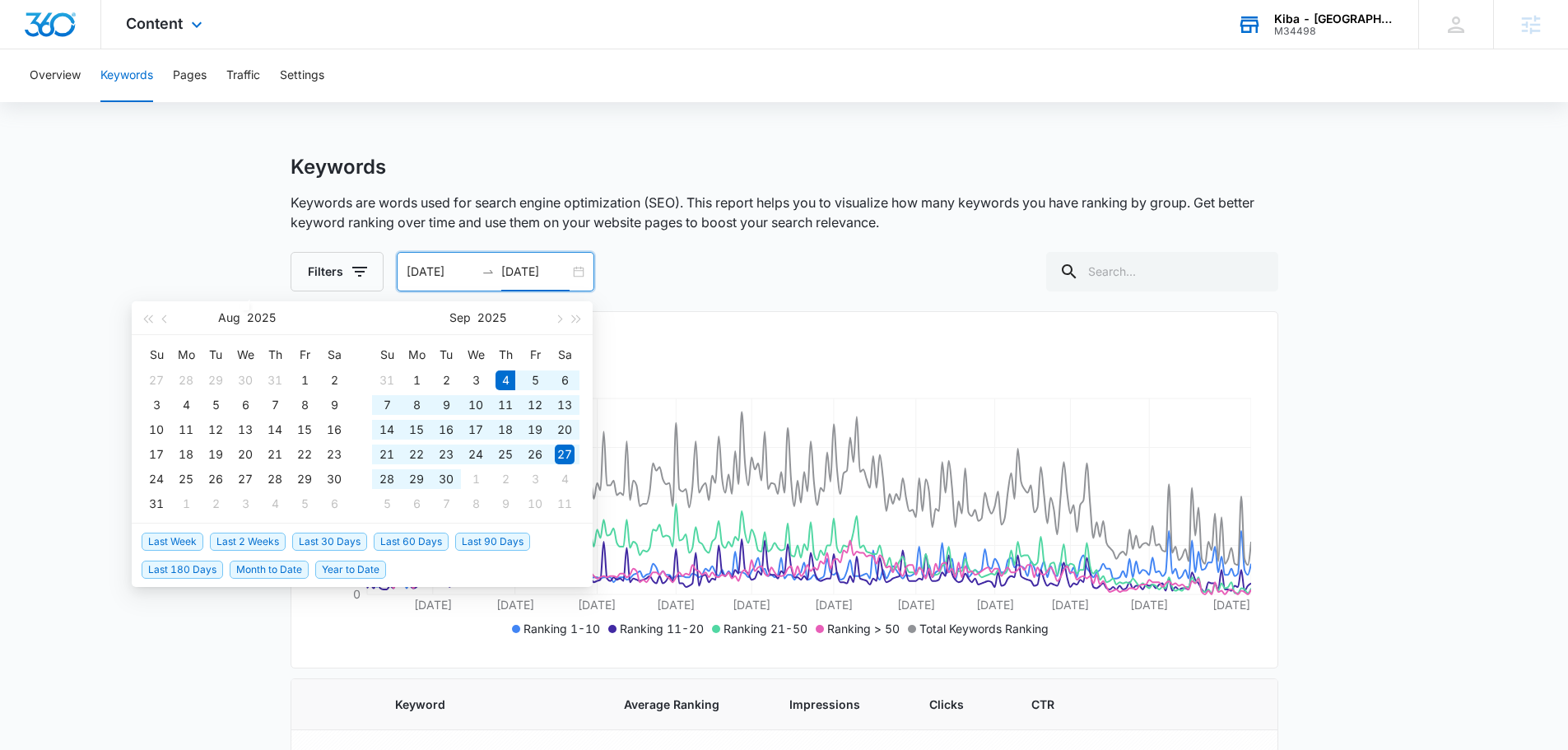
click at [341, 540] on span "Last 30 Days" at bounding box center [330, 541] width 75 height 18
type input "[DATE]"
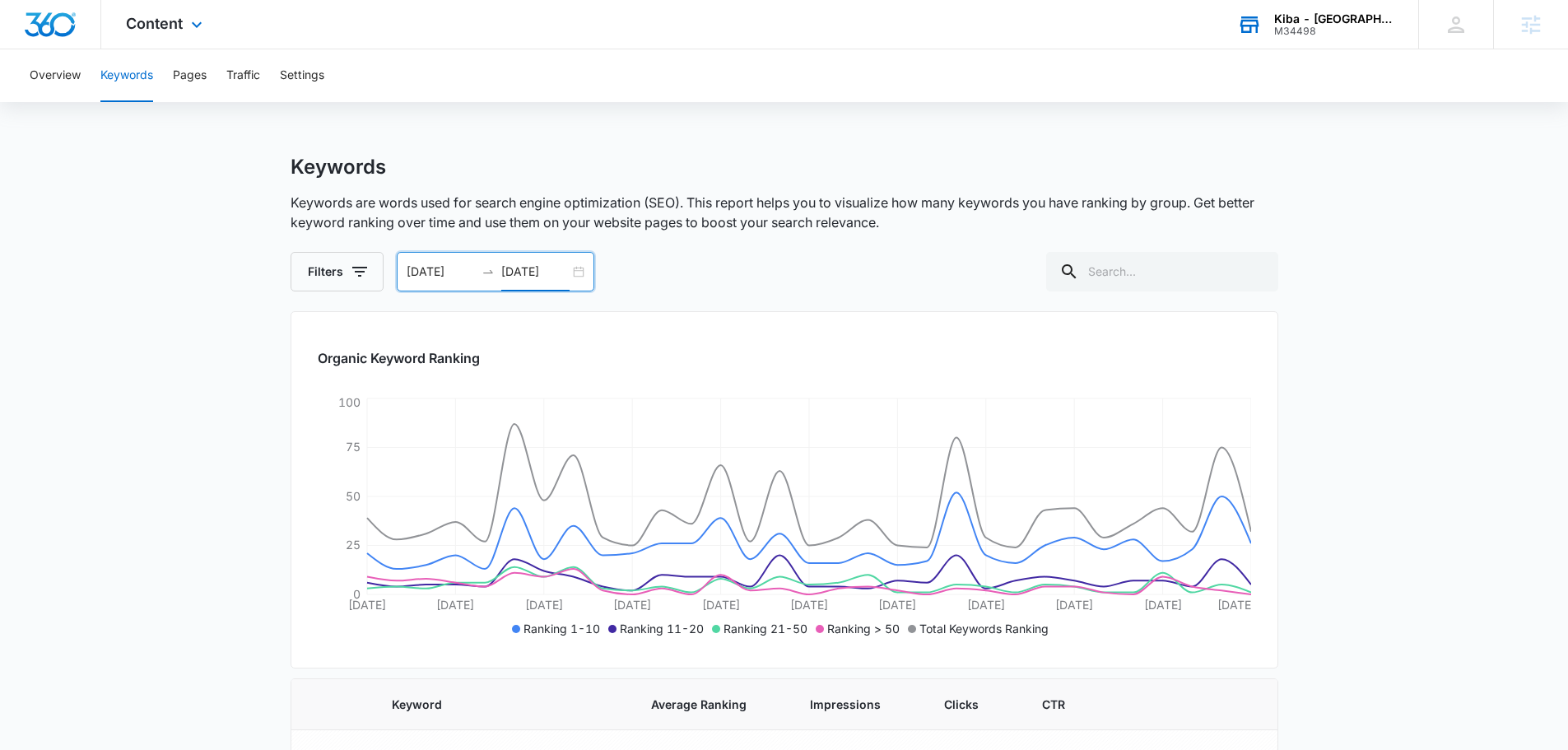
click at [521, 266] on input "[DATE]" at bounding box center [535, 272] width 68 height 18
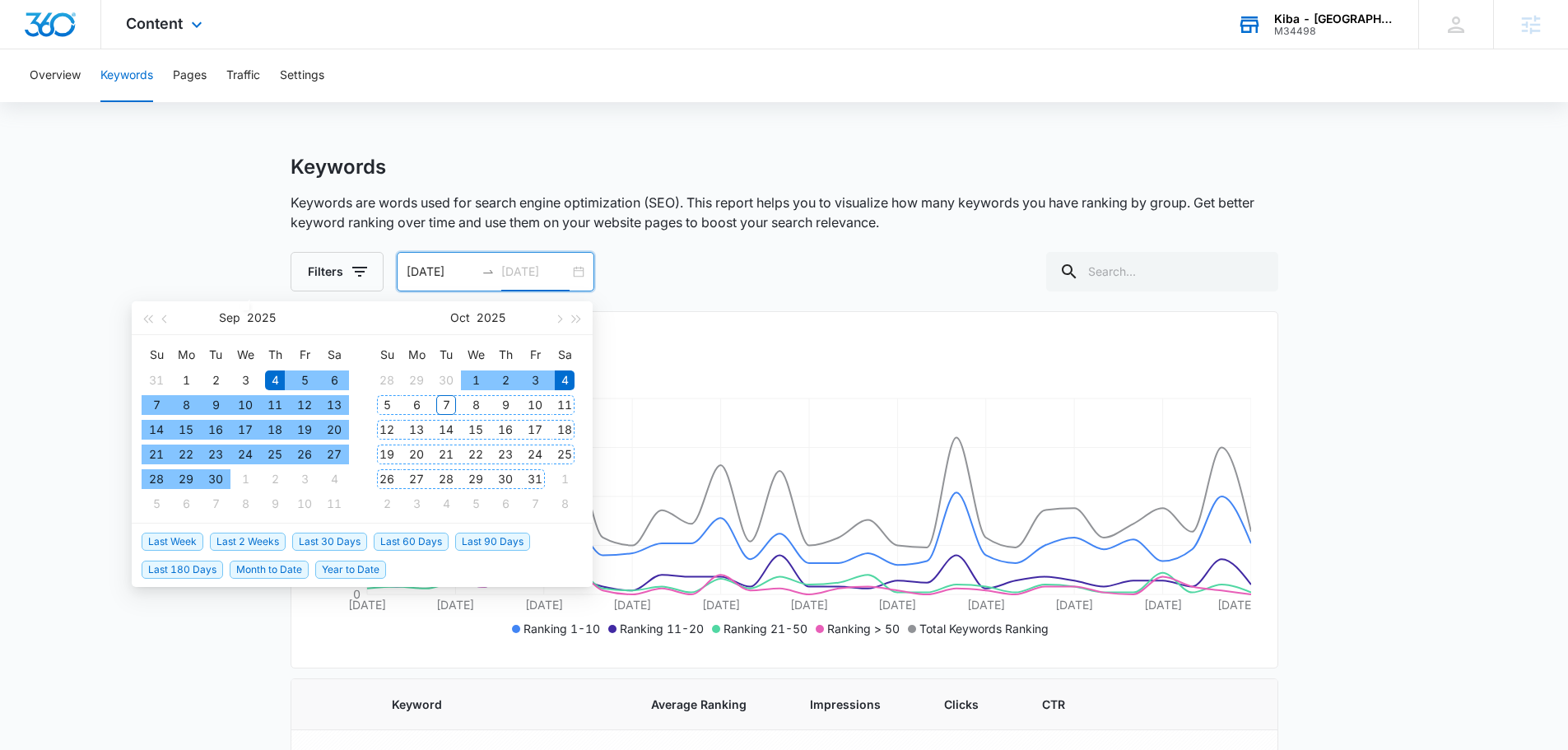
type input "[DATE]"
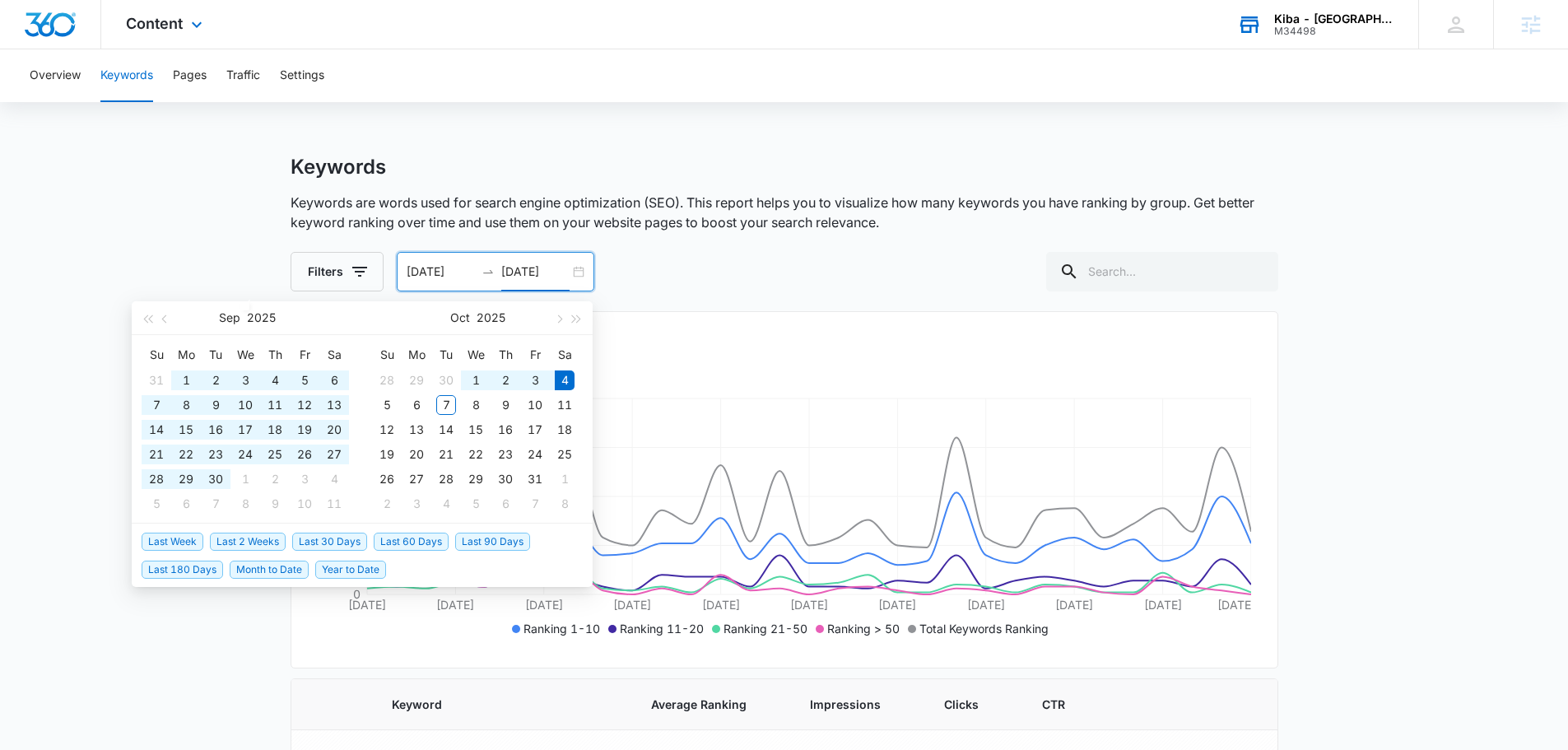
click at [473, 539] on span "Last 90 Days" at bounding box center [493, 541] width 75 height 18
type input "[DATE]"
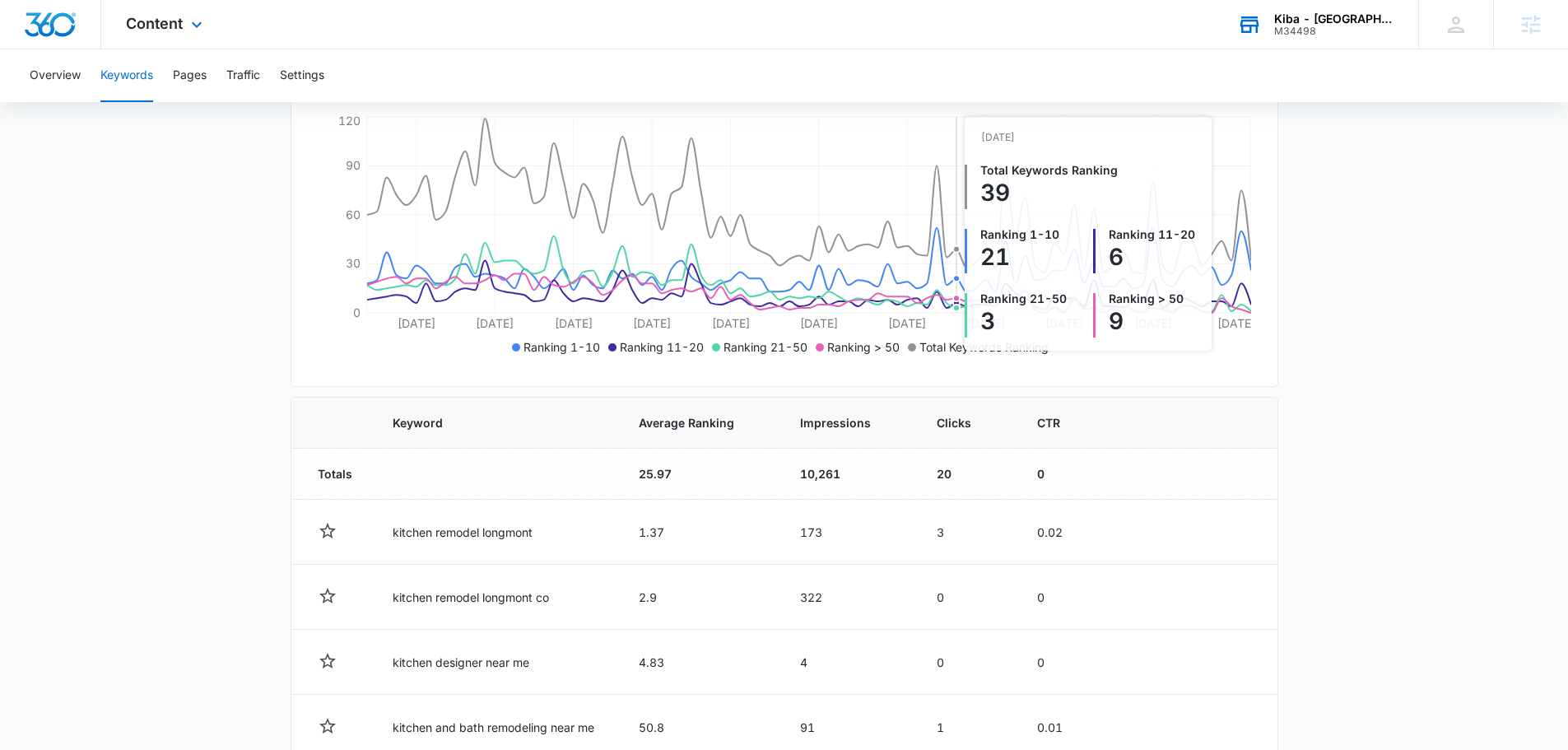
scroll to position [329, 0]
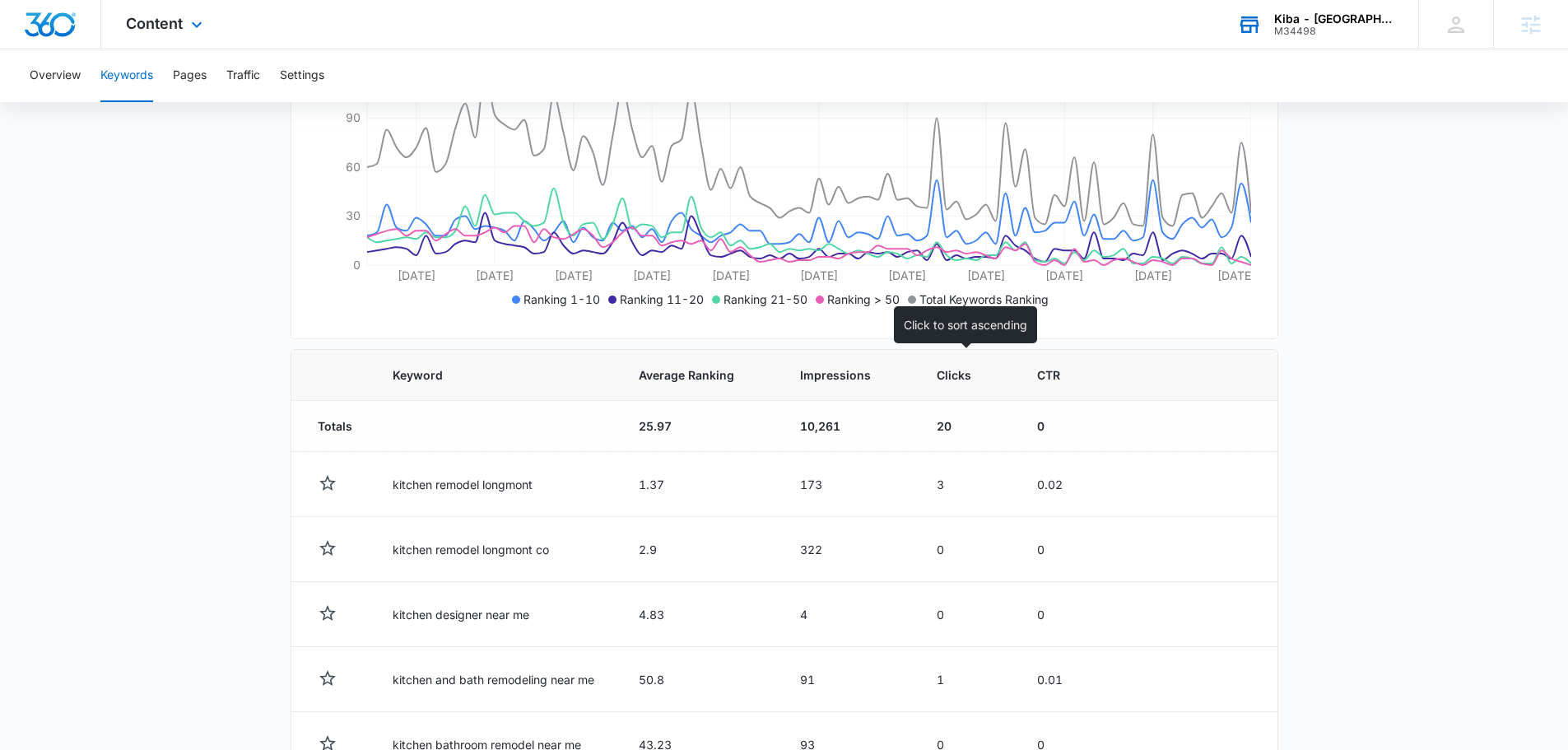
click at [946, 375] on span "Clicks" at bounding box center [954, 375] width 36 height 18
click at [957, 374] on span "Clicks" at bounding box center [959, 375] width 35 height 18
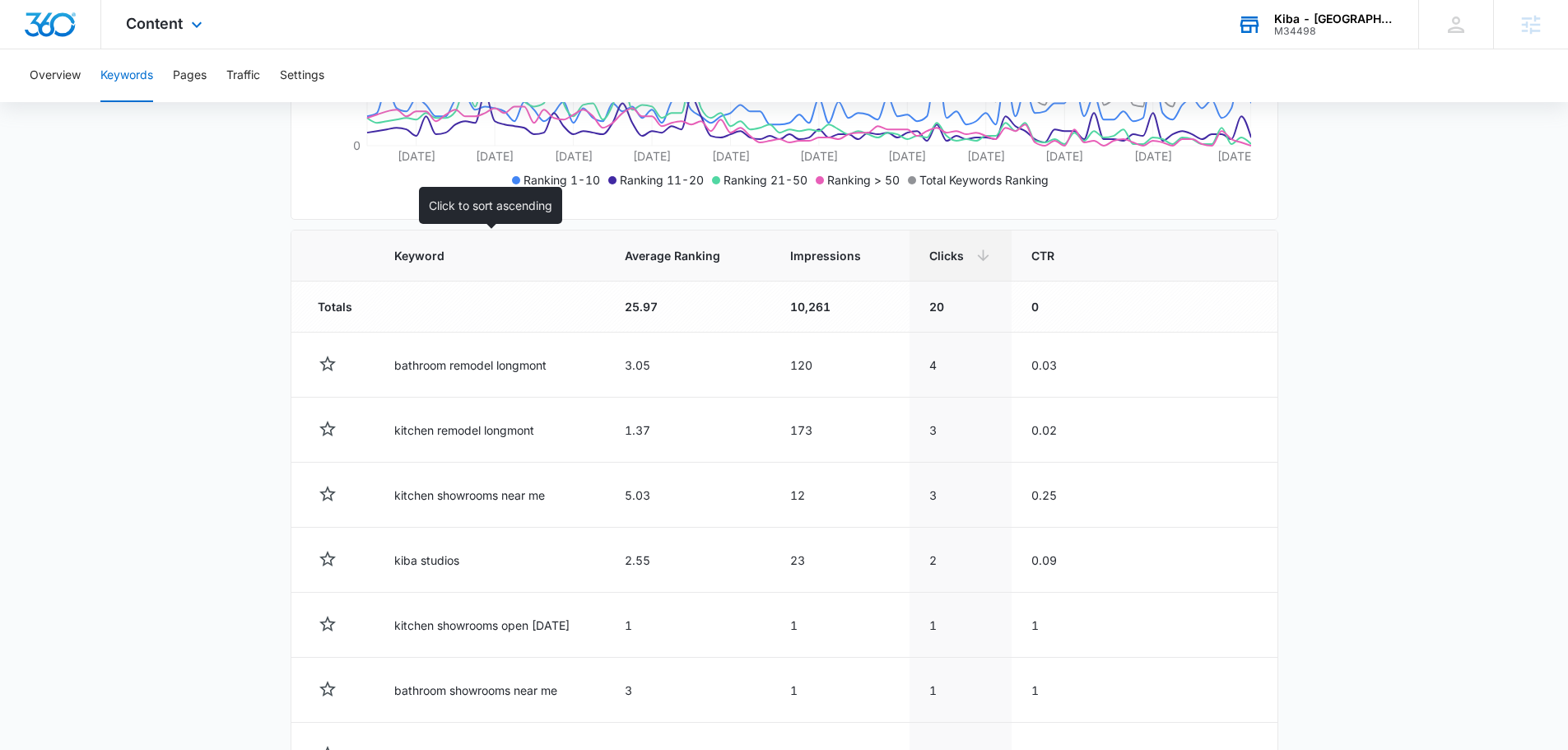
scroll to position [494, 0]
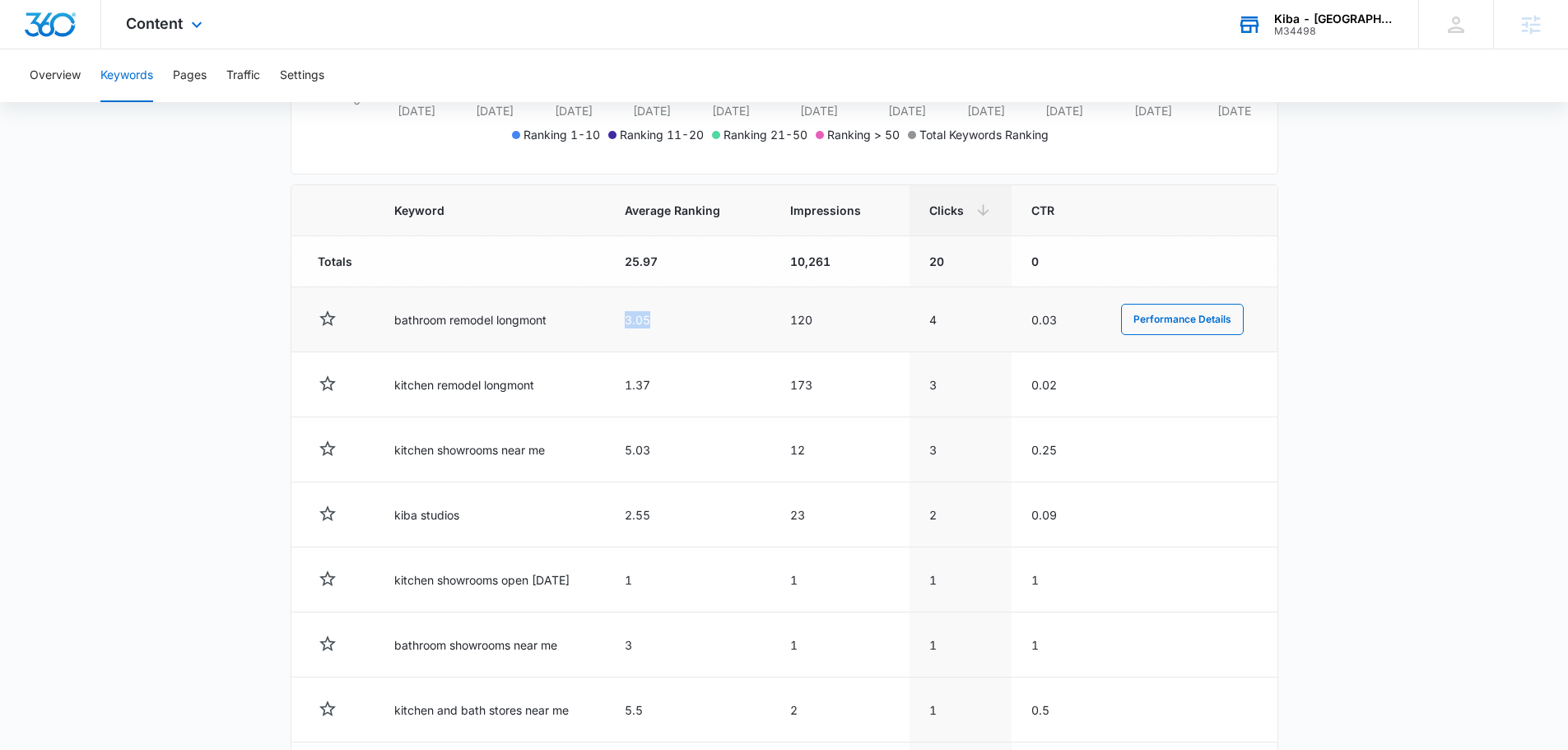
drag, startPoint x: 622, startPoint y: 317, endPoint x: 741, endPoint y: 317, distance: 119.0
click at [741, 317] on td "3.05" at bounding box center [688, 320] width 166 height 65
drag, startPoint x: 629, startPoint y: 379, endPoint x: 733, endPoint y: 390, distance: 104.6
click at [733, 390] on td "1.37" at bounding box center [688, 385] width 166 height 65
drag, startPoint x: 918, startPoint y: 321, endPoint x: 955, endPoint y: 333, distance: 38.9
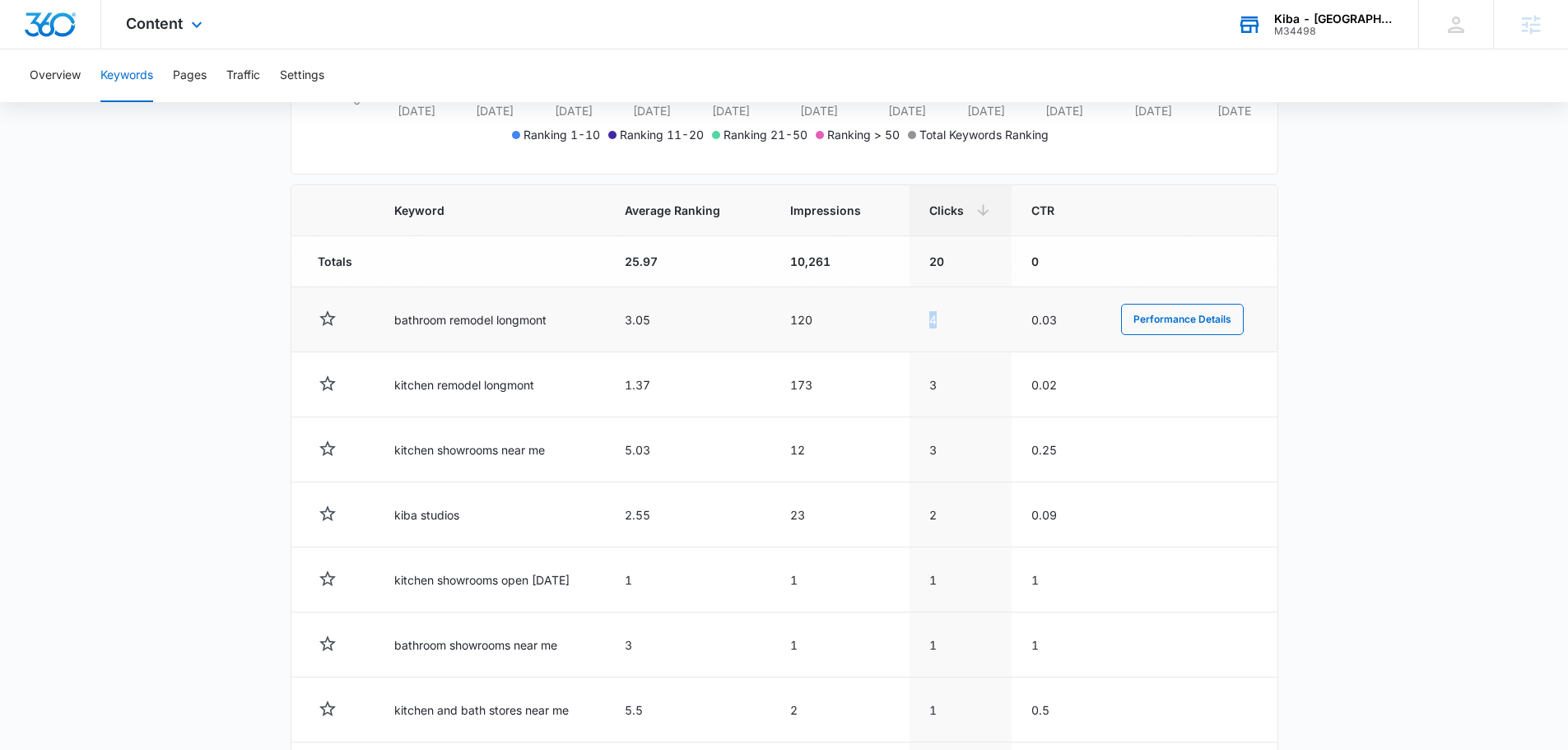
click at [999, 313] on td "4" at bounding box center [960, 320] width 102 height 65
drag, startPoint x: 967, startPoint y: 369, endPoint x: 947, endPoint y: 360, distance: 21.9
click at [993, 369] on tr "kitchen remodel longmont 1.37 173 3 0.02 Performance Details" at bounding box center [785, 385] width 986 height 65
drag, startPoint x: 520, startPoint y: 319, endPoint x: 508, endPoint y: 318, distance: 12.0
click at [490, 319] on tr "bathroom remodel longmont 3.05 120 4 0.03 Performance Details" at bounding box center [785, 320] width 986 height 65
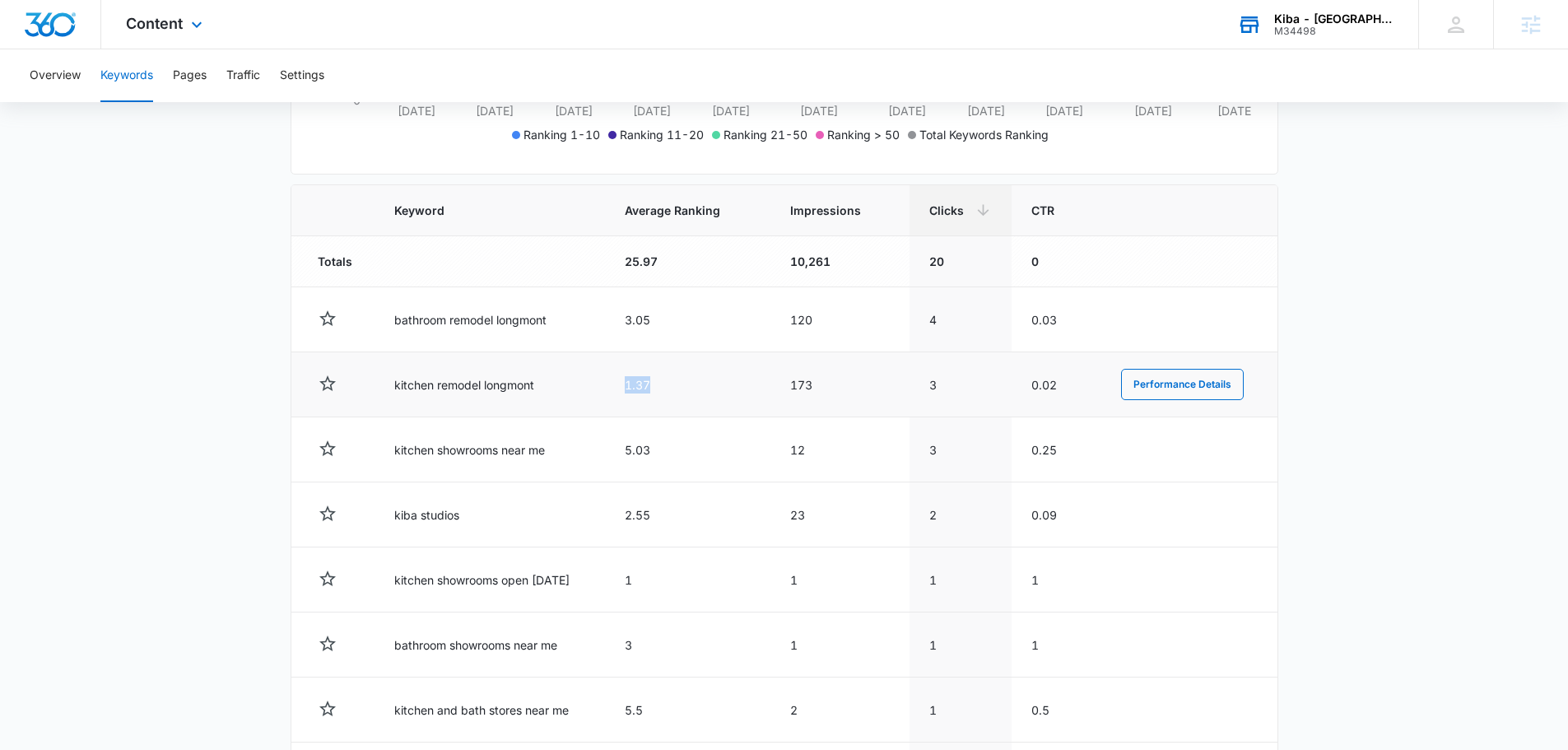
drag, startPoint x: 673, startPoint y: 366, endPoint x: 545, endPoint y: 372, distance: 128.1
click at [545, 372] on tr "kitchen remodel longmont 1.37 173 3 0.02 Performance Details" at bounding box center [785, 385] width 986 height 65
